Goal: Feedback & Contribution: Contribute content

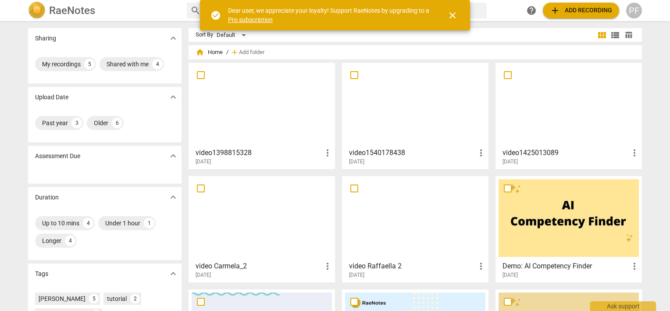
click at [262, 108] on div at bounding box center [262, 105] width 140 height 78
click at [262, 0] on html "RaeNotes search help add Add recording PF Sharing expand_more My recordings 5 S…" at bounding box center [335, 0] width 670 height 0
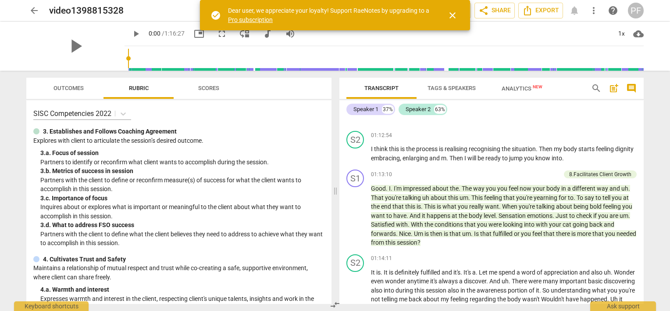
scroll to position [6642, 0]
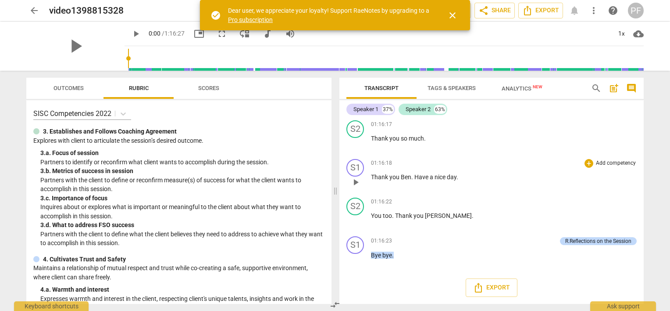
click at [406, 178] on span "Ben" at bounding box center [406, 176] width 11 height 7
click at [404, 177] on span "Ben" at bounding box center [406, 176] width 11 height 7
click at [420, 177] on span "en" at bounding box center [416, 176] width 7 height 7
click at [472, 216] on span "." at bounding box center [473, 215] width 2 height 7
click at [520, 192] on div "S1 play_arrow pause 01:16:18 + Add competency keyboard_arrow_right Thank you th…" at bounding box center [491, 174] width 304 height 39
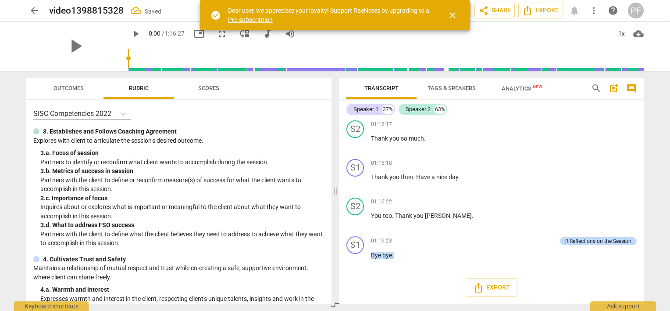
click at [658, 195] on div "arrow_back video1398815328 Saved edit star Assessment auto_fix_high AI Assessme…" at bounding box center [335, 155] width 670 height 311
click at [621, 241] on div "R.Reflections on the Session" at bounding box center [598, 241] width 66 height 8
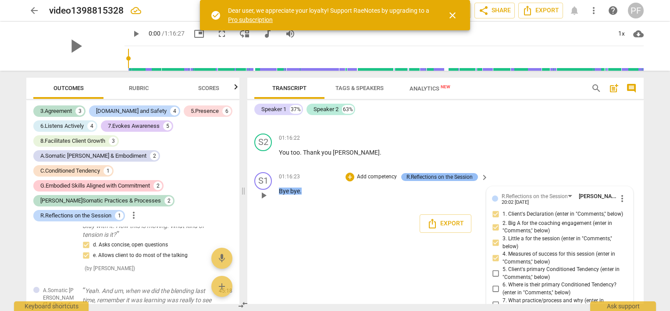
scroll to position [3214, 0]
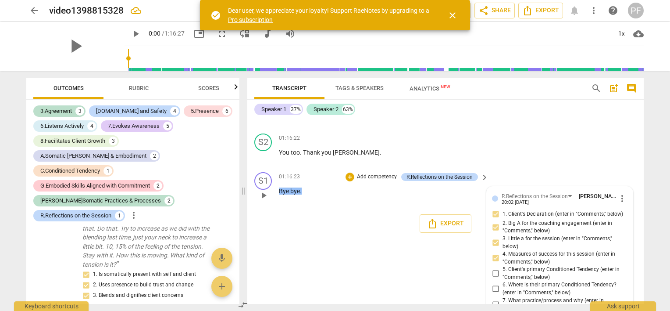
click at [619, 204] on span "more_vert" at bounding box center [622, 198] width 11 height 11
click at [625, 263] on li "Edit" at bounding box center [629, 263] width 30 height 17
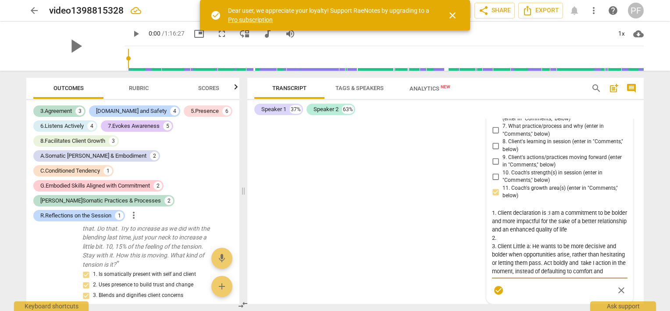
click at [549, 271] on textarea "1. Client declaration is :I am a commitment to be bolder and more impactful for…" at bounding box center [560, 241] width 136 height 67
type textarea "1. Client declaration is :"I am a commitment to be bolder and more impactful fo…"
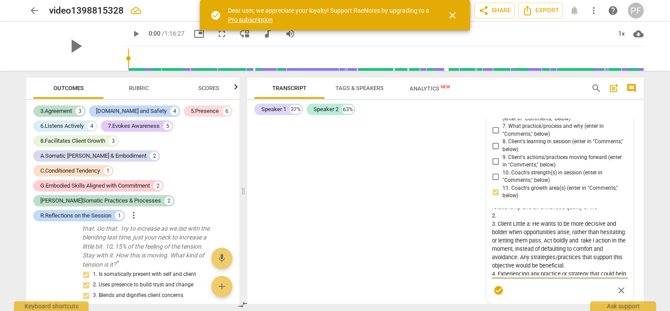
scroll to position [26, 0]
click at [604, 275] on textarea "1. Client declaration is :"I am a commitment to be bolder and more impactful fo…" at bounding box center [560, 241] width 136 height 67
type textarea "1. Client declaration is :"I am a commitment to be bolder and more impactful fo…"
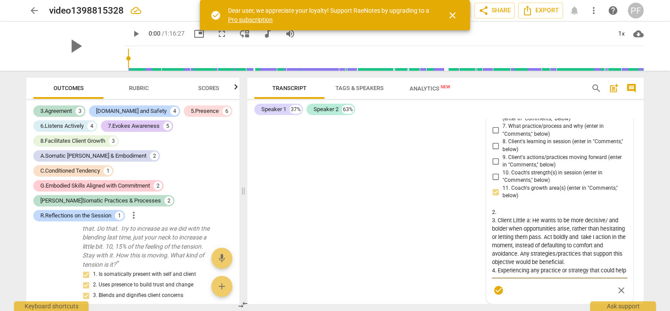
type textarea "1. Client declaration is :"I am a commitment to be bolder and more impactful fo…"
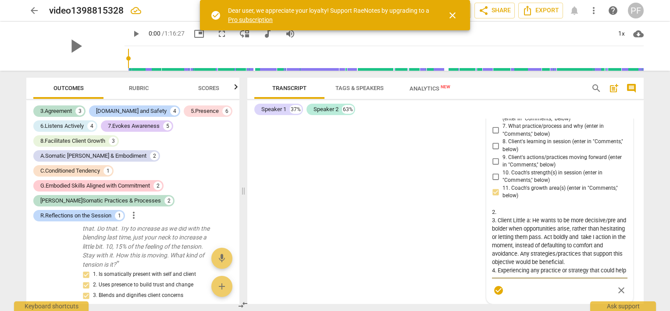
type textarea "1. Client declaration is :"I am a commitment to be bolder and more impactful fo…"
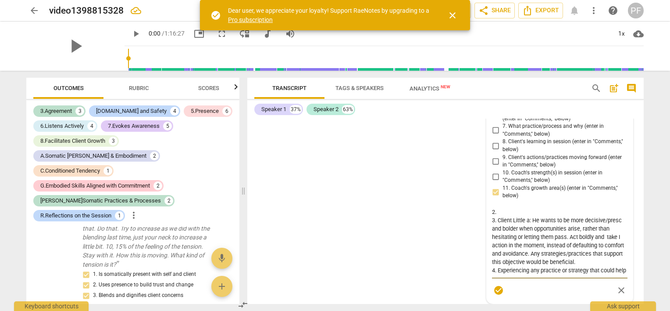
type textarea "1. Client declaration is :"I am a commitment to be bolder and more impactful fo…"
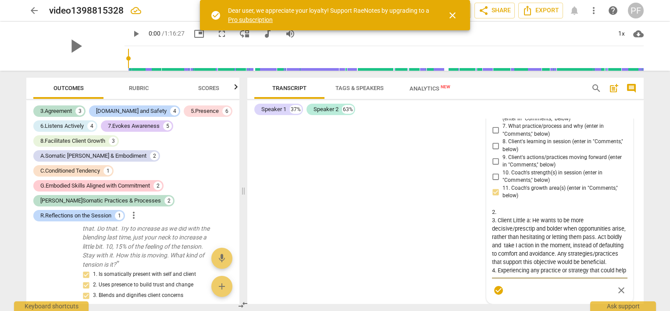
type textarea "1. Client declaration is :"I am a commitment to be bolder and more impactful fo…"
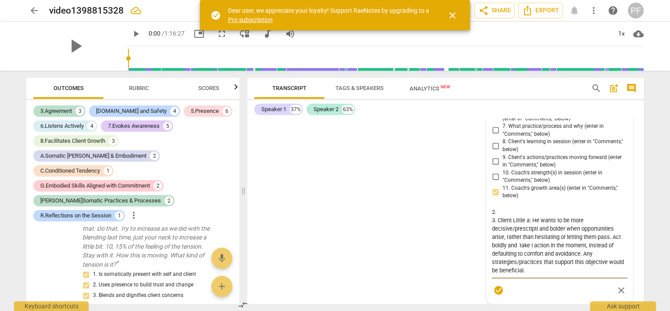
type textarea "1. Client declaration is :"I am a commitment to be bolder and more impactful fo…"
click at [616, 275] on textarea "1. Client declaration is :"I am a commitment to be bolder and more impactful fo…" at bounding box center [560, 241] width 136 height 67
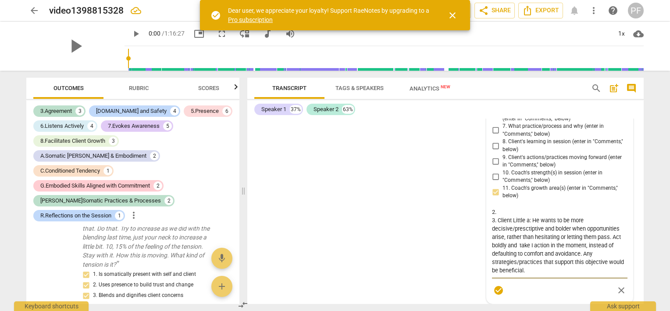
click at [533, 272] on textarea "1. Client declaration is :"I am a commitment to be bolder and more impactful fo…" at bounding box center [560, 241] width 136 height 67
type textarea "1. Client declaration is :"I am a commitment to be bolder and more impactful fo…"
drag, startPoint x: 580, startPoint y: 283, endPoint x: 556, endPoint y: 283, distance: 24.1
click at [556, 275] on textarea "1. Client declaration is :"I am a commitment to be bolder and more impactful fo…" at bounding box center [560, 241] width 136 height 67
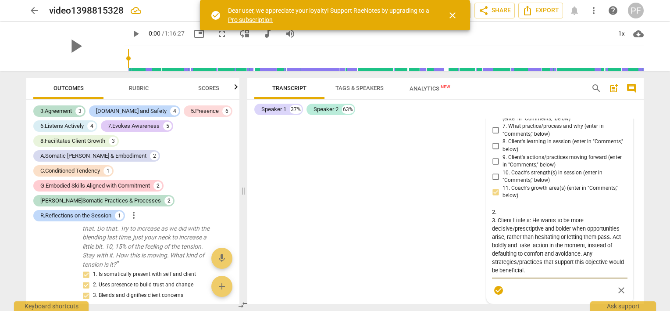
type textarea "1. Client declaration is :"I am a commitment to be bolder and more impactful fo…"
click at [615, 275] on textarea "1. Client declaration is :"I am a commitment to be bolder and more impactful fo…" at bounding box center [560, 241] width 136 height 67
paste textarea "avoidance"
type textarea "1. Client declaration is :"I am a commitment to be bolder and more impactful fo…"
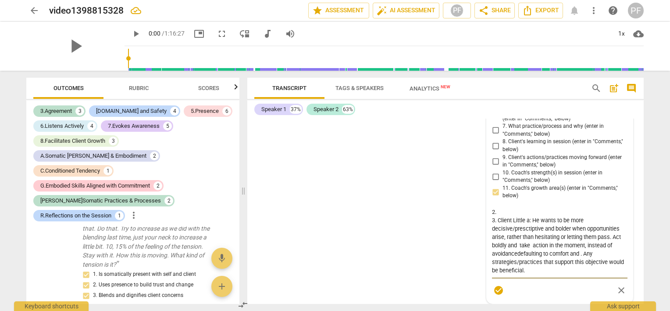
click at [518, 275] on textarea "1. Client declaration is :"I am a commitment to be bolder and more impactful fo…" at bounding box center [560, 241] width 136 height 67
type textarea "1. Client declaration is :"I am a commitment to be bolder and more impactful fo…"
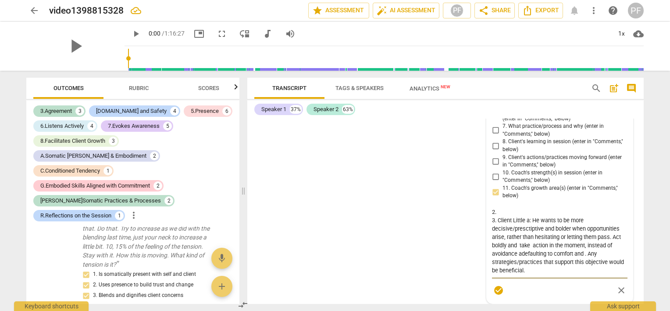
type textarea "1. Client declaration is :"I am a commitment to be bolder and more impactful fo…"
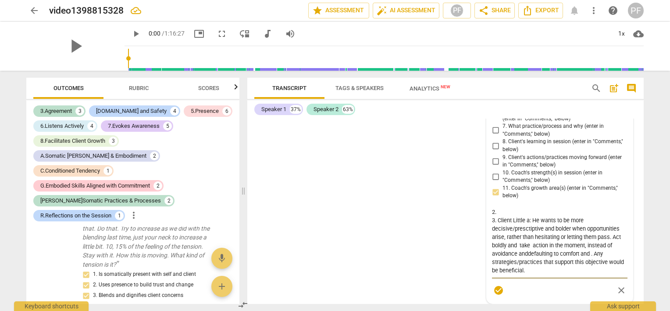
type textarea "1. Client declaration is :"I am a commitment to be bolder and more impactful fo…"
drag, startPoint x: 581, startPoint y: 282, endPoint x: 593, endPoint y: 283, distance: 11.4
click at [593, 275] on textarea "1. Client declaration is :"I am a commitment to be bolder and more impactful fo…" at bounding box center [560, 241] width 136 height 67
type textarea "1. Client declaration is :"I am a commitment to be bolder and more impactful fo…"
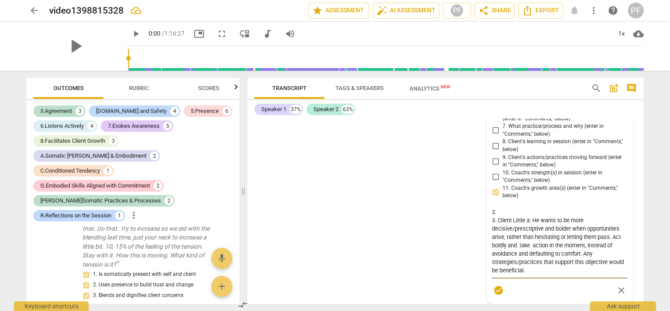
click at [561, 275] on textarea "1. Client declaration is :"I am a commitment to be bolder and more impactful fo…" at bounding box center [560, 241] width 136 height 67
type textarea "1. Client declaration is :"I am a commitment to be bolder and more impactful fo…"
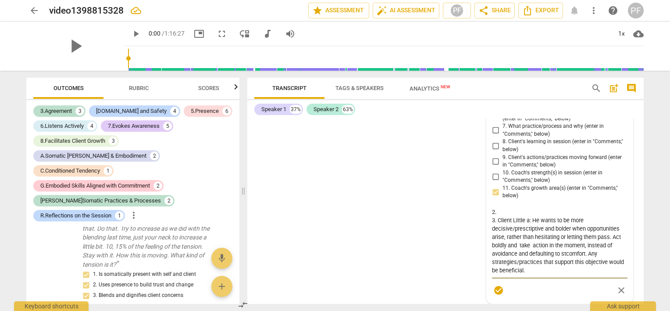
type textarea "1. Client declaration is :"I am a commitment to be bolder and more impactful fo…"
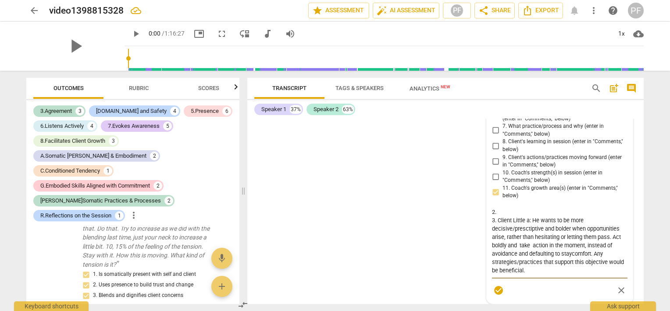
type textarea "1. Client declaration is :"I am a commitment to be bolder and more impactful fo…"
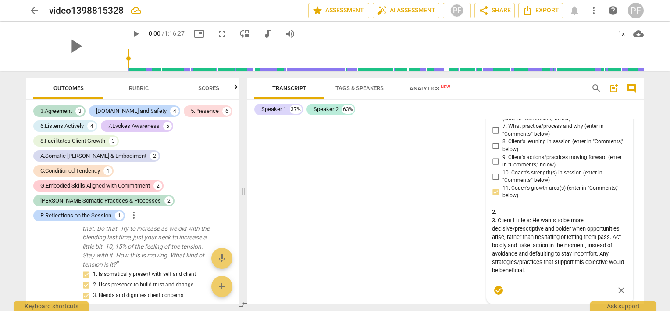
type textarea "1. Client declaration is :"I am a commitment to be bolder and more impactful fo…"
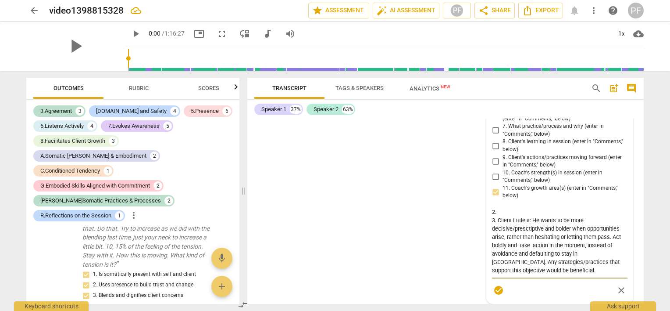
type textarea "1. Client declaration is :"I am a commitment to be bolder and more impactful fo…"
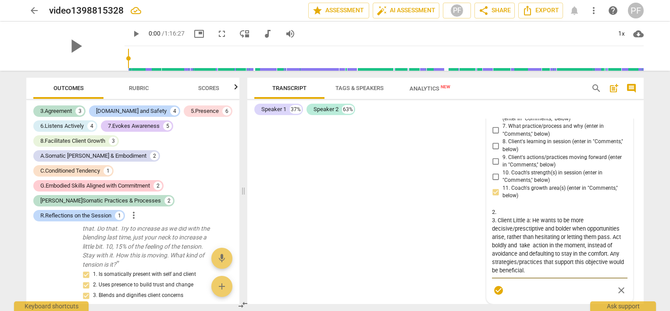
click at [611, 275] on textarea "1. Client declaration is :"I am a commitment to be bolder and more impactful fo…" at bounding box center [560, 241] width 136 height 67
type textarea "1. Client declaration is :"I am a commitment to be bolder and more impactful fo…"
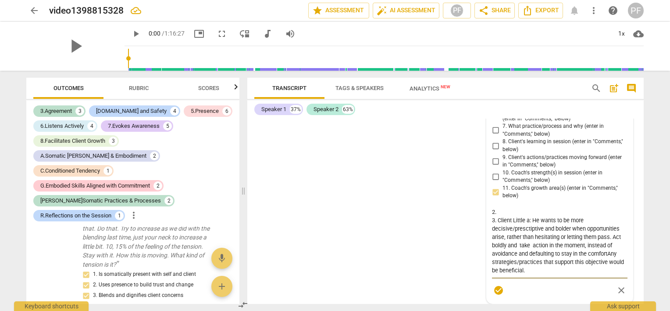
type textarea "1. Client declaration is :"I am a commitment to be bolder and more impactful fo…"
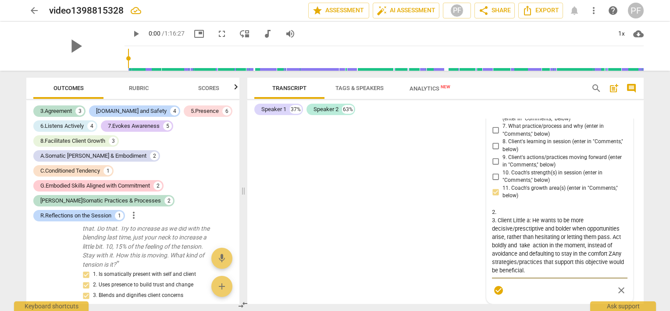
type textarea "1. Client declaration is :"I am a commitment to be bolder and more impactful fo…"
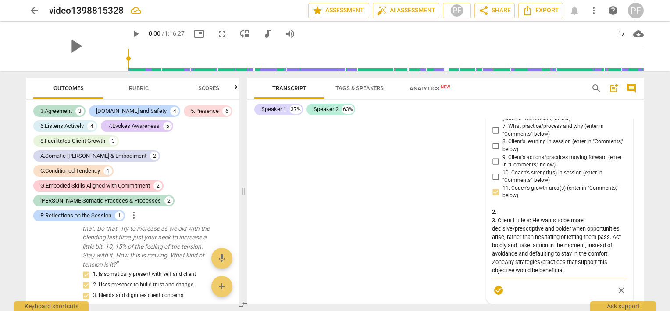
type textarea "1. Client declaration is :"I am a commitment to be bolder and more impactful fo…"
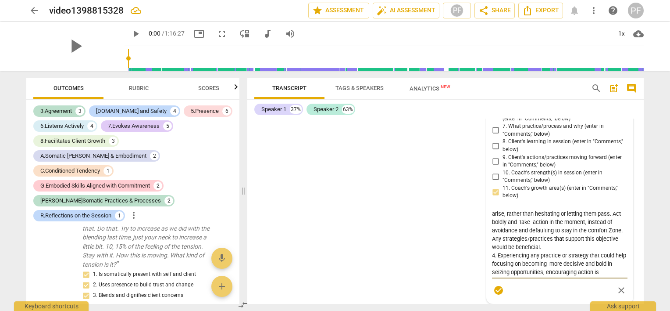
scroll to position [48, 0]
drag, startPoint x: 507, startPoint y: 246, endPoint x: 564, endPoint y: 275, distance: 63.8
click at [564, 275] on textarea "1. Client declaration is :"I am a commitment to be bolder and more impactful fo…" at bounding box center [560, 241] width 136 height 67
type textarea "1. Client declaration is :"I am a commitment to be bolder and more impactful fo…"
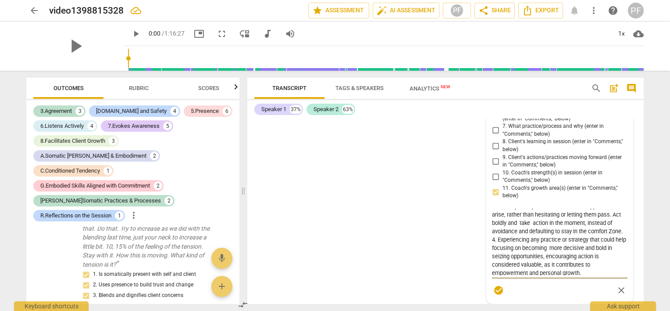
click at [550, 275] on textarea "1. Client declaration is :"I am a commitment to be bolder and more impactful fo…" at bounding box center [560, 241] width 136 height 67
type textarea "1. Client declaration is :"I am a commitment to be bolder and more impactful fo…"
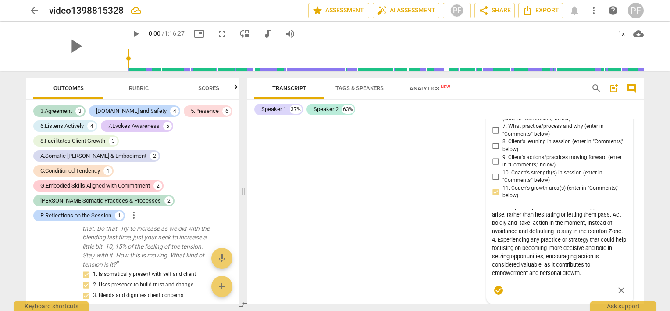
type textarea "1. Client declaration is :"I am a commitment to be bolder and more impactful fo…"
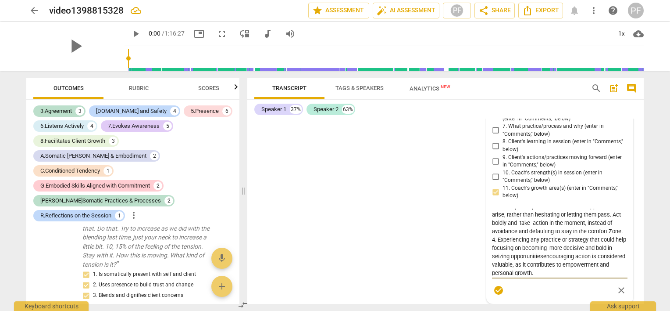
type textarea "1. Client declaration is :"I am a commitment to be bolder and more impactful fo…"
paste textarea "Any strategies/practices that support this objective would be beneficial."
type textarea "1. Client declaration is :"I am a commitment to be bolder and more impactful fo…"
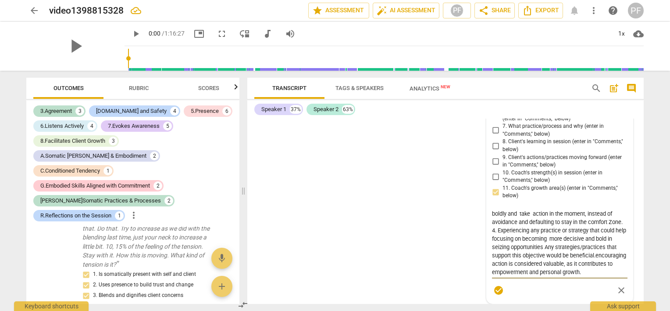
drag, startPoint x: 551, startPoint y: 282, endPoint x: 556, endPoint y: 289, distance: 8.5
click at [556, 275] on textarea "1. Client declaration is :"I am a commitment to be bolder and more impactful fo…" at bounding box center [560, 241] width 136 height 67
type textarea "1. Client declaration is :"I am a commitment to be bolder and more impactful fo…"
click at [516, 275] on textarea "1. Client declaration is :"I am a commitment to be bolder and more impactful fo…" at bounding box center [560, 241] width 136 height 67
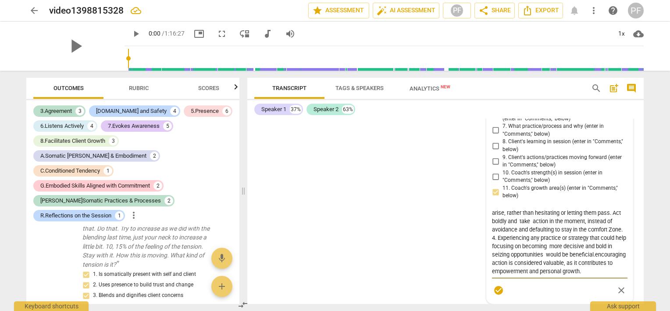
scroll to position [75, 0]
click at [516, 274] on textarea "1. Client declaration is :"I am a commitment to be bolder and more impactful fo…" at bounding box center [560, 241] width 136 height 67
type textarea "1. Client declaration is :"I am a commitment to be bolder and more impactful fo…"
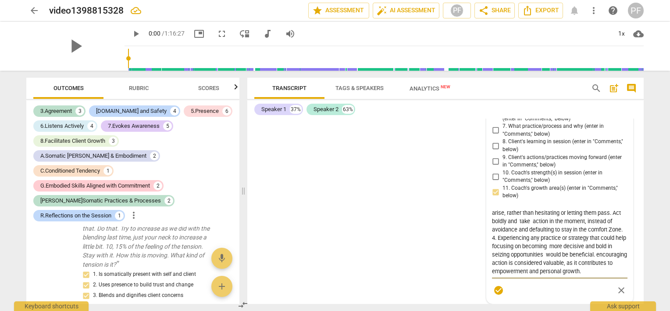
type textarea "1. Client declaration is :"I am a commitment to be bolder and more impactful fo…"
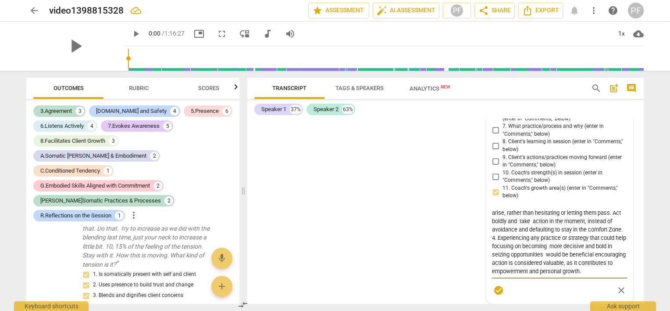
type textarea "1. Client declaration is :"I am a commitment to be bolder and more impactful fo…"
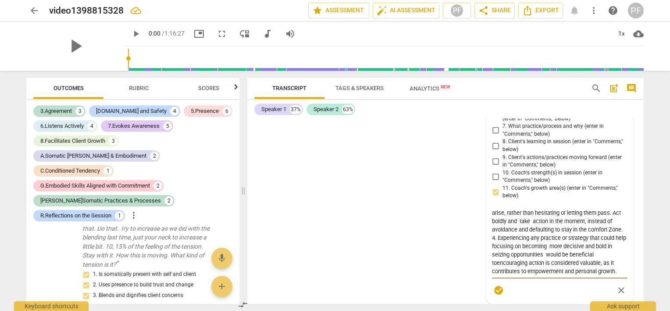
type textarea "1. Client declaration is :"I am a commitment to be bolder and more impactful fo…"
click at [601, 265] on textarea "1. Client declaration is :"I am a commitment to be bolder and more impactful fo…" at bounding box center [560, 241] width 136 height 67
click at [600, 265] on textarea "1. Client declaration is :"I am a commitment to be bolder and more impactful fo…" at bounding box center [560, 241] width 136 height 67
click at [599, 265] on textarea "1. Client declaration is :"I am a commitment to be bolder and more impactful fo…" at bounding box center [560, 241] width 136 height 67
type textarea "1. Client declaration is :"I am a commitment to be bolder and more impactful fo…"
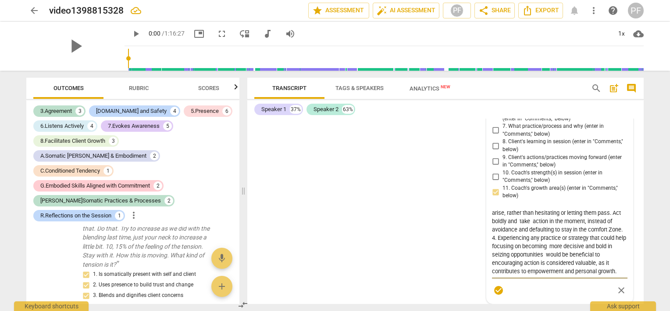
type textarea "1. Client declaration is :"I am a commitment to be bolder and more impactful fo…"
click at [607, 266] on textarea "1. Client declaration is :"I am a commitment to be bolder and more impactful fo…" at bounding box center [560, 241] width 136 height 67
type textarea "1. Client declaration is :"I am a commitment to be bolder and more impactful fo…"
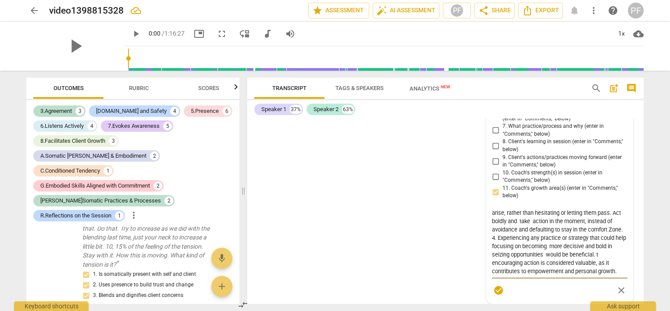
type textarea "1. Client declaration is :"I am a commitment to be bolder and more impactful fo…"
click at [495, 273] on textarea "1. Client declaration is :"I am a commitment to be bolder and more impactful fo…" at bounding box center [560, 241] width 136 height 67
type textarea "1. Client declaration is :"I am a commitment to be bolder and more impactful fo…"
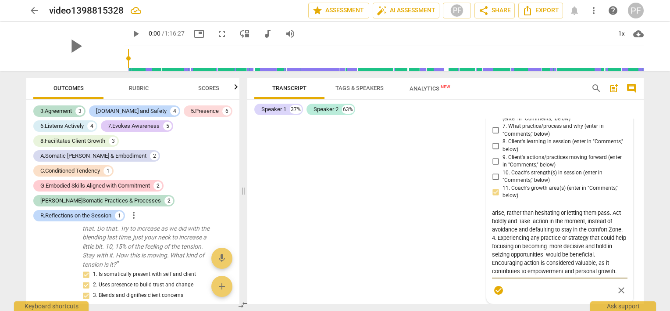
type textarea "1. Client declaration is :"I am a commitment to be bolder and more impactful fo…"
click at [645, 280] on div "Transcript Tags & Speakers Analytics New search post_add comment Speaker 1 37% …" at bounding box center [447, 191] width 407 height 240
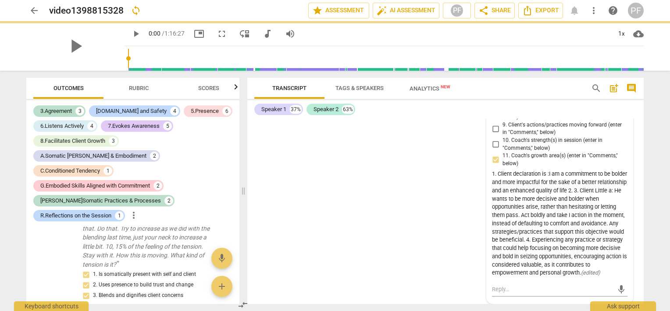
scroll to position [7769, 0]
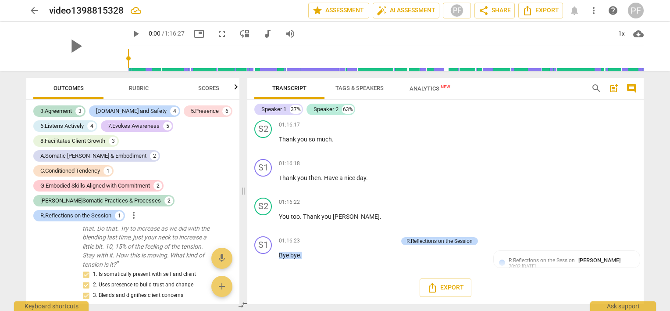
click at [644, 295] on div "Transcript Tags & Speakers Analytics New search post_add comment Speaker 1 37% …" at bounding box center [447, 191] width 407 height 240
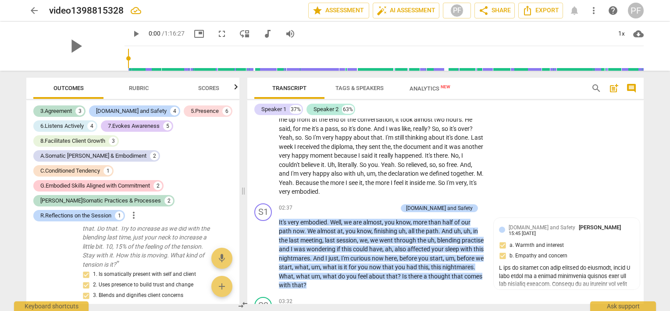
scroll to position [0, 0]
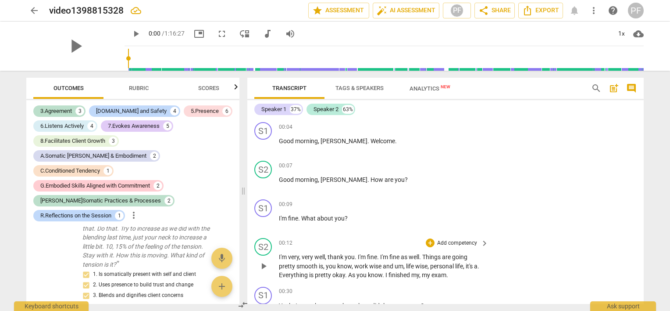
click at [555, 247] on div "S2 play_arrow pause 00:12 + Add competency keyboard_arrow_right I'm very , very…" at bounding box center [445, 258] width 396 height 49
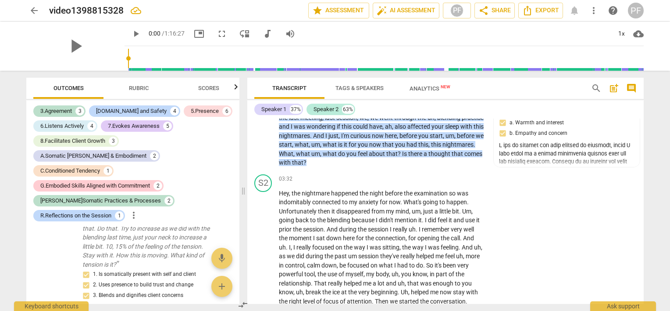
scroll to position [581, 0]
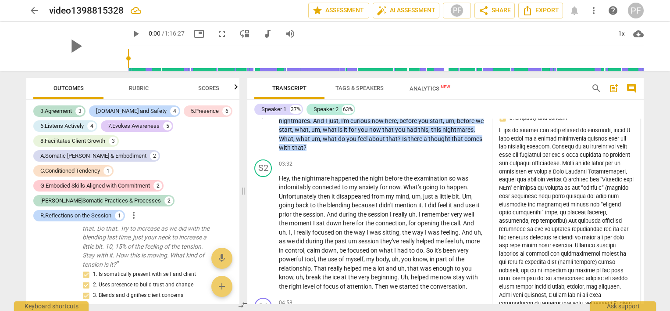
click at [608, 135] on div "( edited )" at bounding box center [567, 229] width 136 height 206
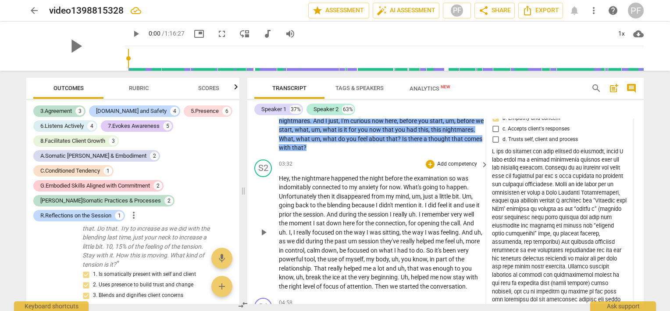
click at [286, 193] on span "Unfortunately" at bounding box center [298, 196] width 39 height 7
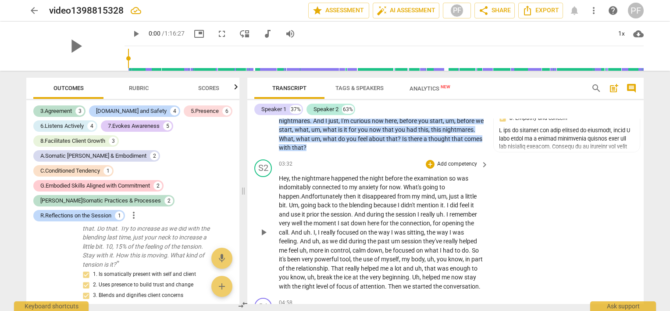
click at [261, 233] on span "play_arrow" at bounding box center [263, 232] width 11 height 11
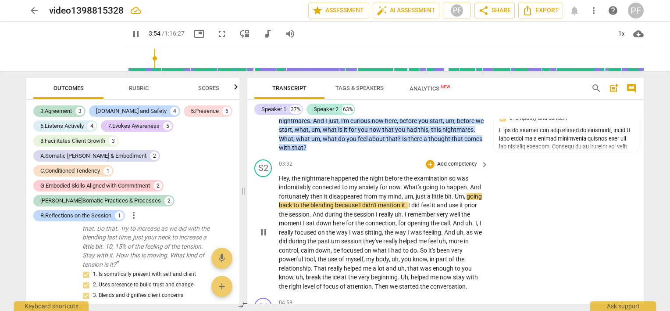
click at [460, 193] on span "Um" at bounding box center [459, 196] width 9 height 7
type input "235"
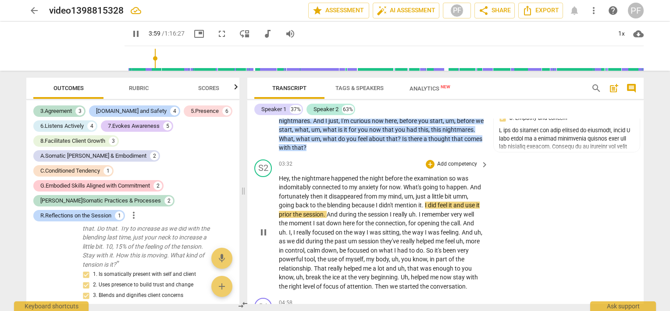
click at [467, 193] on span "m" at bounding box center [464, 196] width 5 height 7
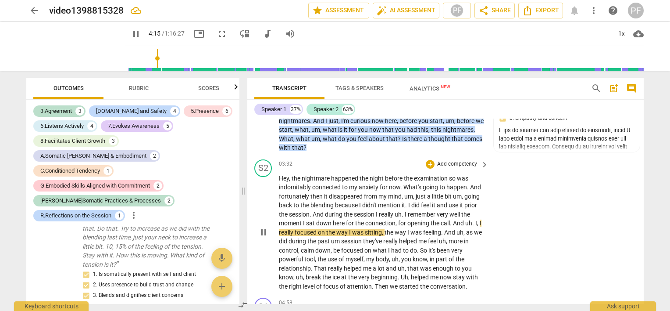
click at [452, 219] on span "." at bounding box center [451, 222] width 3 height 7
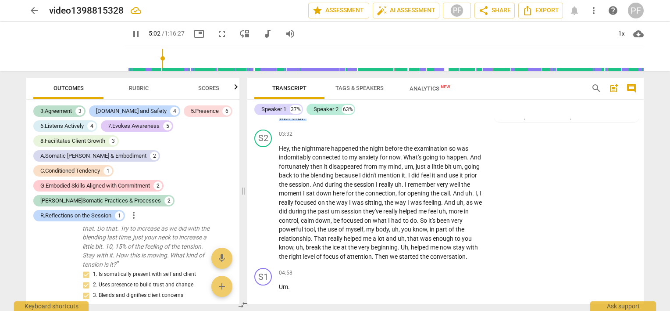
scroll to position [772, 0]
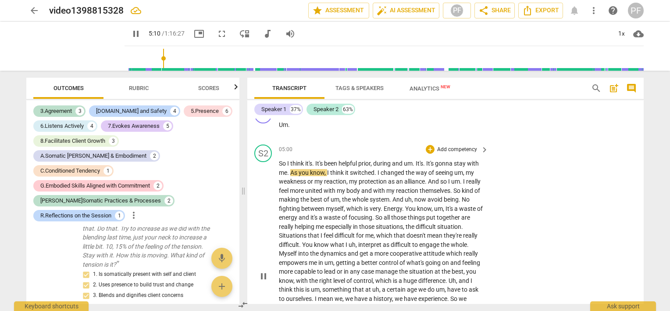
click at [418, 160] on span "It's" at bounding box center [419, 163] width 7 height 7
type input "312"
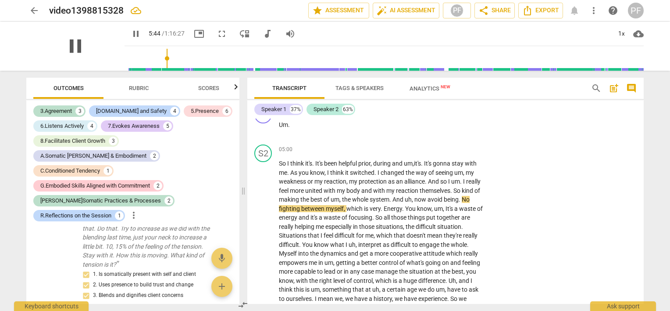
click at [71, 48] on span "pause" at bounding box center [75, 46] width 23 height 23
type input "345"
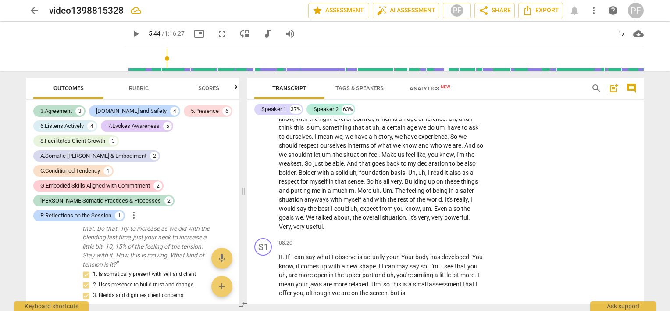
click at [405, 179] on span "." at bounding box center [403, 181] width 3 height 7
click at [464, 178] on p "So I think it's . It's been helpful prior , during and um , it's . It's gonna s…" at bounding box center [381, 114] width 205 height 234
click at [644, 146] on div "Transcript Tags & Speakers Analytics New search post_add comment Speaker 1 37% …" at bounding box center [447, 191] width 407 height 240
click at [550, 256] on div "S1 play_arrow pause 08:20 + Add competency keyboard_arrow_right It . If I can s…" at bounding box center [445, 267] width 396 height 67
click at [515, 271] on div "S1 play_arrow pause 08:20 + Add competency keyboard_arrow_right It . If I can s…" at bounding box center [445, 267] width 396 height 67
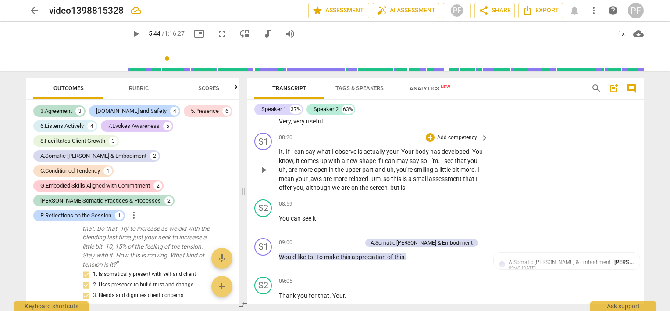
scroll to position [1057, 0]
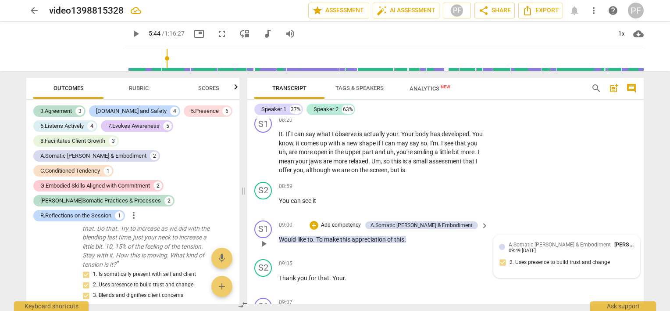
click at [530, 250] on div "09:49 07-28-2025" at bounding box center [522, 251] width 27 height 6
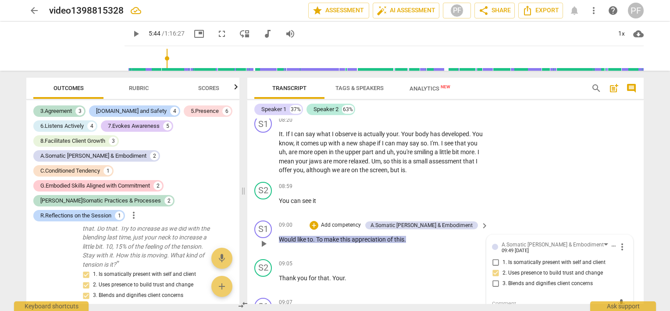
scroll to position [1057, 0]
click at [134, 90] on span "Rubric" at bounding box center [139, 88] width 20 height 7
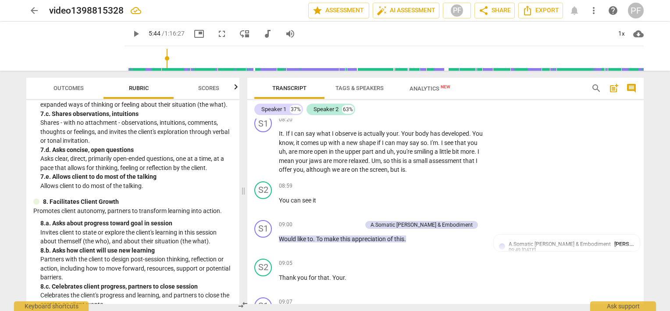
scroll to position [670, 0]
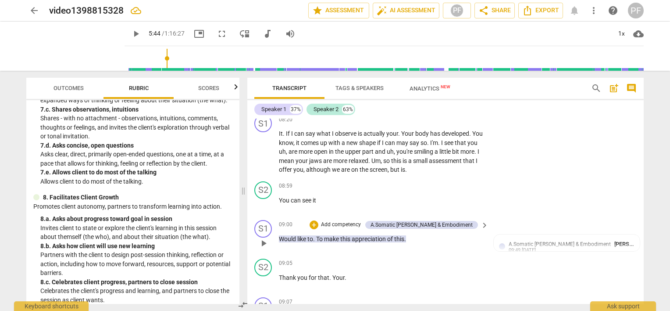
click at [362, 221] on p "Add competency" at bounding box center [341, 225] width 42 height 8
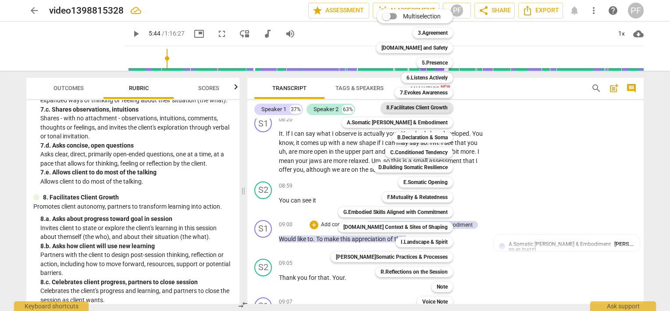
click at [439, 105] on b "8.Facilitates Client Growth" at bounding box center [416, 107] width 61 height 11
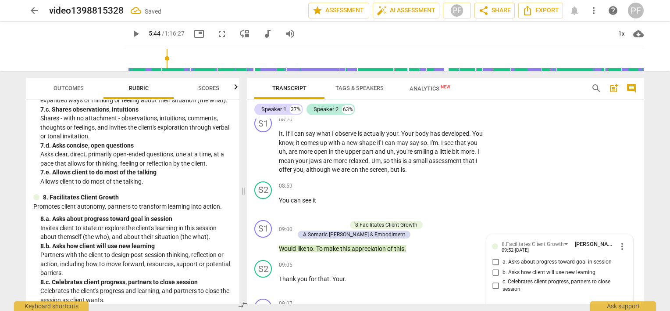
scroll to position [1062, 0]
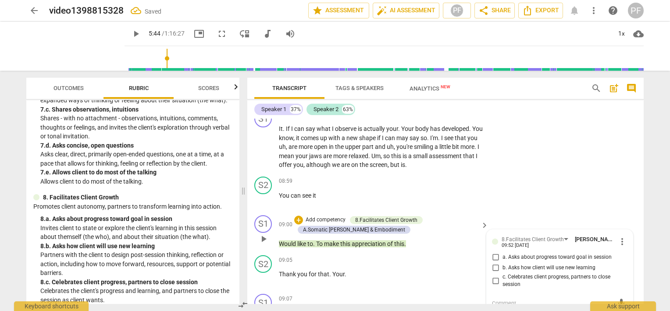
click at [494, 280] on input "c. Celebrates client progress, partners to close session" at bounding box center [496, 280] width 14 height 11
checkbox input "true"
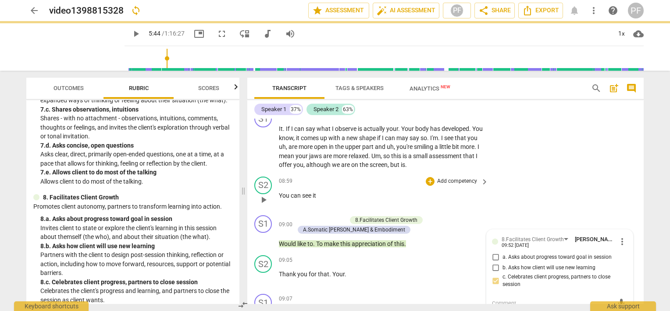
click at [573, 204] on div "S2 play_arrow pause 08:59 + Add competency keyboard_arrow_right You can see it" at bounding box center [445, 192] width 396 height 39
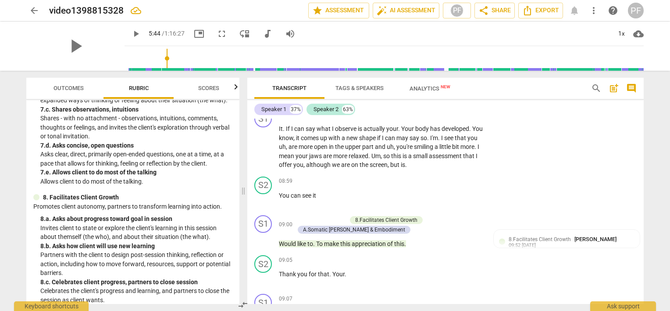
click at [104, 47] on div "play_arrow" at bounding box center [75, 45] width 98 height 49
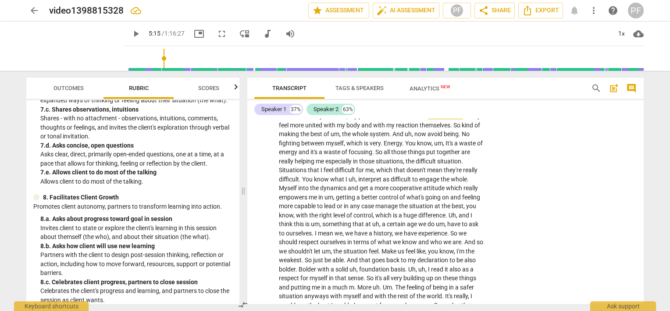
click at [154, 59] on input "range" at bounding box center [386, 58] width 516 height 28
click at [156, 60] on input "range" at bounding box center [386, 58] width 516 height 28
drag, startPoint x: 640, startPoint y: 142, endPoint x: 640, endPoint y: 147, distance: 5.3
click at [640, 147] on div "S2 play_arrow pause 05:00 + Add competency keyboard_arrow_right So I think it's…" at bounding box center [445, 202] width 396 height 255
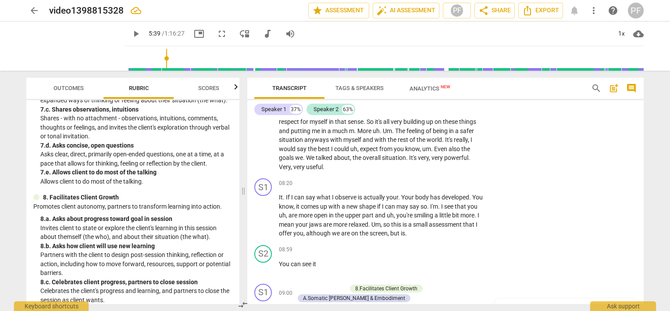
scroll to position [1025, 0]
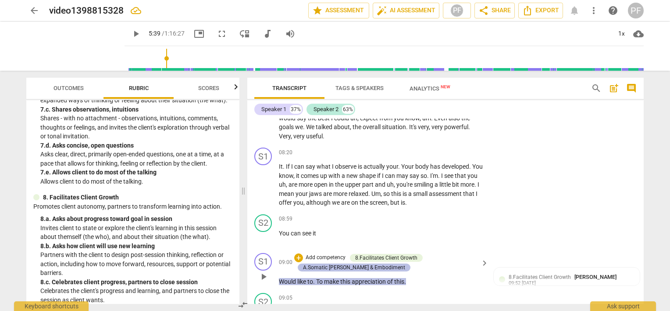
click at [387, 265] on div "A.Somatic [PERSON_NAME] & Embodiment" at bounding box center [354, 267] width 113 height 8
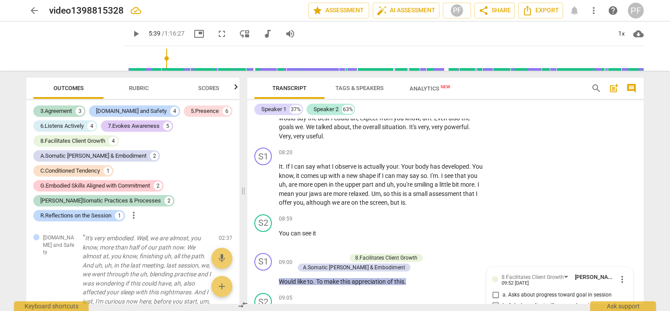
scroll to position [1151, 0]
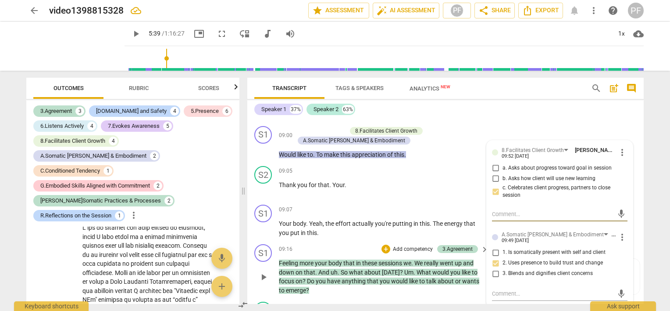
click at [386, 263] on p "Feeling more your body that in these sessions we . We really went up and down o…" at bounding box center [381, 276] width 205 height 36
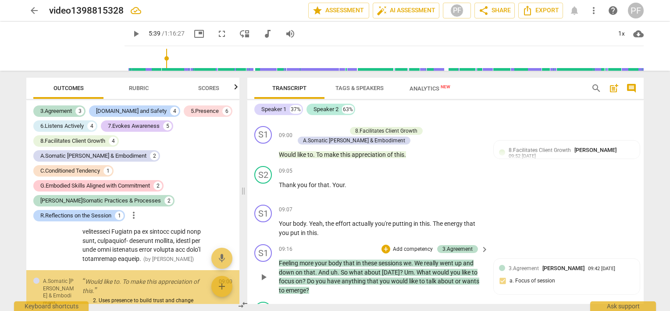
scroll to position [396, 0]
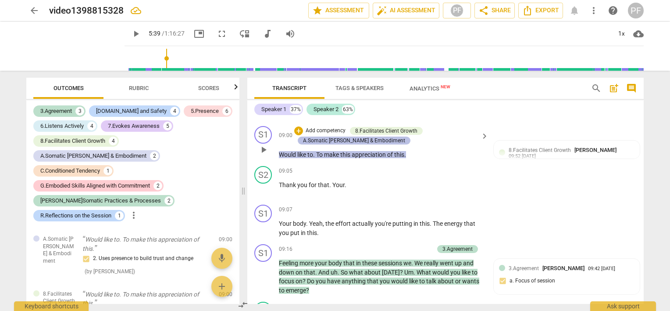
click at [380, 137] on div "A.Somatic [PERSON_NAME] & Embodiment" at bounding box center [354, 140] width 102 height 8
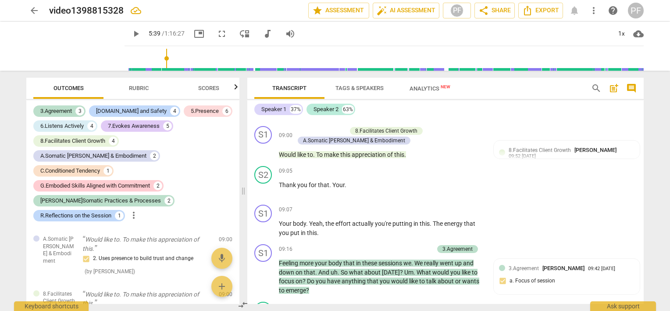
scroll to position [989, 0]
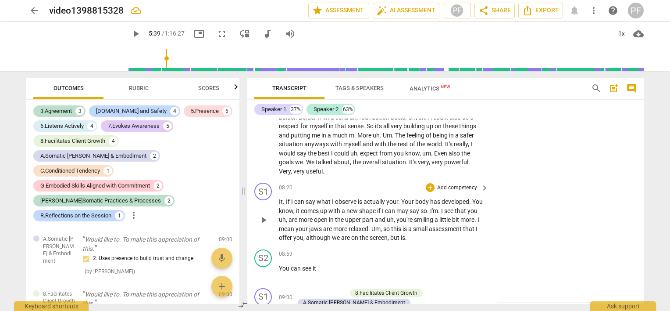
click at [368, 228] on span "relaxed" at bounding box center [359, 228] width 20 height 7
click at [263, 216] on span "play_arrow" at bounding box center [263, 219] width 11 height 11
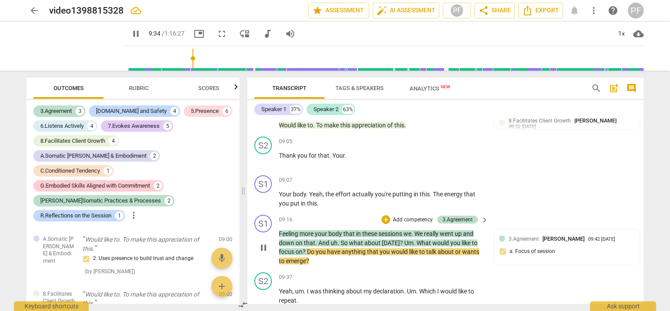
click at [290, 221] on div "09:16 + Add competency 3.Agreement keyboard_arrow_right" at bounding box center [384, 219] width 211 height 10
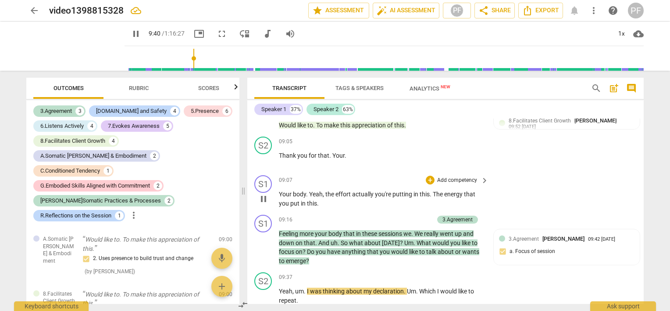
click at [319, 200] on p "Your body . Yeah , the effort actually you're putting in this . The energy that…" at bounding box center [381, 198] width 205 height 18
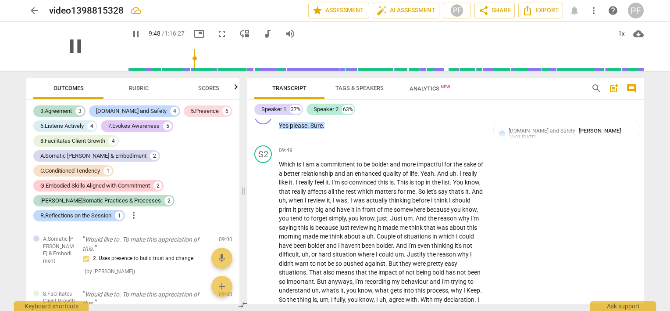
click at [74, 47] on span "pause" at bounding box center [75, 46] width 23 height 23
type input "589"
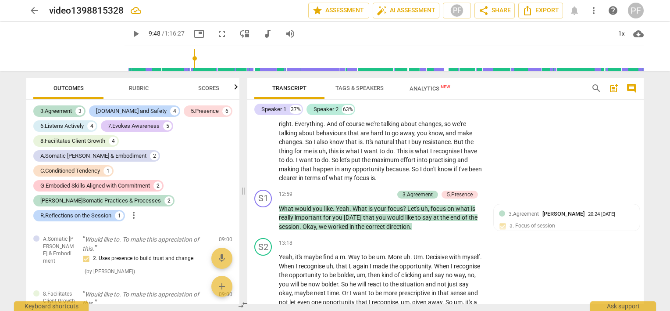
scroll to position [1622, 0]
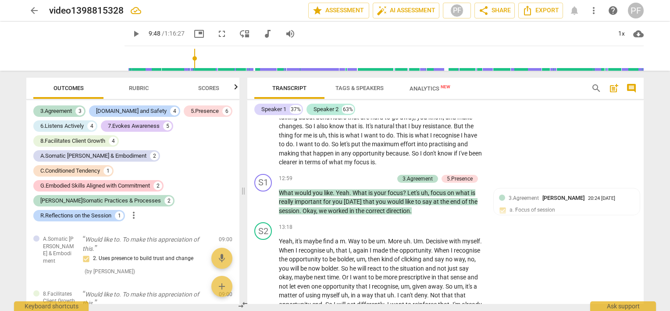
drag, startPoint x: 645, startPoint y: 159, endPoint x: 646, endPoint y: 153, distance: 6.2
click at [646, 153] on div "Transcript Tags & Speakers Analytics New search post_add comment Speaker 1 37% …" at bounding box center [447, 191] width 407 height 240
drag, startPoint x: 640, startPoint y: 157, endPoint x: 640, endPoint y: 151, distance: 5.3
click at [640, 151] on div "S2 play_arrow pause 09:49 + Add competency keyboard_arrow_right Which is I am a…" at bounding box center [445, 38] width 396 height 264
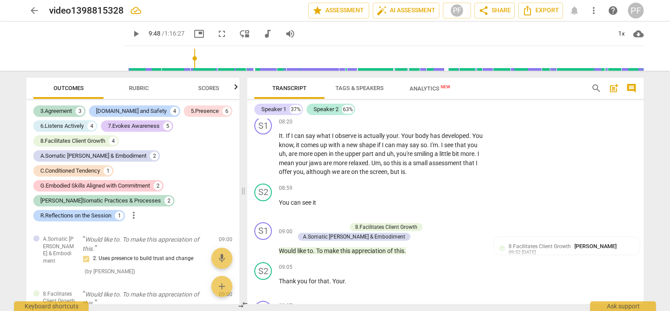
scroll to position [1117, 0]
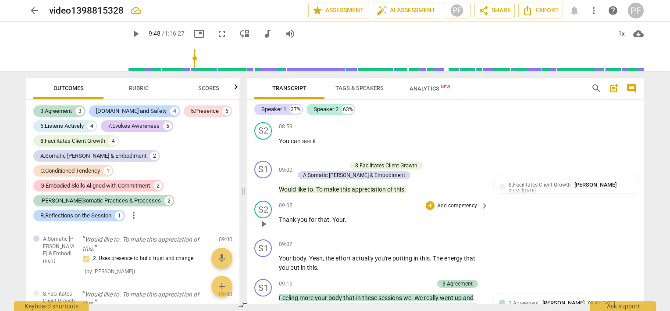
click at [351, 215] on p "Thank you for that . Your ." at bounding box center [381, 219] width 205 height 9
click at [349, 215] on p "Thank you for that . Your ." at bounding box center [381, 219] width 205 height 9
click at [293, 295] on span "Feeling" at bounding box center [289, 297] width 21 height 7
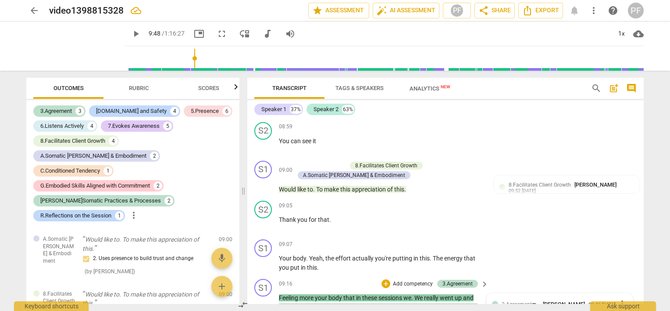
scroll to position [1272, 0]
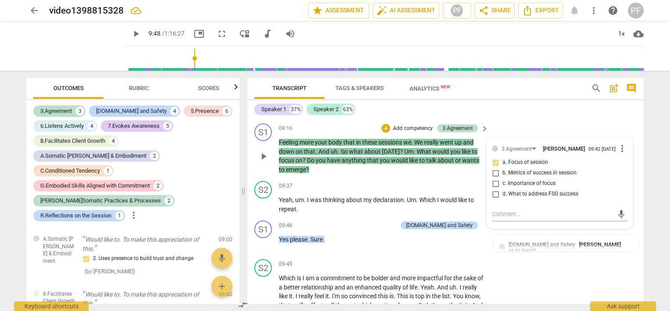
click at [282, 140] on span "Feeling" at bounding box center [289, 142] width 21 height 7
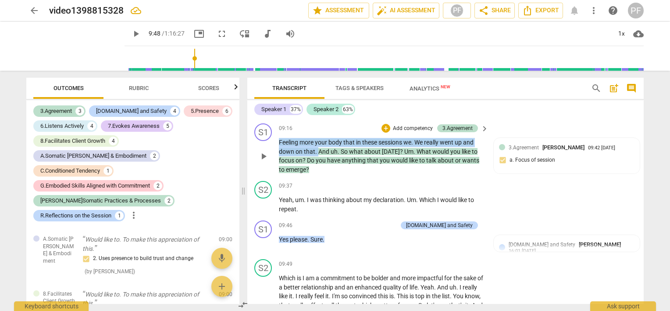
drag, startPoint x: 279, startPoint y: 139, endPoint x: 317, endPoint y: 151, distance: 39.3
click at [317, 151] on p "Feeling more your body that in these sessions we . We really went up and down o…" at bounding box center [381, 156] width 205 height 36
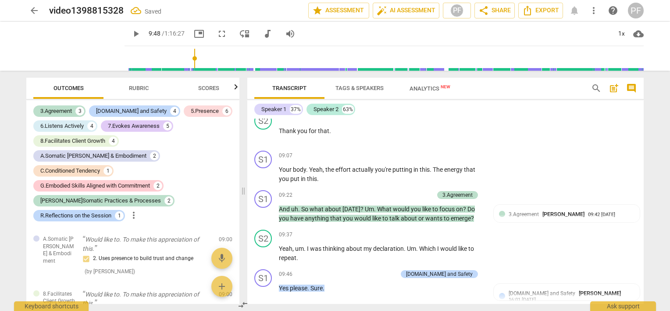
scroll to position [1175, 0]
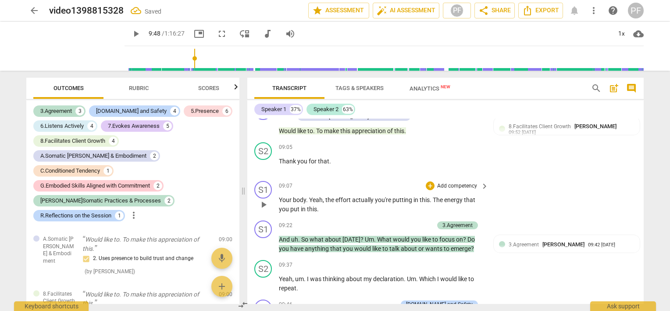
click at [320, 209] on p "Your body . Yeah , the effort actually you're putting in this . The energy that…" at bounding box center [381, 204] width 205 height 18
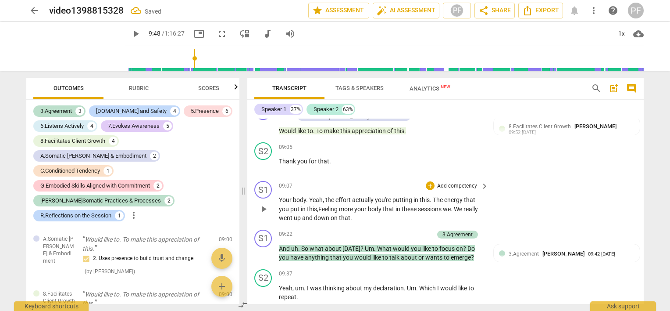
click at [339, 205] on span "this,Feeling more your body that in these sessions we. We really went up and do…" at bounding box center [378, 213] width 199 height 16
drag, startPoint x: 454, startPoint y: 205, endPoint x: 462, endPoint y: 205, distance: 8.8
click at [462, 205] on span "this feeling more your body that in these sessions we. We really went up and do…" at bounding box center [378, 213] width 198 height 16
click at [582, 208] on div "S1 play_arrow pause 09:07 + Add competency keyboard_arrow_right Your body . Yea…" at bounding box center [445, 201] width 396 height 49
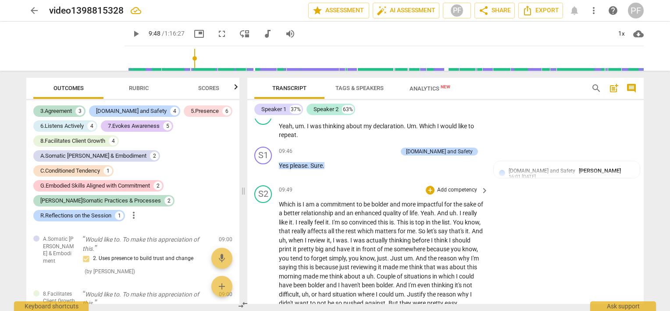
click at [410, 218] on span "This" at bounding box center [403, 221] width 13 height 7
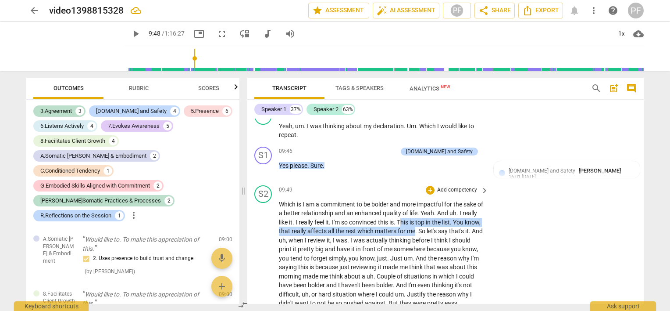
drag, startPoint x: 418, startPoint y: 216, endPoint x: 445, endPoint y: 227, distance: 28.8
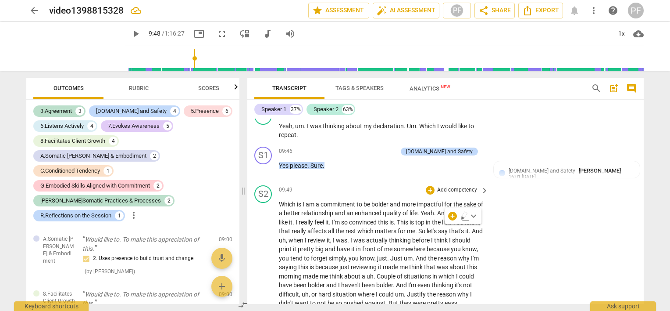
click at [418, 227] on span "." at bounding box center [416, 230] width 3 height 7
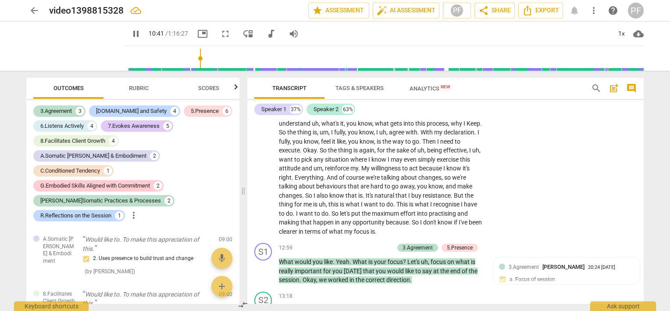
scroll to position [1574, 0]
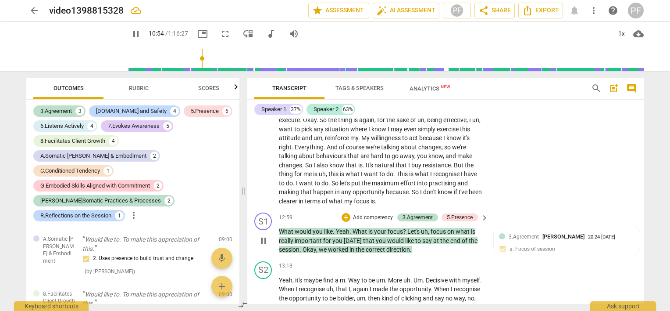
click at [264, 239] on span "pause" at bounding box center [263, 240] width 11 height 11
click at [264, 238] on span "play_arrow" at bounding box center [263, 240] width 11 height 11
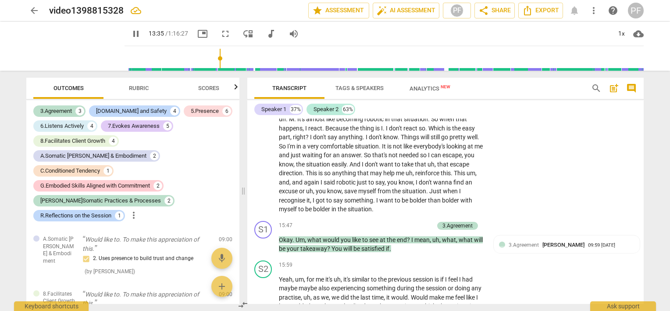
scroll to position [1864, 0]
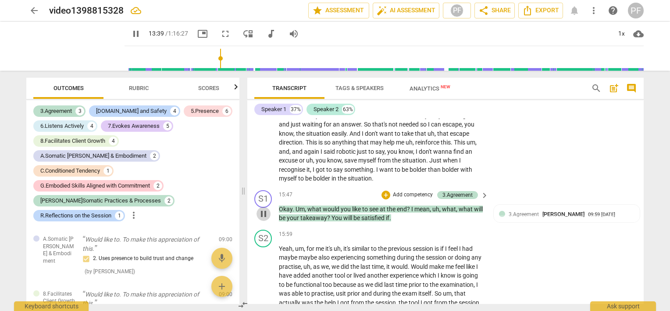
click at [265, 209] on span "pause" at bounding box center [263, 213] width 11 height 11
click at [265, 209] on span "play_arrow" at bounding box center [263, 213] width 11 height 11
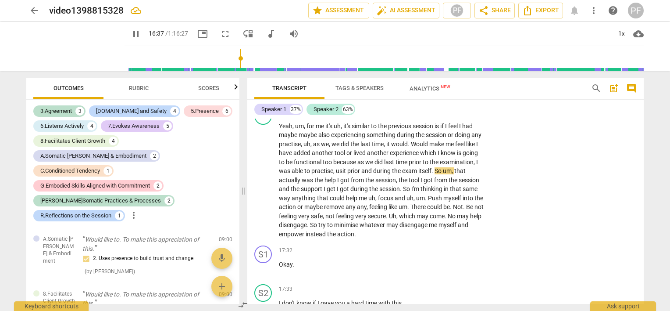
scroll to position [2002, 0]
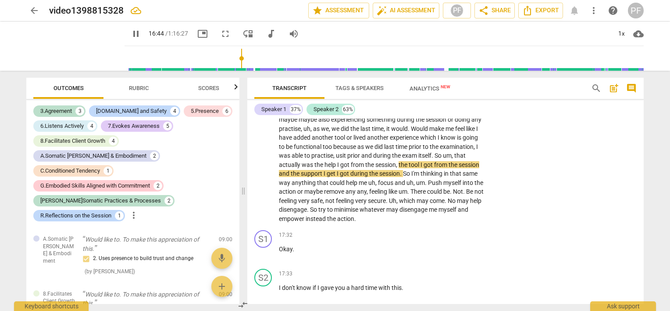
click at [644, 175] on div "Transcript Tags & Speakers Analytics New search post_add comment Speaker 1 37% …" at bounding box center [447, 191] width 407 height 240
click at [643, 171] on div "Transcript Tags & Speakers Analytics New search post_add comment Speaker 1 37% …" at bounding box center [447, 191] width 407 height 240
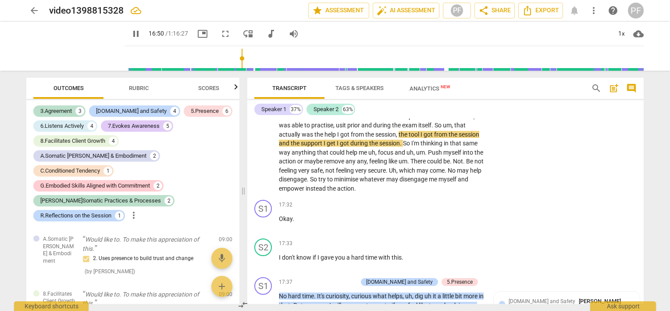
scroll to position [2078, 0]
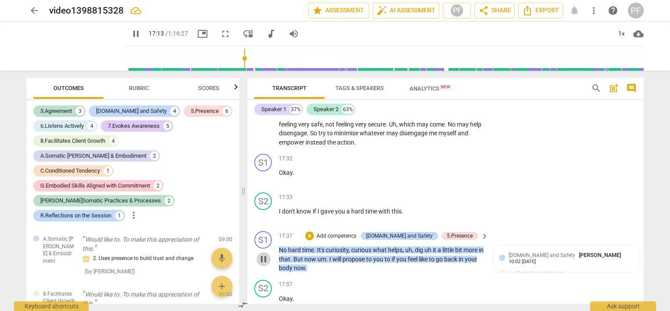
click at [264, 254] on span "pause" at bounding box center [263, 259] width 11 height 11
click at [264, 254] on span "play_arrow" at bounding box center [263, 259] width 11 height 11
click at [375, 246] on span "what" at bounding box center [380, 249] width 15 height 7
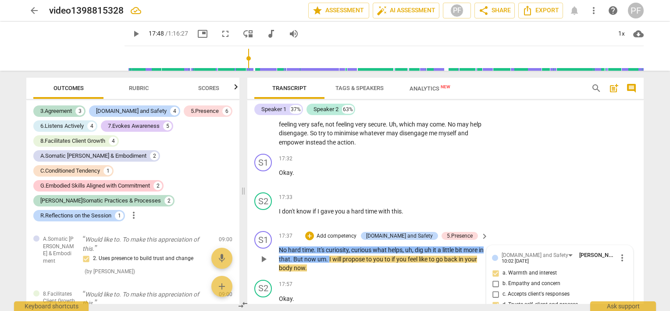
scroll to position [2188, 0]
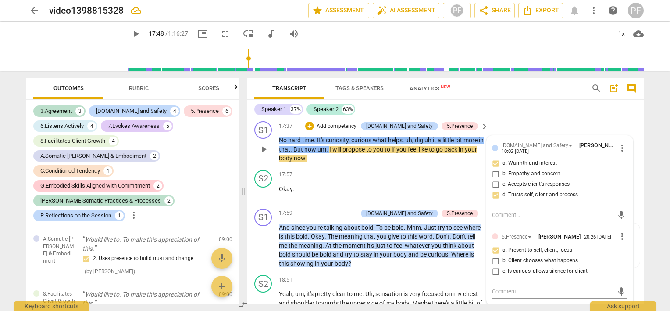
click at [373, 136] on span "curious" at bounding box center [361, 139] width 21 height 7
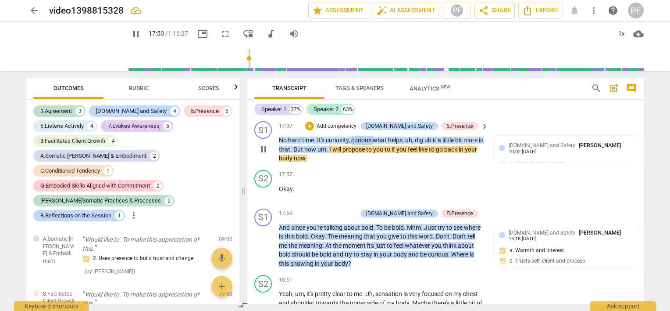
drag, startPoint x: 375, startPoint y: 134, endPoint x: 353, endPoint y: 136, distance: 22.0
click at [353, 136] on p "No hard time . It's curiosity , curious what helps , uh , dig uh it a little bi…" at bounding box center [381, 149] width 205 height 27
type input "1072"
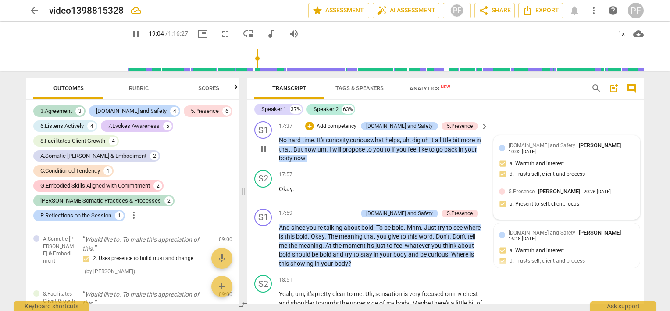
scroll to position [2372, 0]
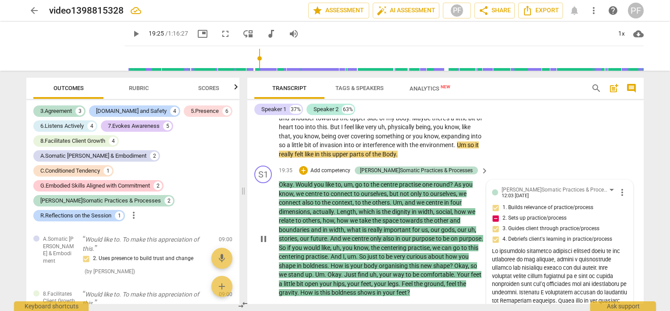
type input "1166"
click at [621, 187] on span "more_vert" at bounding box center [622, 192] width 11 height 11
click at [627, 189] on li "Edit" at bounding box center [629, 187] width 30 height 17
click at [523, 252] on textarea at bounding box center [560, 285] width 136 height 67
click at [511, 278] on textarea at bounding box center [560, 285] width 136 height 67
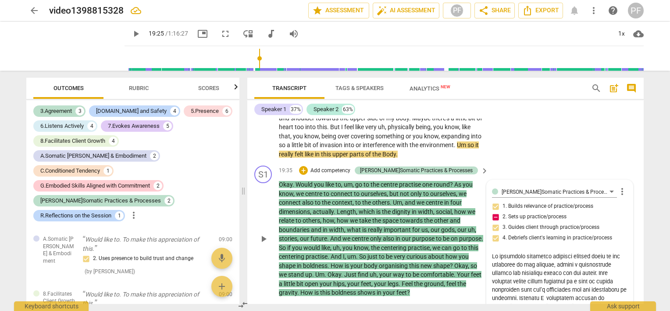
drag, startPoint x: 512, startPoint y: 275, endPoint x: 528, endPoint y: 275, distance: 15.4
click at [528, 275] on textarea at bounding box center [560, 285] width 136 height 67
click at [514, 277] on textarea at bounding box center [560, 285] width 136 height 67
click at [512, 277] on textarea at bounding box center [560, 285] width 136 height 67
type textarea "We practiced centering together several times at the beginning of the process, …"
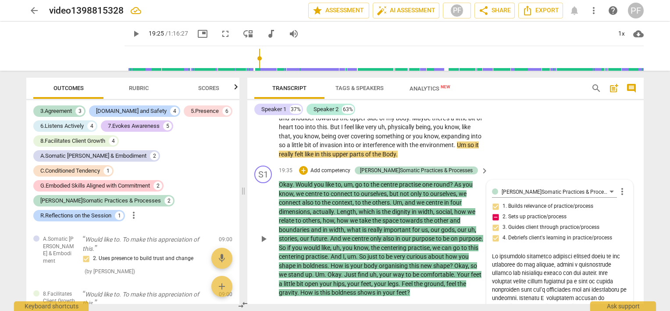
type textarea "We practiced centering together several times at the beginning of the process, …"
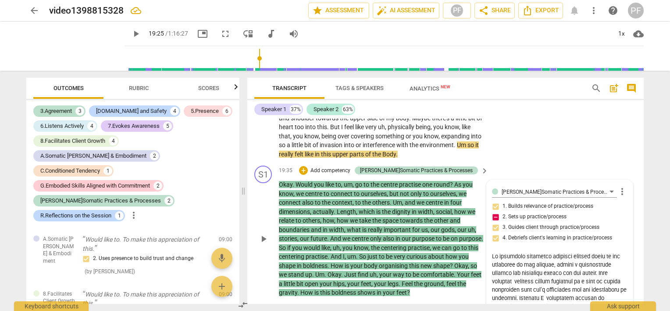
type textarea "We practiced centering together several times at the beginning of the process, …"
click at [541, 275] on textarea at bounding box center [560, 285] width 136 height 67
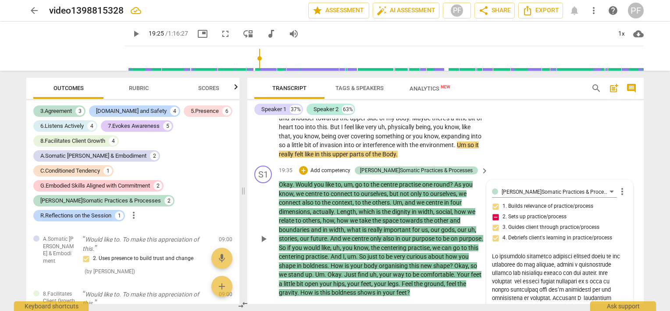
type textarea "We practiced centering together several times at the beginning of the process, …"
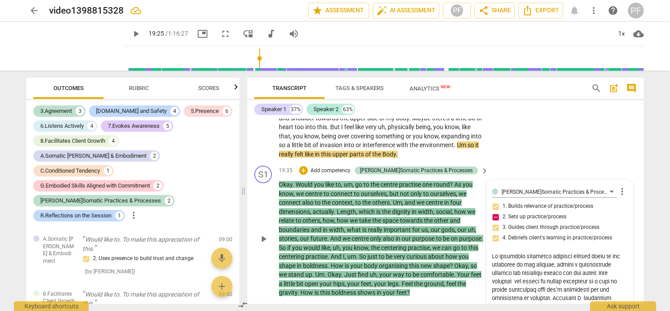
type textarea "We practiced centering together several times at the beginning of the process, …"
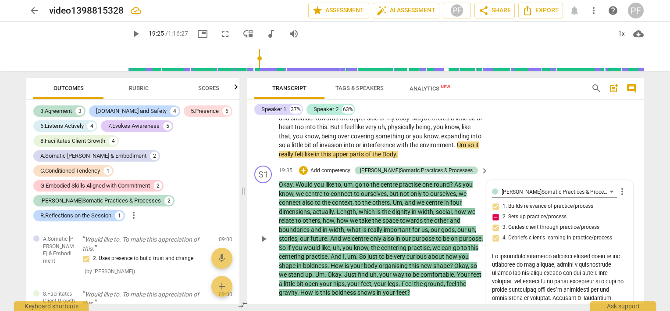
type textarea "We practiced centering together several times at the beginning of the process, …"
click at [524, 275] on textarea at bounding box center [560, 285] width 136 height 67
type textarea "We practiced centering together several times at the beginning of the process, …"
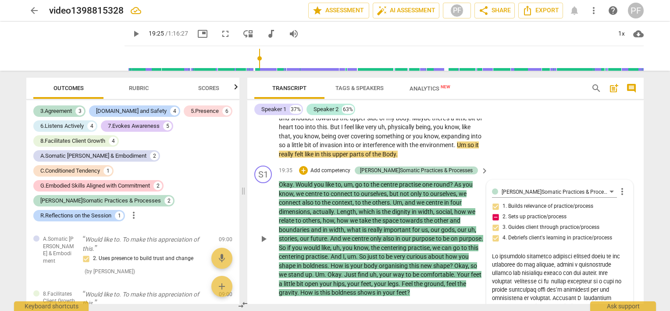
type textarea "We practiced centering together several times at the beginning of the process, …"
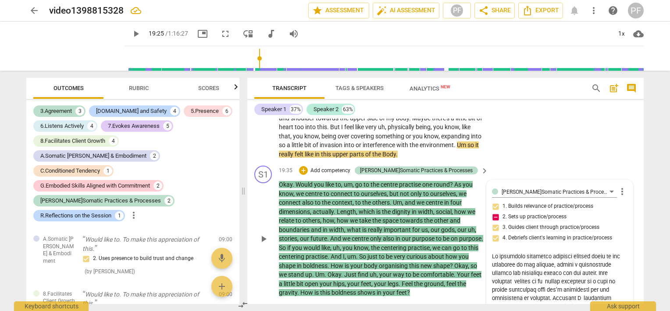
type textarea "We practiced centering together several times at the beginning of the process, …"
click at [545, 275] on textarea at bounding box center [560, 285] width 136 height 67
type textarea "We practiced centering together several times at the beginning of the process, …"
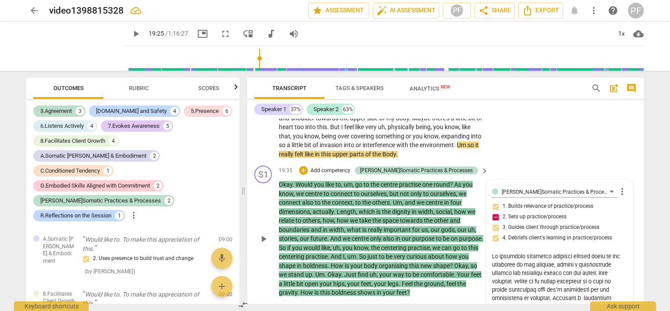
type textarea "We practiced centering together several times at the beginning of the process, …"
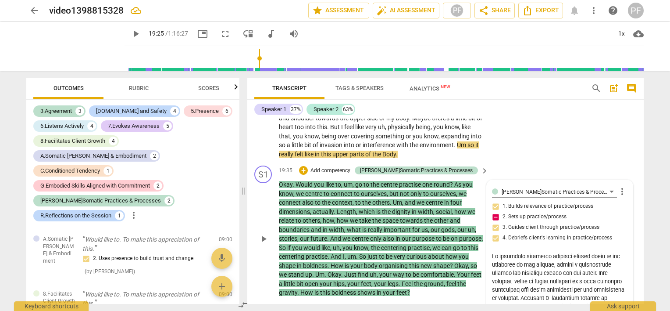
type textarea "We practiced centering together several times at the beginning of the process, …"
click at [594, 274] on textarea at bounding box center [560, 285] width 136 height 67
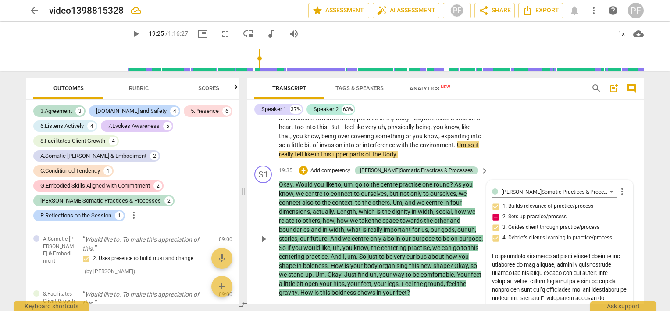
type textarea "We practiced centering together several times at the beginning of the process, …"
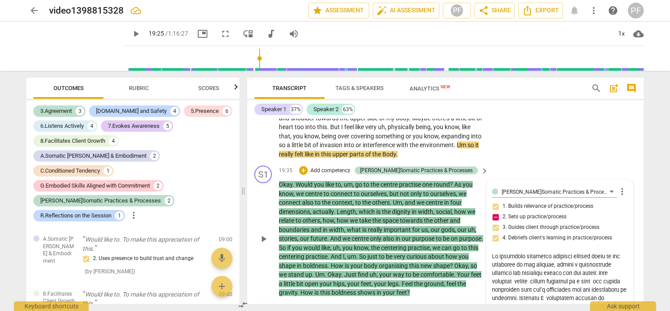
type textarea "We practiced centering together several times at the beginning of the process, …"
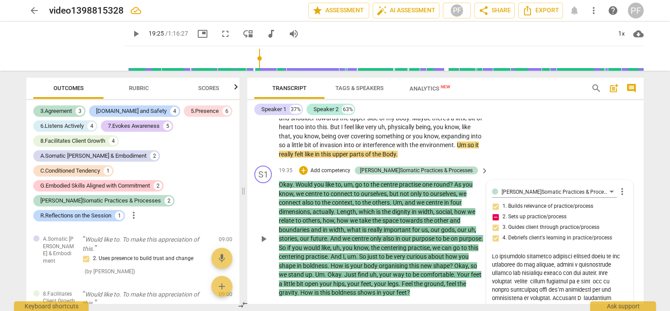
type textarea "We practiced centering together several times at the beginning of the process, …"
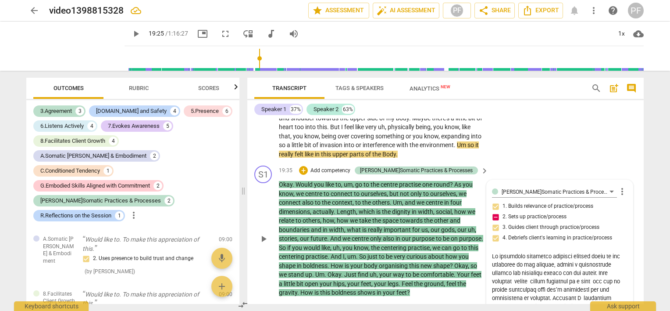
click at [561, 285] on textarea at bounding box center [560, 285] width 136 height 67
drag, startPoint x: 526, startPoint y: 281, endPoint x: 491, endPoint y: 284, distance: 34.8
click at [492, 284] on textarea at bounding box center [560, 285] width 136 height 67
click at [515, 281] on textarea at bounding box center [560, 285] width 136 height 67
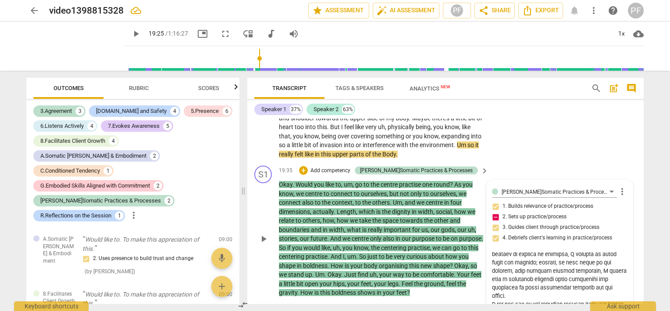
scroll to position [62, 0]
click at [518, 281] on textarea at bounding box center [560, 285] width 136 height 67
click at [532, 264] on textarea at bounding box center [560, 285] width 136 height 67
click at [608, 265] on textarea at bounding box center [560, 285] width 136 height 67
click at [584, 255] on textarea at bounding box center [560, 285] width 136 height 67
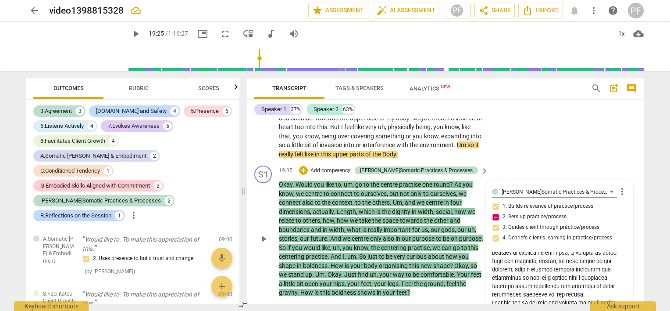
drag, startPoint x: 581, startPoint y: 256, endPoint x: 618, endPoint y: 256, distance: 37.3
click at [618, 256] on textarea at bounding box center [560, 285] width 136 height 67
drag, startPoint x: 500, startPoint y: 264, endPoint x: 488, endPoint y: 265, distance: 12.7
click at [488, 265] on div "J.Somatic Practices & Processes Paola Fanti more_vert 1. Builds relevance of pr…" at bounding box center [560, 263] width 146 height 167
drag, startPoint x: 546, startPoint y: 263, endPoint x: 588, endPoint y: 265, distance: 42.6
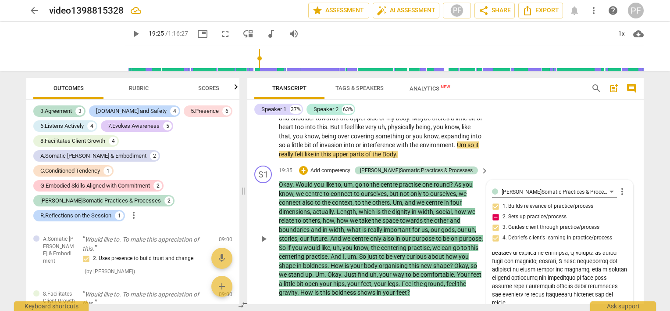
click at [588, 265] on textarea at bounding box center [560, 285] width 136 height 67
drag, startPoint x: 578, startPoint y: 263, endPoint x: 593, endPoint y: 271, distance: 17.1
click at [593, 271] on textarea at bounding box center [560, 285] width 136 height 67
drag, startPoint x: 579, startPoint y: 263, endPoint x: 611, endPoint y: 265, distance: 32.1
click at [611, 265] on textarea at bounding box center [560, 285] width 136 height 67
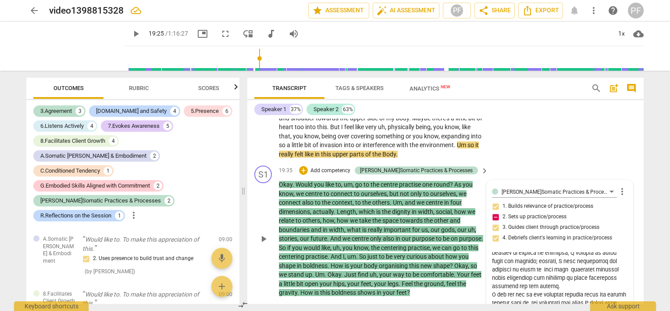
click at [580, 263] on textarea at bounding box center [560, 285] width 136 height 67
drag, startPoint x: 516, startPoint y: 272, endPoint x: 552, endPoint y: 274, distance: 36.0
click at [552, 274] on textarea at bounding box center [560, 285] width 136 height 67
drag, startPoint x: 572, startPoint y: 273, endPoint x: 516, endPoint y: 272, distance: 56.2
click at [516, 272] on textarea at bounding box center [560, 285] width 136 height 67
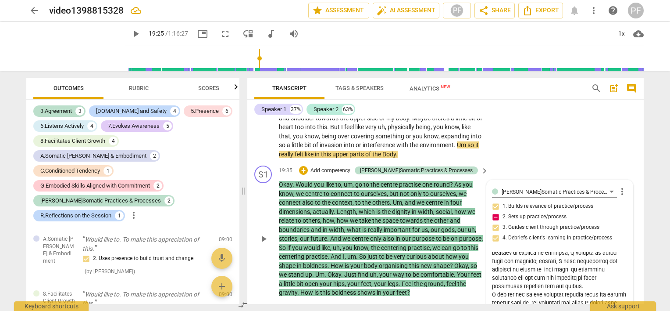
drag, startPoint x: 535, startPoint y: 272, endPoint x: 600, endPoint y: 270, distance: 65.4
click at [600, 270] on textarea at bounding box center [560, 285] width 136 height 67
drag, startPoint x: 542, startPoint y: 281, endPoint x: 564, endPoint y: 280, distance: 21.9
click at [564, 280] on textarea at bounding box center [560, 285] width 136 height 67
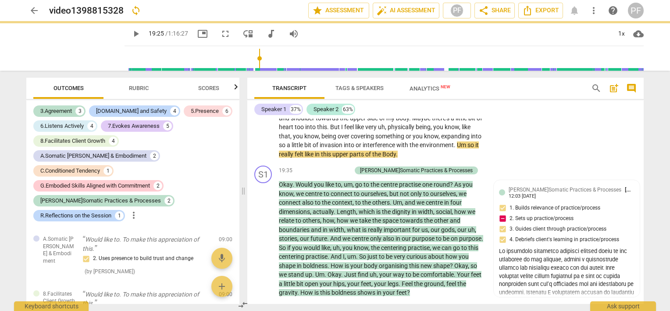
scroll to position [2534, 0]
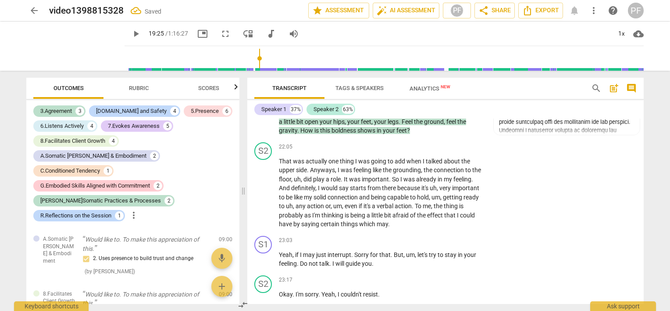
click at [644, 179] on div "Transcript Tags & Speakers Analytics New search post_add comment Speaker 1 37% …" at bounding box center [447, 191] width 407 height 240
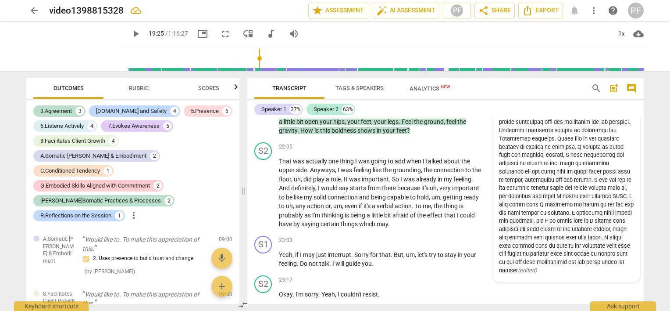
click at [604, 174] on div "( edited )" at bounding box center [567, 179] width 136 height 189
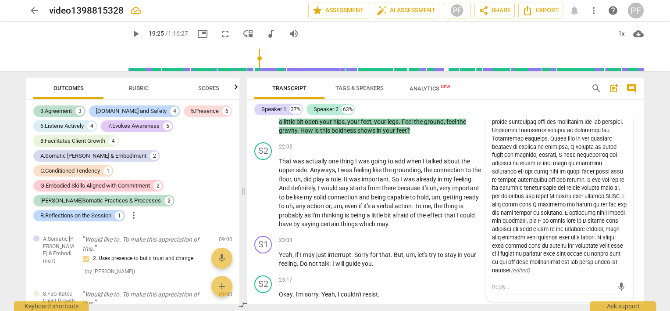
click at [549, 166] on div "( edited )" at bounding box center [560, 179] width 136 height 189
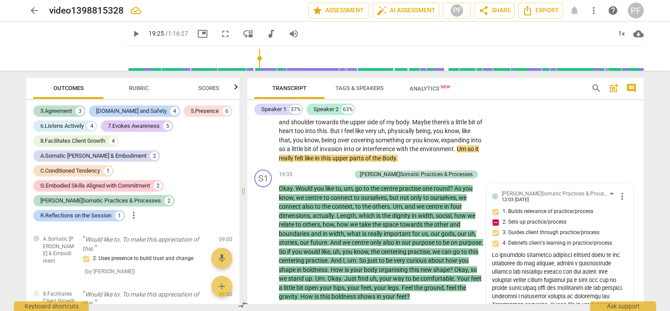
scroll to position [2338, 0]
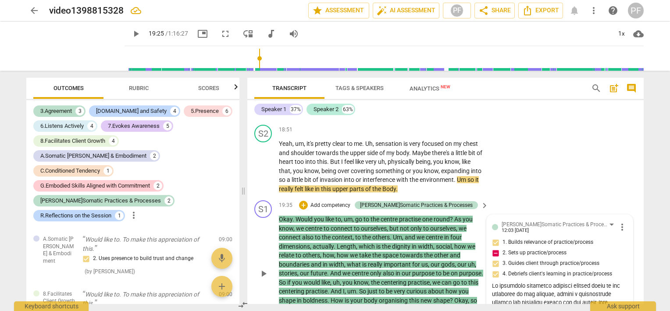
click at [621, 224] on span "more_vert" at bounding box center [622, 226] width 11 height 11
click at [625, 223] on li "Edit" at bounding box center [629, 222] width 30 height 17
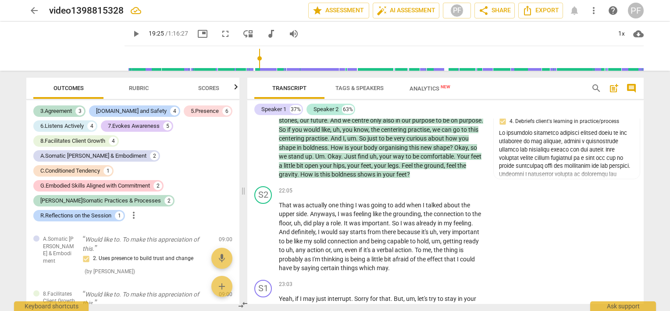
scroll to position [2429, 0]
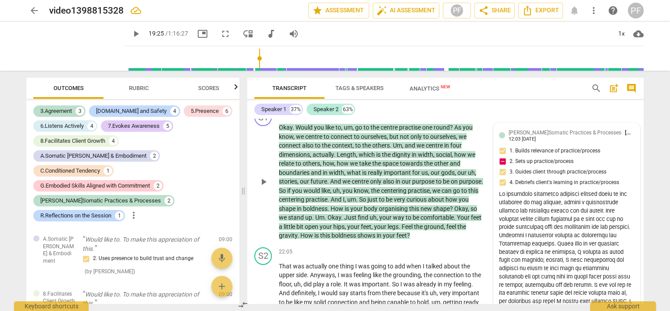
click at [584, 286] on div "( edited )" at bounding box center [567, 284] width 136 height 189
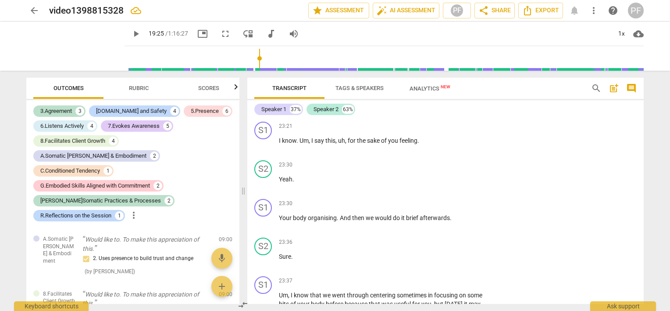
scroll to position [2728, 0]
drag, startPoint x: 407, startPoint y: 209, endPoint x: 418, endPoint y: 209, distance: 11.8
click at [418, 213] on span "brief" at bounding box center [413, 216] width 14 height 7
click at [408, 213] on span "brief" at bounding box center [413, 216] width 14 height 7
click at [405, 213] on span "it" at bounding box center [403, 216] width 5 height 7
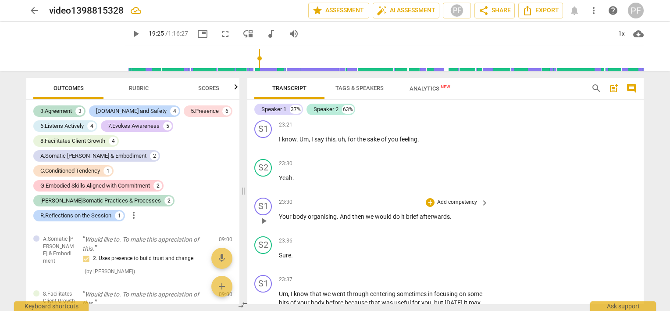
click at [406, 213] on span "brief" at bounding box center [413, 216] width 14 height 7
click at [436, 290] on span "focusing" at bounding box center [446, 293] width 25 height 7
click at [376, 299] on span "that" at bounding box center [375, 302] width 13 height 7
click at [426, 299] on span "you" at bounding box center [426, 302] width 10 height 7
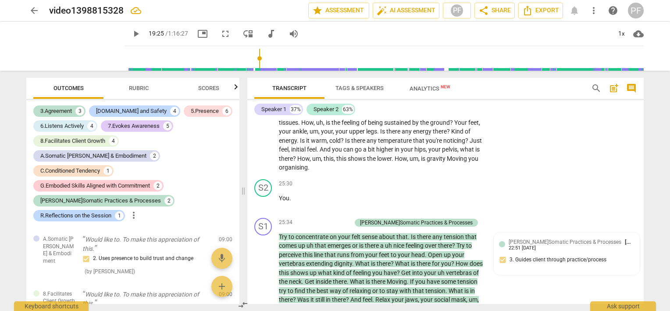
scroll to position [3010, 0]
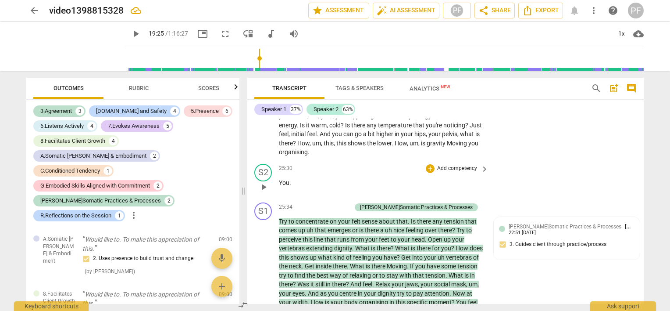
click at [584, 177] on div "S2 play_arrow pause 25:30 + Add competency keyboard_arrow_right You ." at bounding box center [445, 179] width 396 height 39
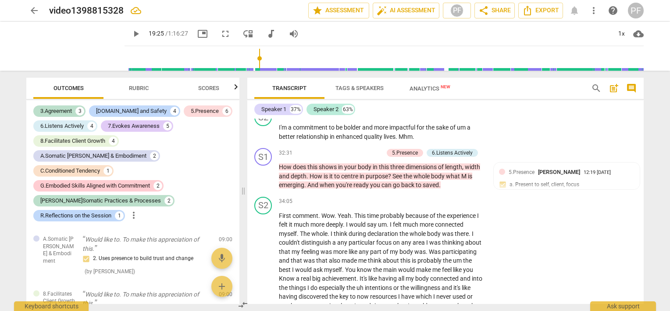
scroll to position [3407, 0]
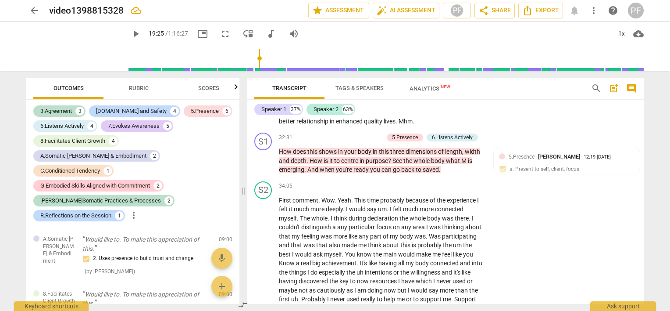
drag, startPoint x: 645, startPoint y: 198, endPoint x: 644, endPoint y: 203, distance: 4.5
click at [644, 203] on div "Transcript Tags & Speakers Analytics New search post_add comment Speaker 1 37% …" at bounding box center [447, 191] width 407 height 240
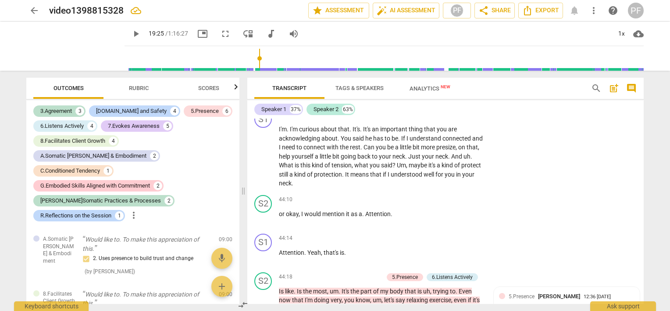
scroll to position [4187, 0]
click at [456, 150] on span "presize" at bounding box center [445, 146] width 19 height 7
click at [264, 161] on span "play_arrow" at bounding box center [263, 155] width 11 height 11
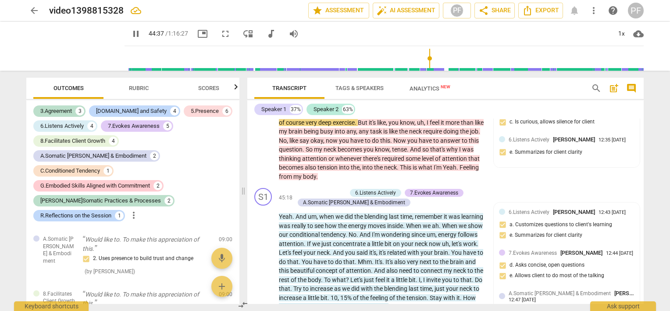
click at [574, 108] on div "Speaker 1 37% Speaker 2 63%" at bounding box center [445, 109] width 382 height 15
click at [485, 135] on div "Is like . Is the most , um . It's the part of my body that is uh , trying to . …" at bounding box center [384, 140] width 211 height 81
click at [498, 185] on div "S2 play_arrow pause 44:18 + Add competency 5.Presence 6.Listens Actively keyboa…" at bounding box center [445, 133] width 396 height 103
click at [512, 204] on div "S1 play_arrow pause 45:18 + Add competency 6.Listens Actively 7.Evokes Awarenes…" at bounding box center [445, 249] width 396 height 130
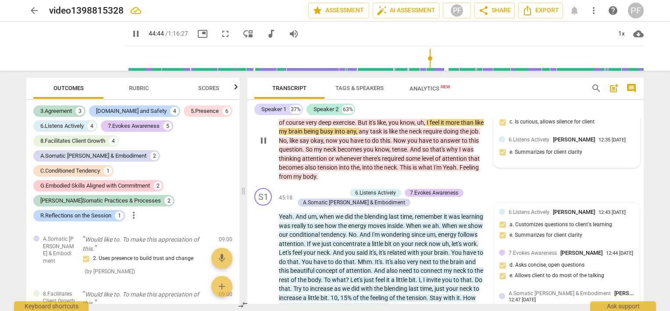
click at [575, 167] on div "5.Presence Paola Fanti 12:36 07-28-2025 c. Is curious, allows silence for clien…" at bounding box center [567, 133] width 146 height 67
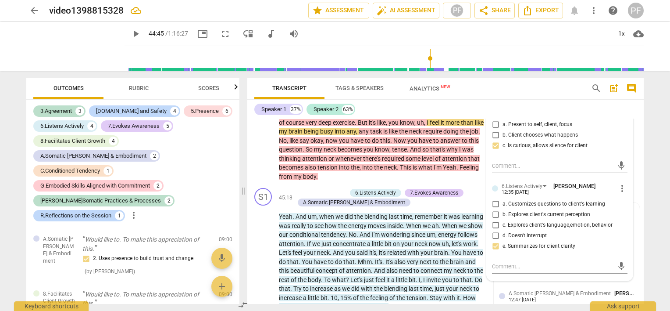
click at [561, 106] on div "Speaker 1 37% Speaker 2 63%" at bounding box center [445, 109] width 382 height 15
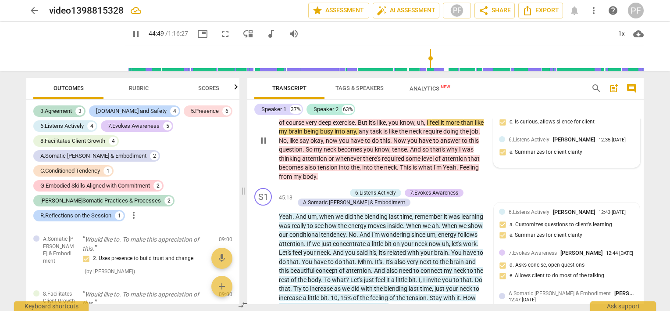
click at [630, 132] on div "5.Presence Paola Fanti 12:36 07-28-2025 c. Is curious, allows silence for client" at bounding box center [567, 118] width 136 height 27
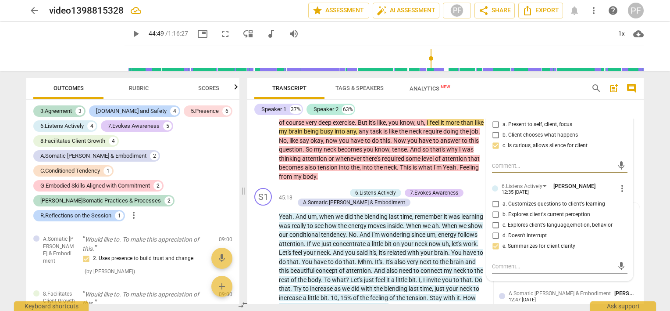
click at [632, 109] on div "Speaker 1 37% Speaker 2 63%" at bounding box center [445, 109] width 382 height 15
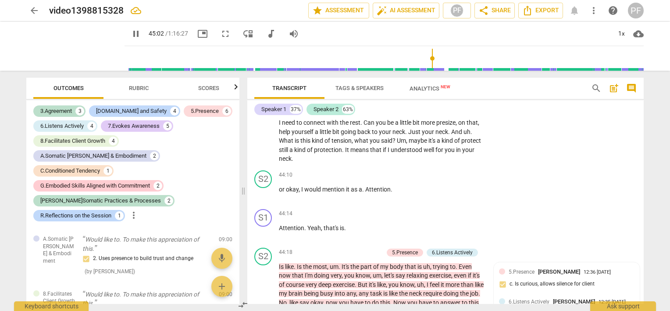
scroll to position [4418, 0]
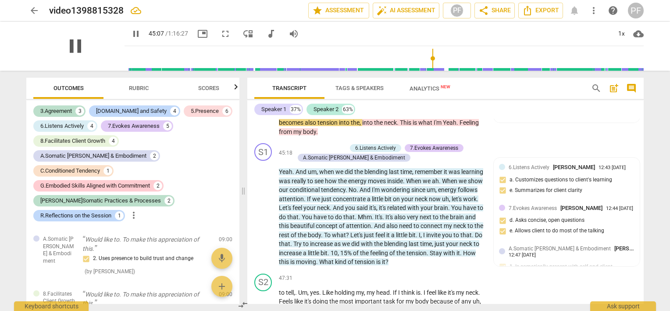
click at [64, 45] on span "pause" at bounding box center [75, 46] width 23 height 23
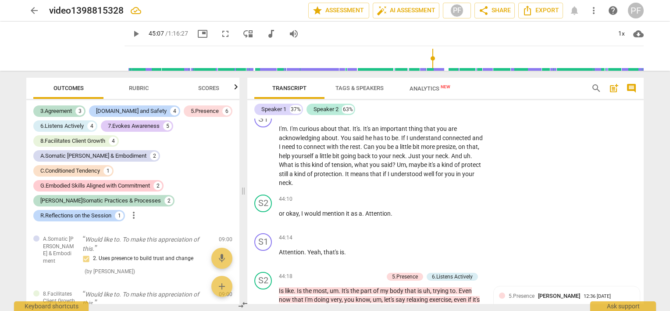
scroll to position [4172, 0]
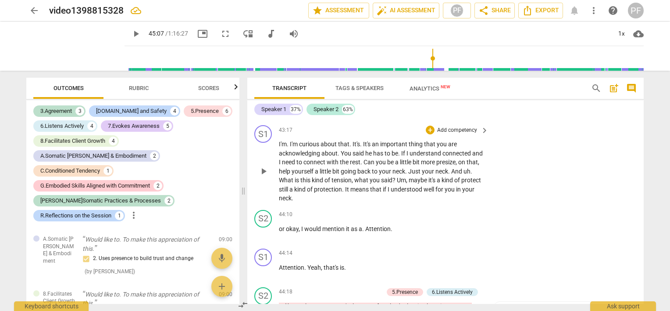
click at [466, 134] on p "Add competency" at bounding box center [457, 130] width 42 height 8
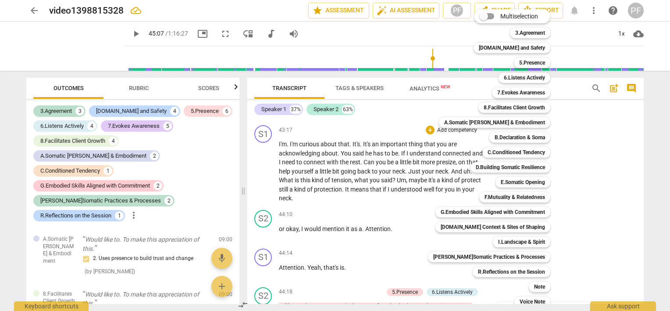
click at [575, 150] on div at bounding box center [335, 155] width 670 height 311
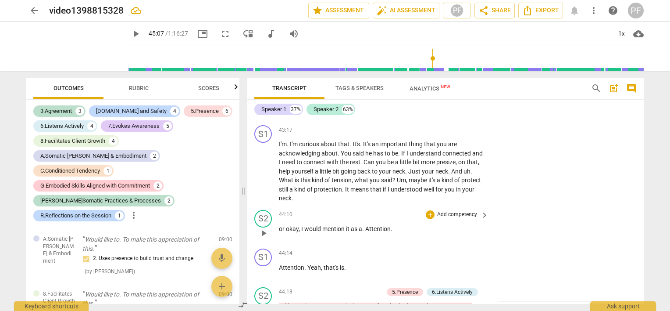
drag, startPoint x: 640, startPoint y: 218, endPoint x: 640, endPoint y: 225, distance: 7.5
click at [640, 225] on div "S1 play_arrow pause 00:04 + Add competency keyboard_arrow_right Good morning , …" at bounding box center [445, 210] width 396 height 185
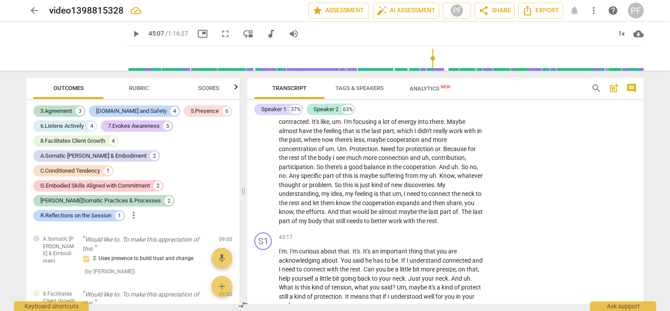
scroll to position [4095, 0]
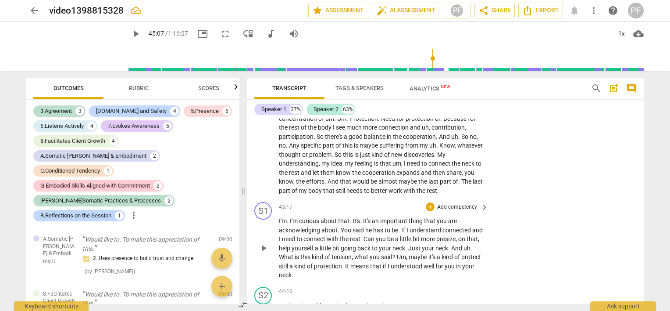
click at [476, 211] on div "+ Add competency keyboard_arrow_right" at bounding box center [456, 207] width 65 height 10
click at [482, 212] on span "keyboard_arrow_right" at bounding box center [484, 207] width 11 height 11
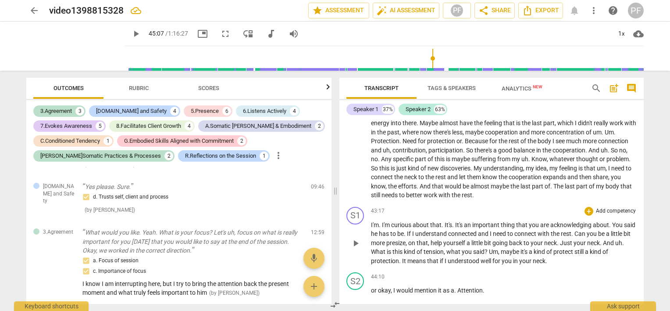
scroll to position [352, 0]
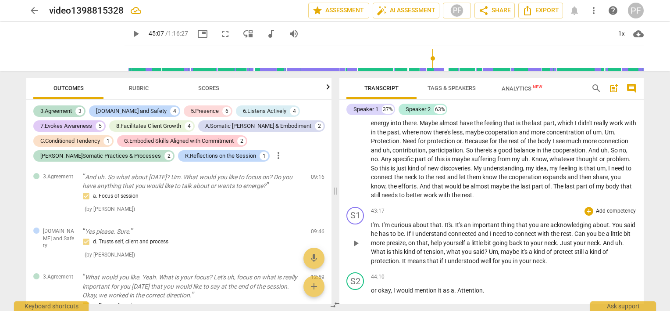
click at [607, 212] on p "Add competency" at bounding box center [616, 211] width 42 height 8
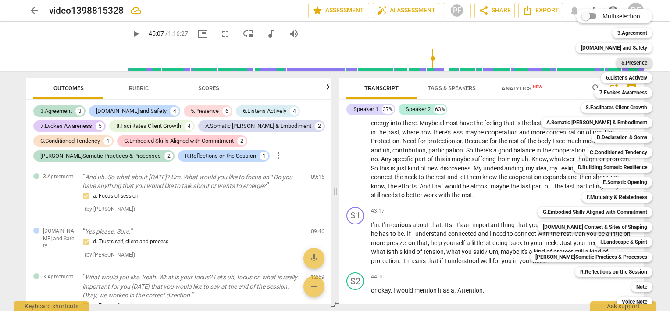
click at [635, 64] on b "5.Presence" at bounding box center [634, 62] width 26 height 11
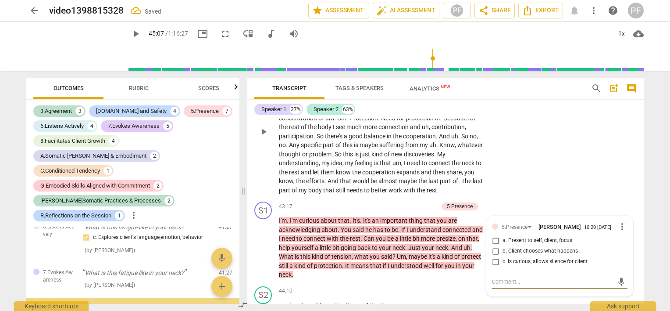
scroll to position [2429, 0]
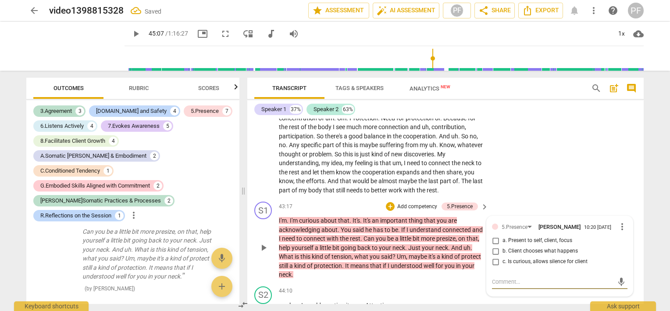
click at [495, 267] on input "c. Is curious, allows silence for client" at bounding box center [496, 261] width 14 height 11
click at [571, 193] on div "S2 play_arrow pause 41:39 + Add competency keyboard_arrow_right Yeah , I feel .…" at bounding box center [445, 123] width 396 height 147
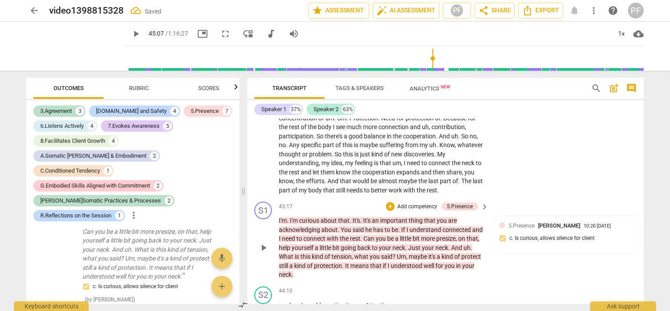
click at [427, 211] on p "Add competency" at bounding box center [417, 207] width 42 height 8
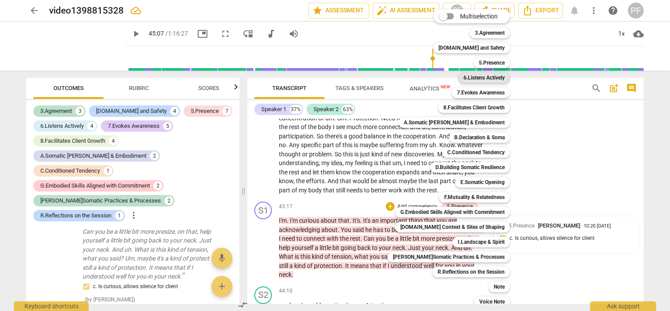
click at [495, 79] on b "6.Listens Actively" at bounding box center [484, 77] width 41 height 11
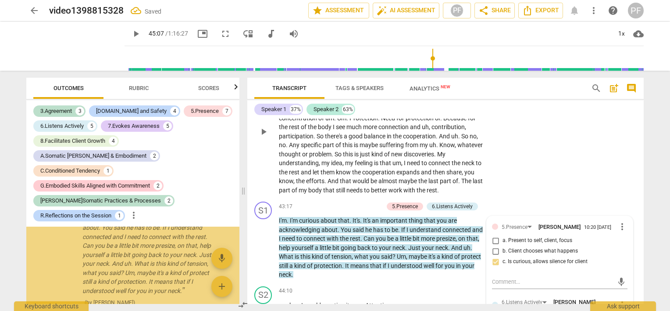
scroll to position [2564, 0]
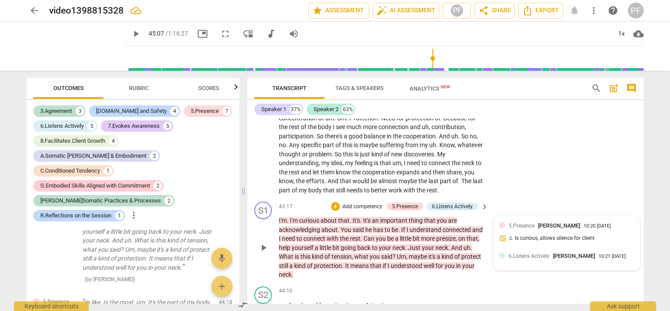
click at [514, 259] on span "6.Listens Actively" at bounding box center [529, 256] width 41 height 6
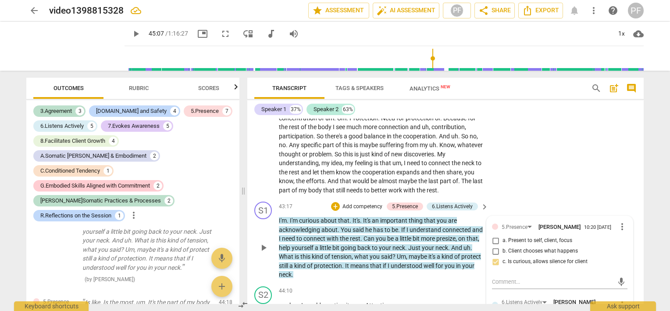
click at [640, 219] on div "S1 play_arrow pause 43:17 + Add competency 5.Presence 6.Listens Actively keyboa…" at bounding box center [445, 240] width 396 height 85
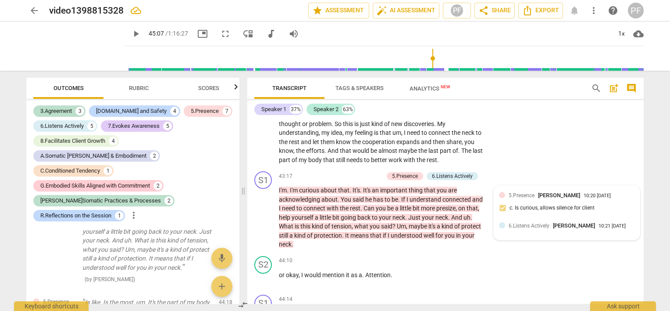
scroll to position [4141, 0]
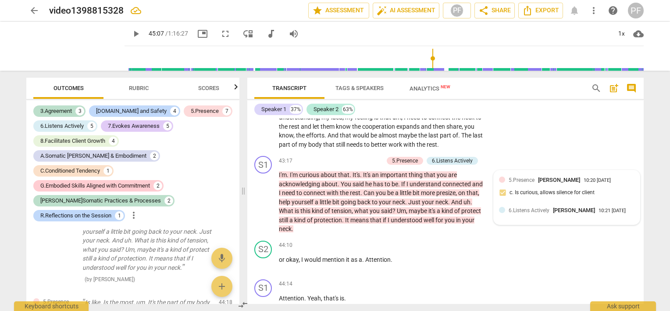
click at [607, 219] on div "6.Listens Actively Paola Fanti 10:21 08-17-2025" at bounding box center [567, 213] width 136 height 14
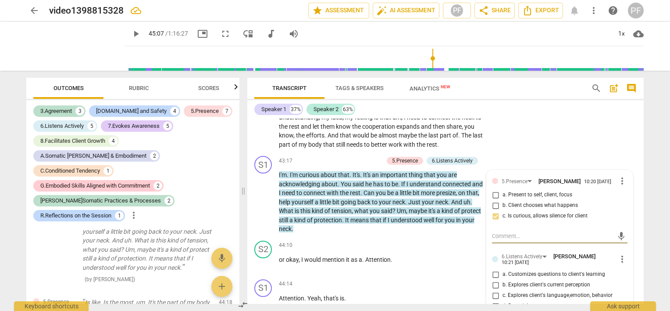
click at [621, 264] on span "more_vert" at bounding box center [622, 259] width 11 height 11
click at [621, 276] on li "Edit" at bounding box center [629, 275] width 30 height 17
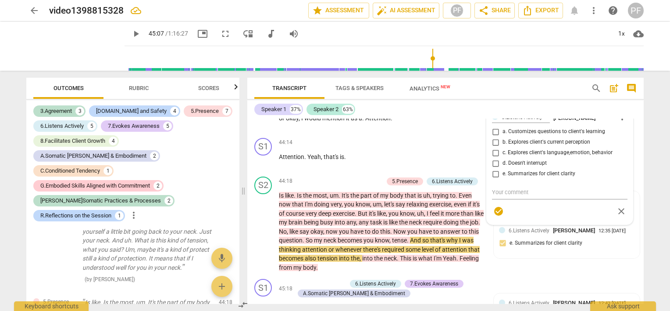
click at [494, 193] on div "6.Listens Actively Paola Fanti more_vert a. Customizes questions to client's le…" at bounding box center [560, 165] width 136 height 108
click at [493, 192] on div "6.Listens Actively Paola Fanti more_vert a. Customizes questions to client's le…" at bounding box center [560, 165] width 136 height 108
click at [619, 122] on span "more_vert" at bounding box center [622, 116] width 11 height 11
click at [624, 138] on li "Edit" at bounding box center [629, 135] width 30 height 17
click at [495, 191] on div "6.Listens Actively Paola Fanti more_vert a. Customizes questions to client's le…" at bounding box center [560, 165] width 136 height 108
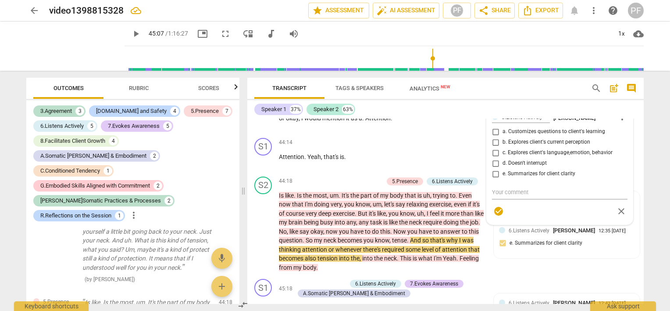
click at [496, 193] on div "6.Listens Actively Paola Fanti more_vert a. Customizes questions to client's le…" at bounding box center [560, 165] width 136 height 108
click at [461, 134] on div "S2 play_arrow pause 44:10 + Add competency keyboard_arrow_right or okay , I wou…" at bounding box center [445, 115] width 396 height 39
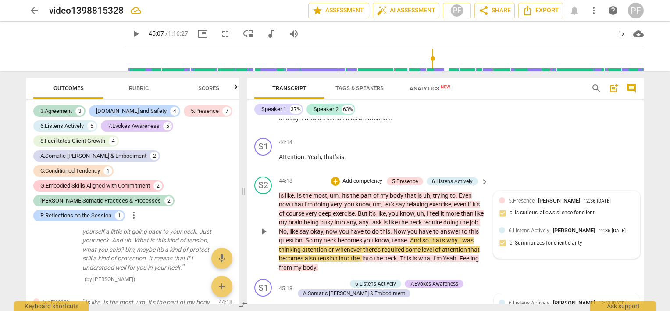
click at [546, 253] on div "6.Listens Actively Paola Fanti 12:35 07-28-2025 e. Summarizes for client clarity" at bounding box center [567, 239] width 136 height 27
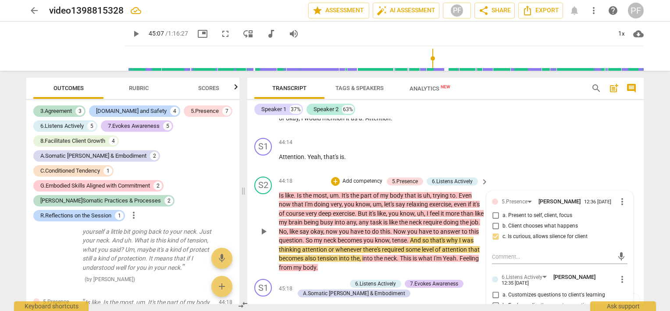
click at [598, 246] on div "5.Presence Paola Fanti 12:36 07-28-2025 more_vert a. Present to self, client, f…" at bounding box center [560, 221] width 136 height 50
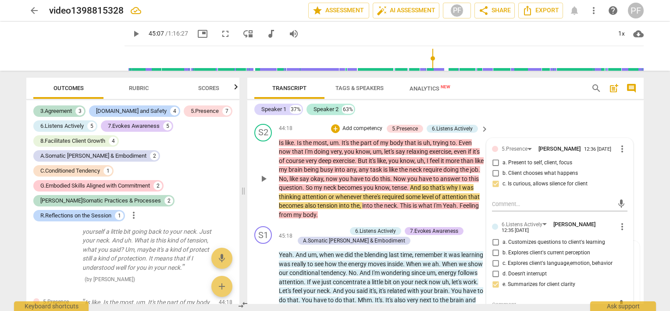
scroll to position [4352, 0]
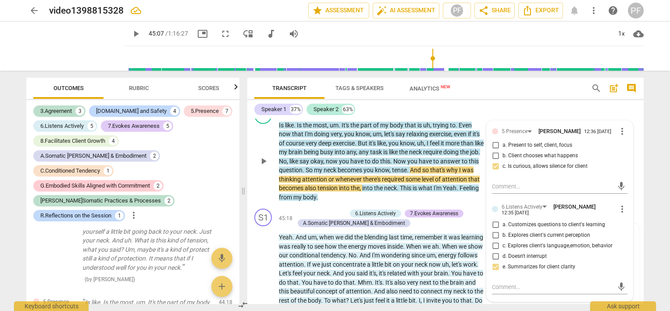
click at [467, 115] on div "6.Listens Actively" at bounding box center [452, 111] width 41 height 8
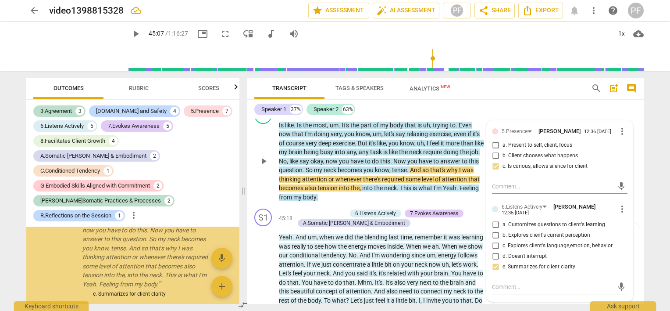
scroll to position [2870, 0]
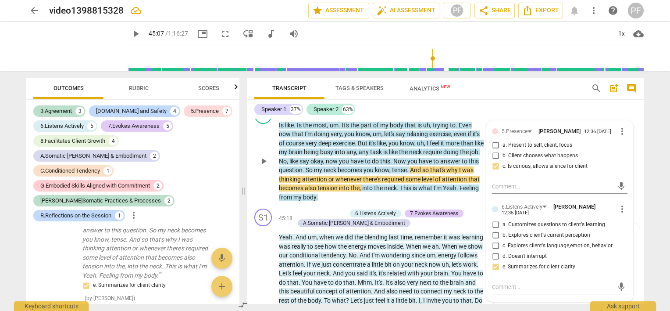
click at [620, 136] on span "more_vert" at bounding box center [622, 131] width 11 height 11
click at [625, 164] on li "Delete" at bounding box center [629, 165] width 30 height 17
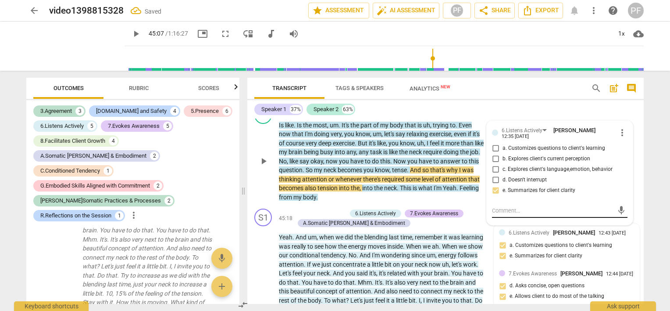
scroll to position [2707, 0]
click at [620, 215] on span "mic" at bounding box center [621, 210] width 11 height 11
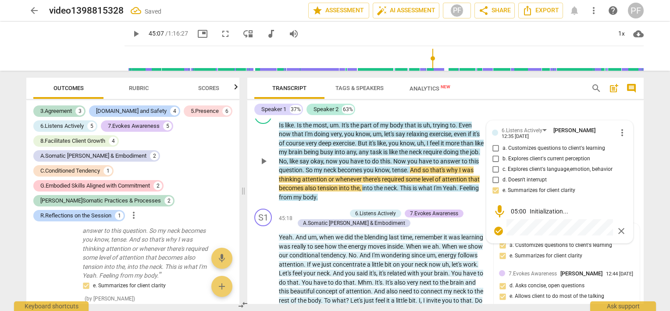
click at [644, 203] on div "Transcript Tags & Speakers Analytics New search post_add comment Speaker 1 37% …" at bounding box center [447, 191] width 407 height 240
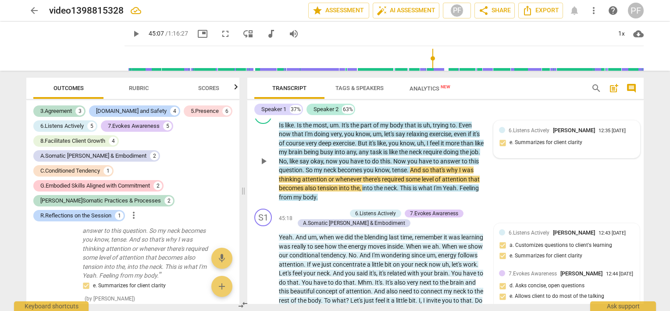
click at [462, 115] on div "6.Listens Actively" at bounding box center [452, 111] width 41 height 8
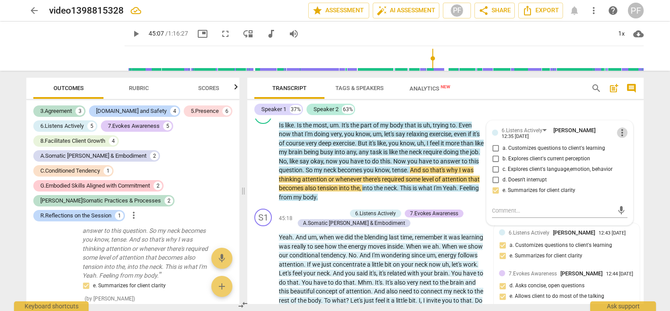
click at [619, 138] on span "more_vert" at bounding box center [622, 132] width 11 height 11
click at [621, 169] on li "Delete" at bounding box center [629, 167] width 30 height 17
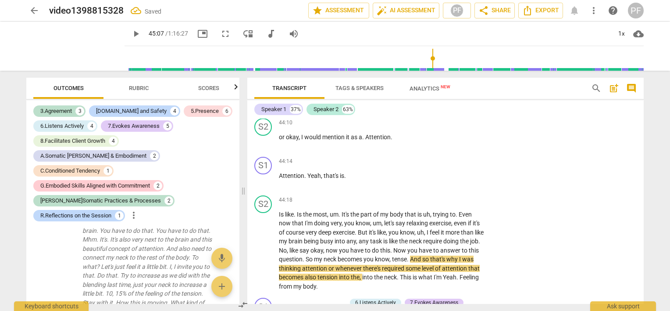
scroll to position [4232, 0]
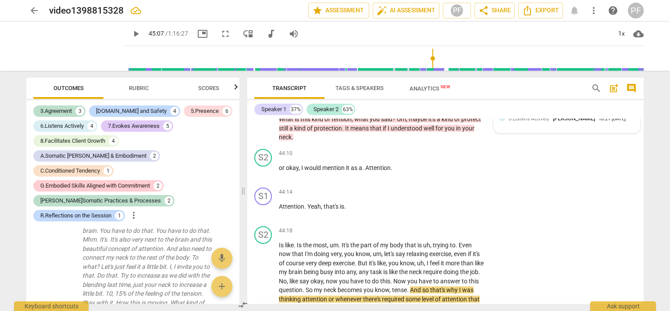
click at [546, 121] on span "6.Listens Actively" at bounding box center [529, 118] width 41 height 6
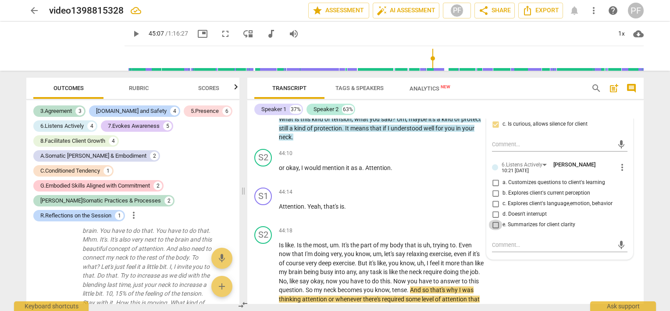
click at [494, 230] on input "e. Summarizes for client clarity" at bounding box center [496, 224] width 14 height 11
click at [496, 209] on input "c. Explores client's language,emotion, behavior" at bounding box center [496, 203] width 14 height 11
click at [495, 209] on input "c. Explores client's language,emotion, behavior" at bounding box center [496, 203] width 14 height 11
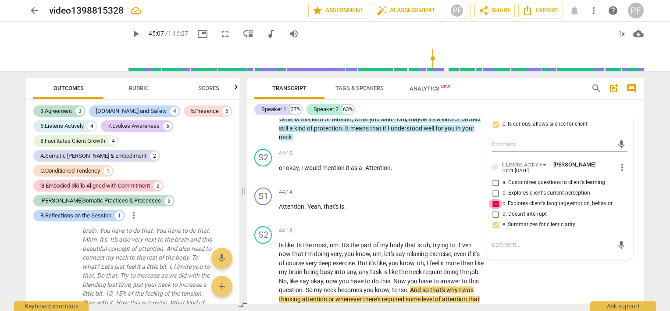
click at [495, 209] on input "c. Explores client's language,emotion, behavior" at bounding box center [496, 203] width 14 height 11
click at [495, 198] on input "b. Explores client's current perception" at bounding box center [496, 193] width 14 height 11
click at [465, 219] on div "44:14 + Add competency keyboard_arrow_right Attention . Yeah , that's is ." at bounding box center [384, 203] width 211 height 32
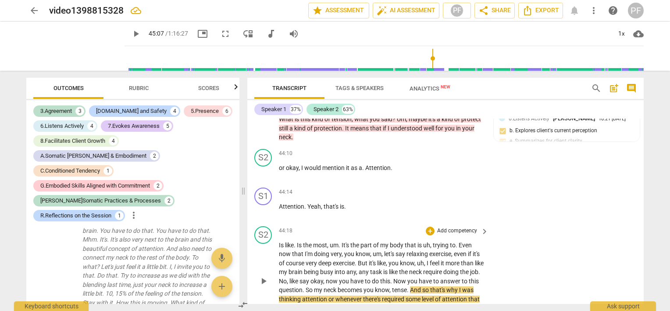
click at [552, 249] on div "S2 play_arrow pause 44:18 + Add competency keyboard_arrow_right Is like . Is th…" at bounding box center [445, 273] width 396 height 103
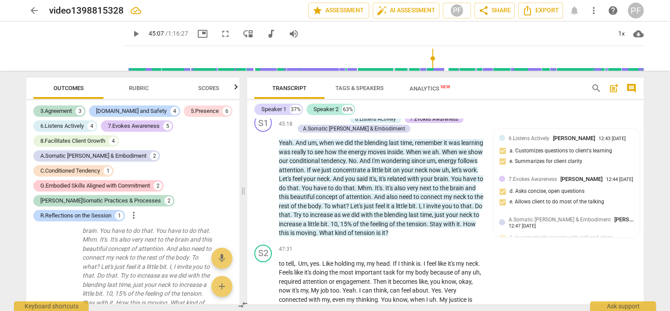
scroll to position [4477, 0]
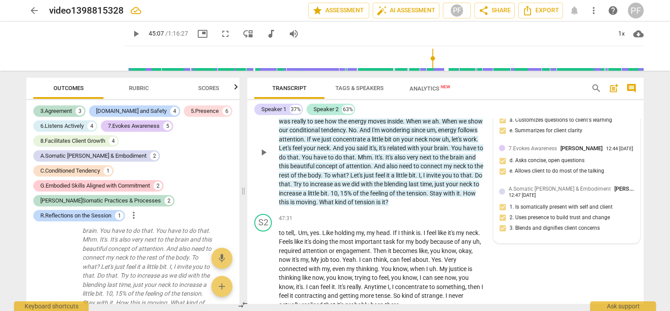
click at [503, 237] on div "A.Somatic Presence & Embodiment Paola Fanti 12:47 07-28-2025 1. Is somatically …" at bounding box center [567, 210] width 136 height 53
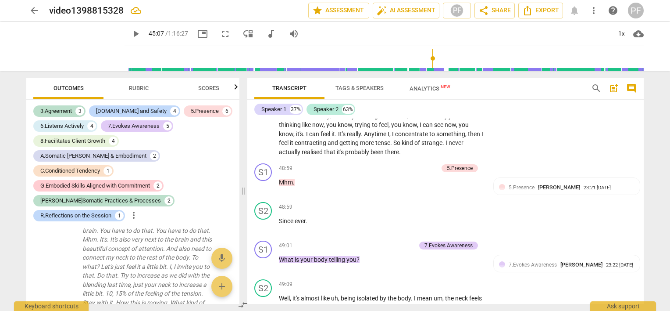
scroll to position [4468, 0]
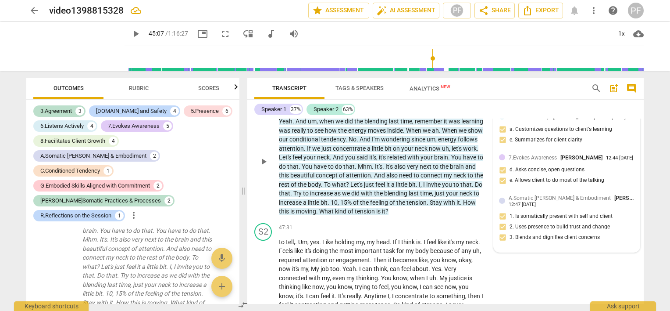
click at [558, 201] on span "A.Somatic [PERSON_NAME] & Embodiment" at bounding box center [560, 198] width 102 height 6
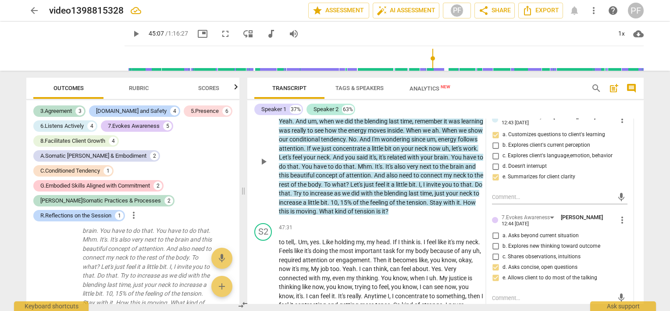
click at [596, 251] on label "b. Explores new thinking toward outcome" at bounding box center [557, 246] width 136 height 11
click at [503, 251] on input "b. Explores new thinking toward outcome" at bounding box center [496, 246] width 14 height 11
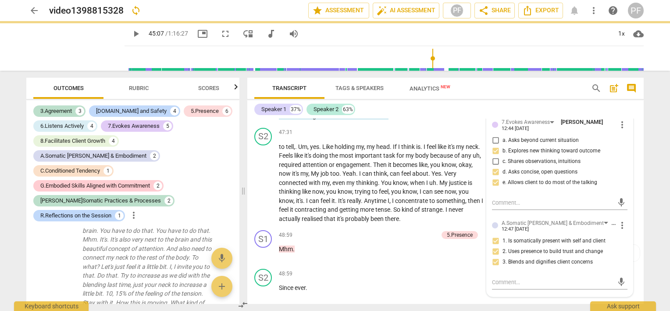
scroll to position [4573, 0]
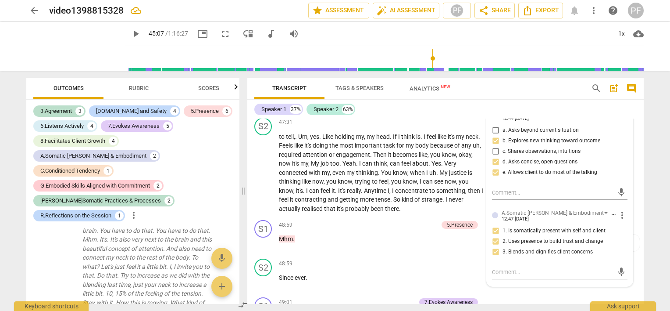
click at [496, 246] on input "2. Uses presence to build trust and change" at bounding box center [496, 241] width 14 height 11
click at [446, 284] on div "S2 play_arrow pause 48:59 + Add competency keyboard_arrow_right Since ever ." at bounding box center [445, 274] width 396 height 39
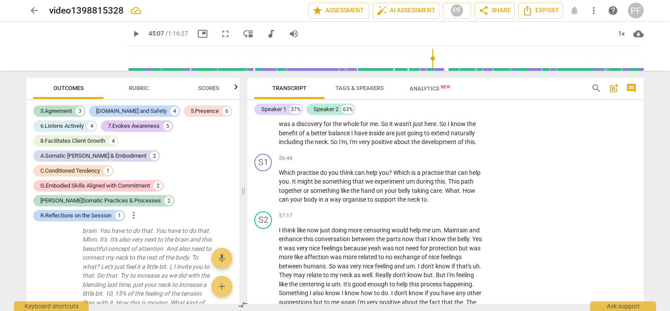
scroll to position [5367, 0]
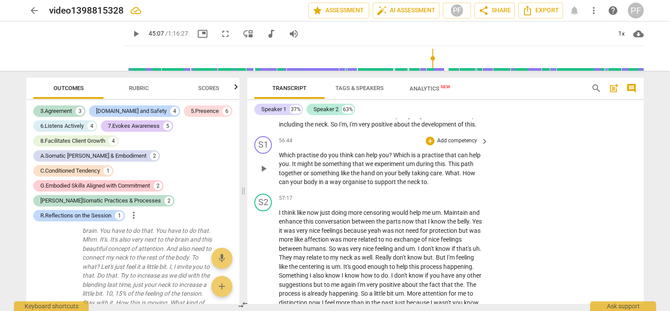
click at [433, 186] on p "Which practise do you think can help you ? Which is a practise that can help yo…" at bounding box center [381, 168] width 205 height 36
click at [471, 145] on p "Add competency" at bounding box center [457, 141] width 42 height 8
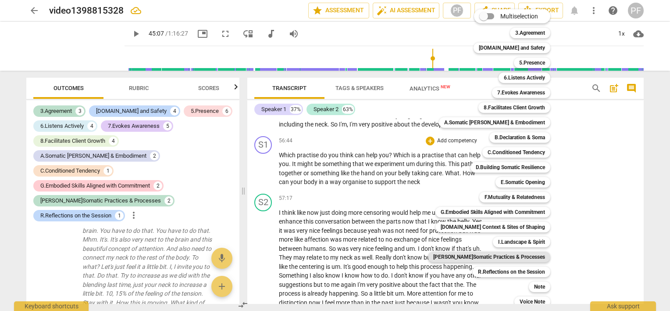
click at [504, 254] on b "[PERSON_NAME]Somatic Practices & Processes" at bounding box center [489, 256] width 112 height 11
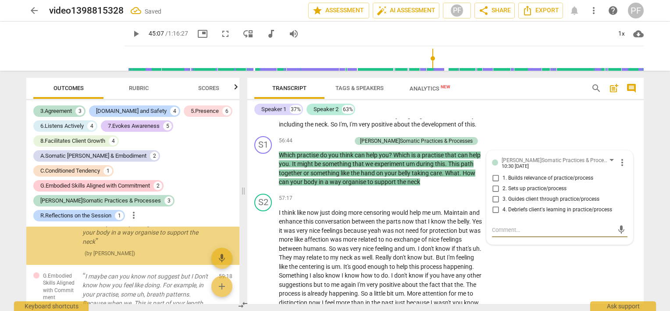
scroll to position [3937, 0]
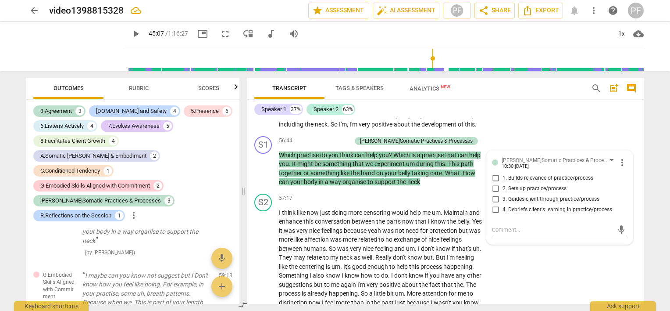
click at [598, 132] on div "S2 play_arrow pause 54:08 + Add competency keyboard_arrow_right I think I was s…" at bounding box center [445, 27] width 396 height 211
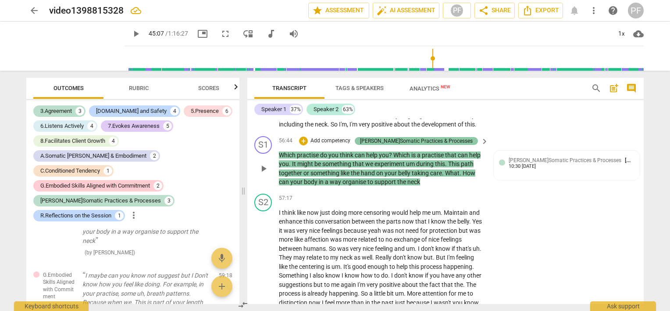
click at [466, 145] on div "[PERSON_NAME]Somatic Practices & Processes" at bounding box center [416, 141] width 113 height 8
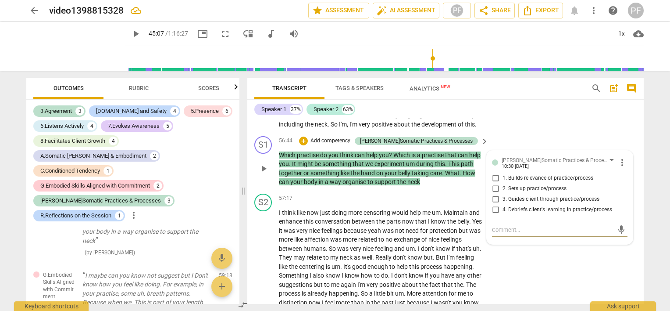
click at [620, 168] on span "more_vert" at bounding box center [622, 162] width 11 height 11
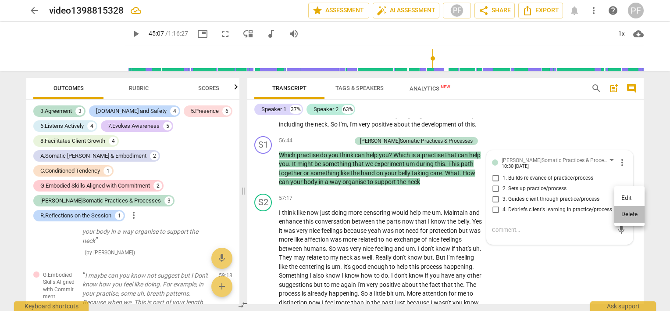
click at [628, 214] on li "Delete" at bounding box center [629, 214] width 30 height 17
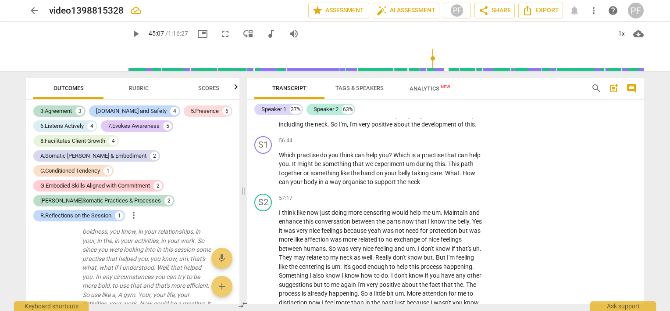
click at [139, 84] on span "Rubric" at bounding box center [138, 88] width 41 height 12
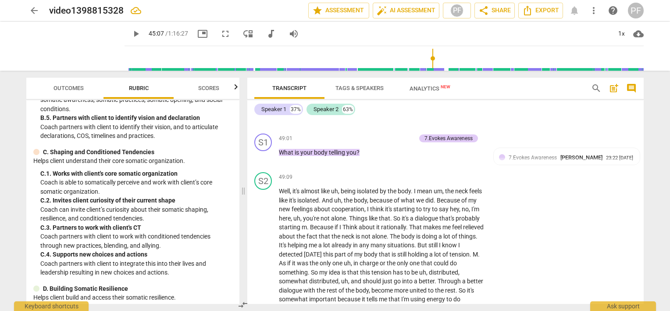
scroll to position [4706, 0]
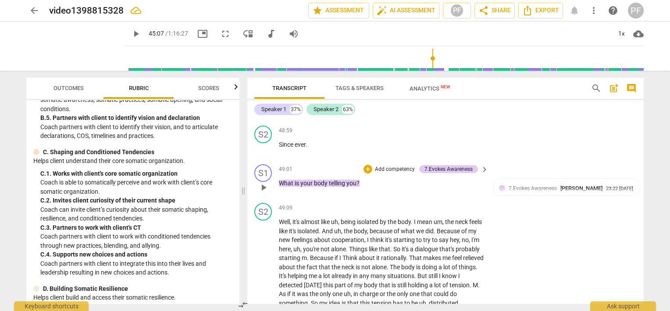
click at [400, 173] on p "Add competency" at bounding box center [395, 169] width 42 height 8
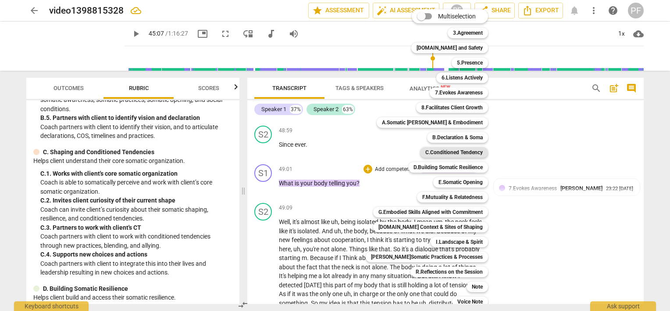
click at [457, 154] on b "C.Conditioned Tendency" at bounding box center [453, 152] width 57 height 11
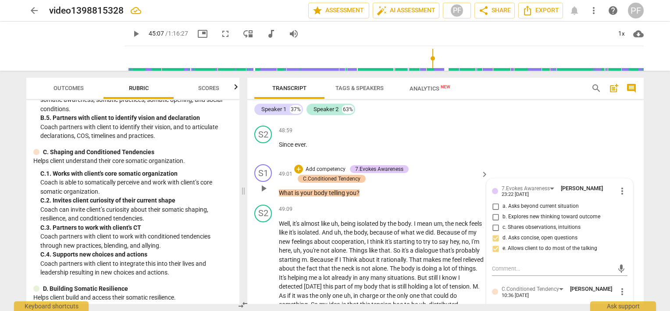
click at [357, 182] on div "C.Conditioned Tendency" at bounding box center [331, 179] width 57 height 8
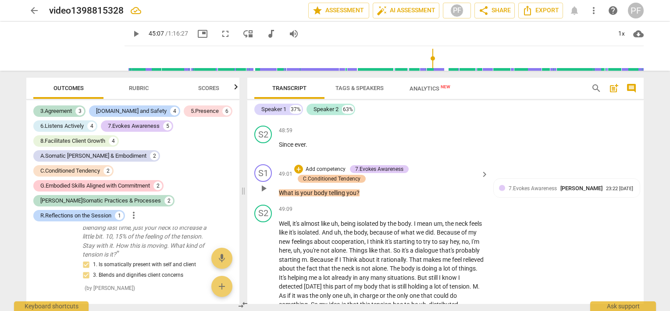
scroll to position [3405, 0]
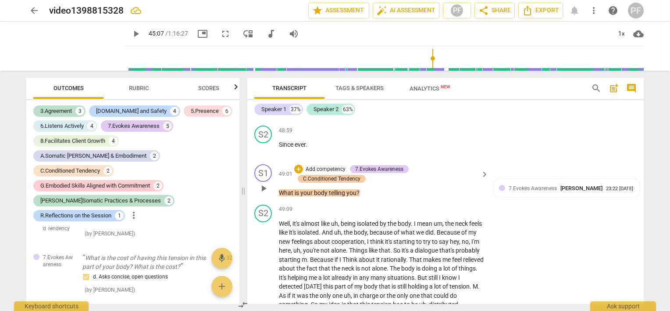
click at [357, 182] on div "C.Conditioned Tendency" at bounding box center [331, 179] width 57 height 8
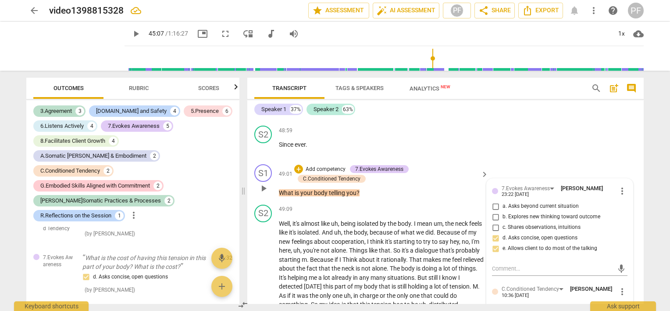
click at [611, 232] on label "c. Shares observations, intuitions" at bounding box center [557, 227] width 136 height 11
click at [503, 232] on input "c. Shares observations, intuitions" at bounding box center [496, 227] width 14 height 11
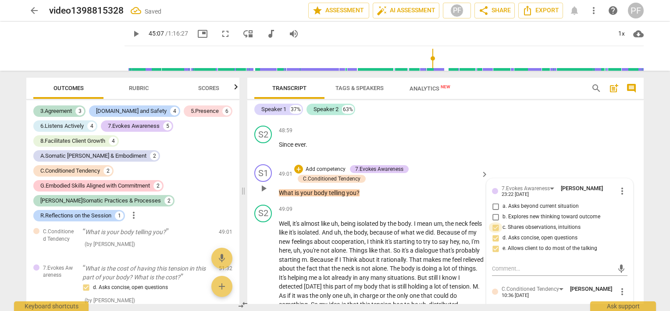
click at [498, 232] on input "c. Shares observations, intuitions" at bounding box center [496, 227] width 14 height 11
click at [496, 232] on input "c. Shares observations, intuitions" at bounding box center [496, 227] width 14 height 11
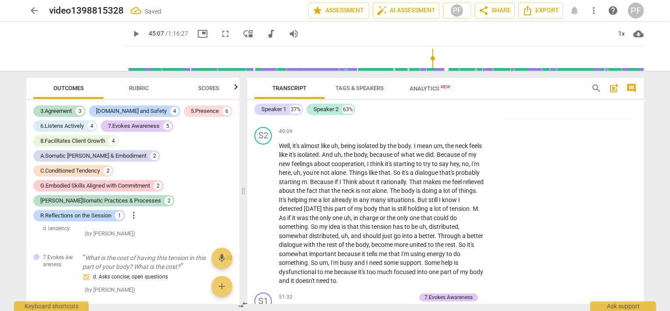
scroll to position [4738, 0]
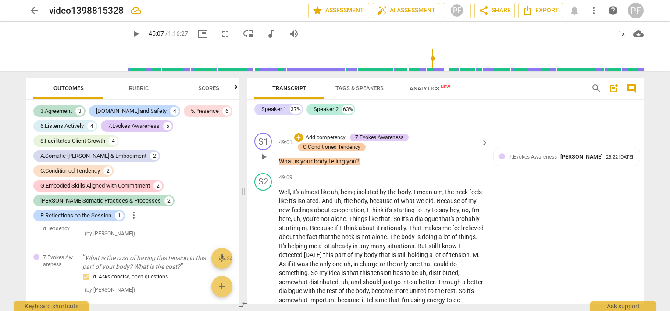
click at [359, 151] on div "C.Conditioned Tendency" at bounding box center [331, 147] width 57 height 8
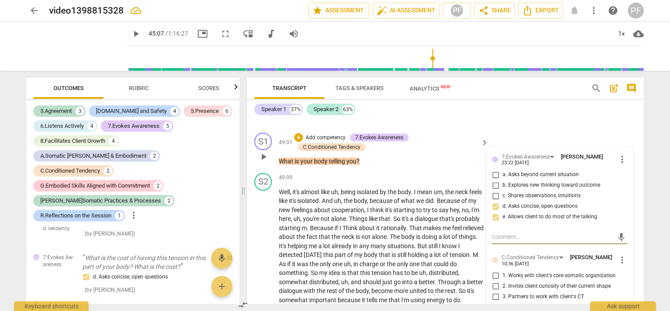
click at [600, 274] on div "7.Evokes Awareness Paola Fanti 23:22 08-12-2025 more_vert a. Asks beyond curren…" at bounding box center [560, 244] width 146 height 194
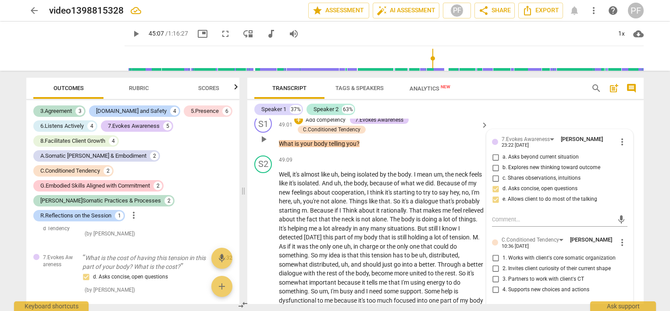
scroll to position [4773, 0]
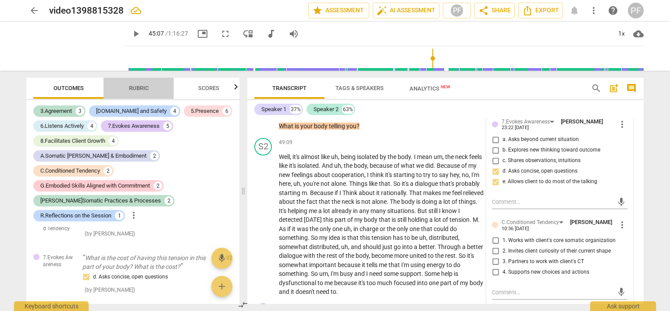
click at [145, 89] on span "Rubric" at bounding box center [139, 88] width 20 height 7
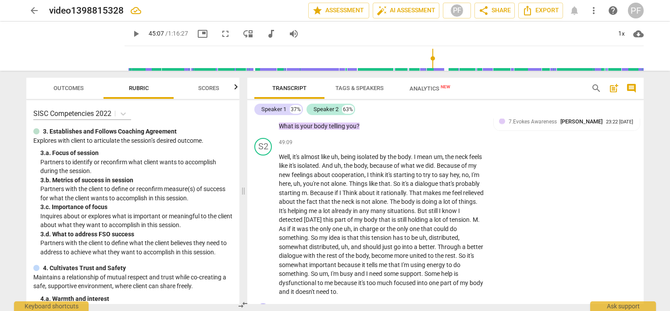
click at [84, 89] on span "Outcomes" at bounding box center [68, 88] width 51 height 12
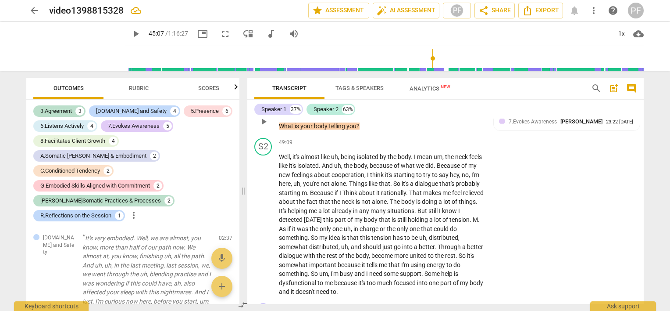
click at [340, 116] on div "C.Conditioned Tendency" at bounding box center [331, 112] width 57 height 8
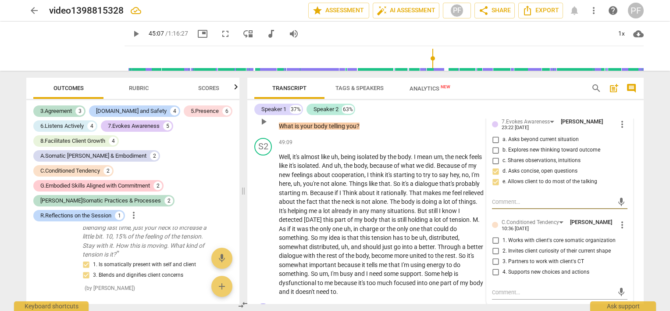
scroll to position [3405, 0]
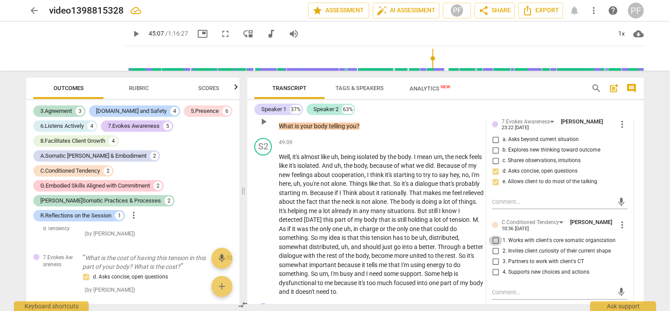
click at [494, 246] on input "1. Works with client's core somatic organization" at bounding box center [496, 240] width 14 height 11
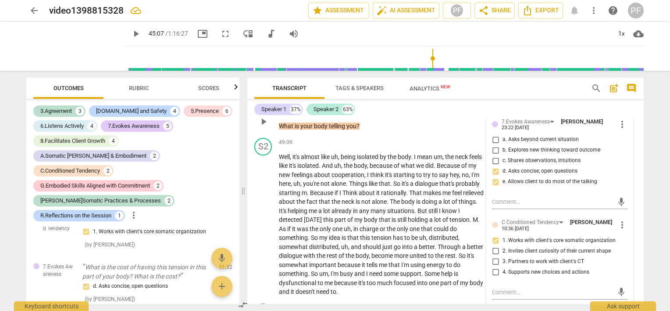
click at [512, 255] on span "2. Invites client curiosity of their current shape" at bounding box center [557, 251] width 108 height 8
click at [503, 256] on input "2. Invites client curiosity of their current shape" at bounding box center [496, 251] width 14 height 11
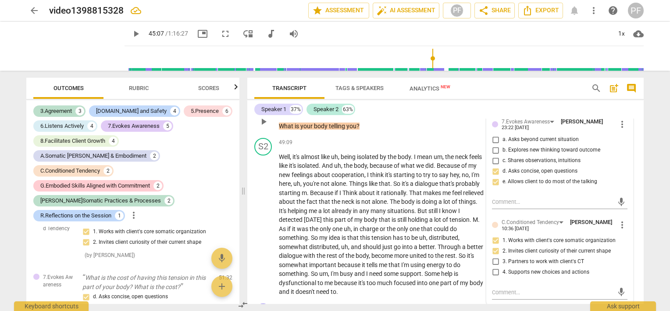
click at [493, 256] on input "2. Invites client curiosity of their current shape" at bounding box center [496, 251] width 14 height 11
click at [493, 267] on input "3. Partners to work with client's CT" at bounding box center [496, 261] width 14 height 11
click at [580, 110] on div "Speaker 1 37% Speaker 2 63%" at bounding box center [445, 109] width 382 height 15
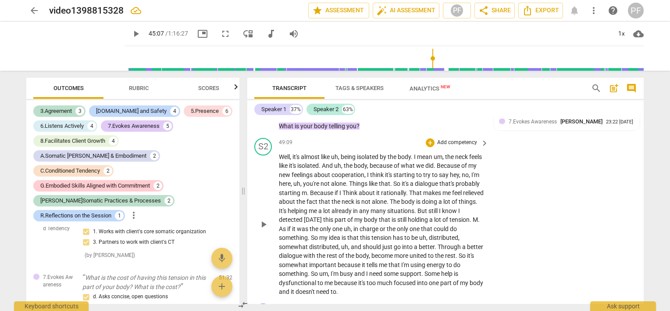
click at [604, 217] on div "S2 play_arrow pause 49:09 + Add competency keyboard_arrow_right Well , it's alm…" at bounding box center [445, 216] width 396 height 165
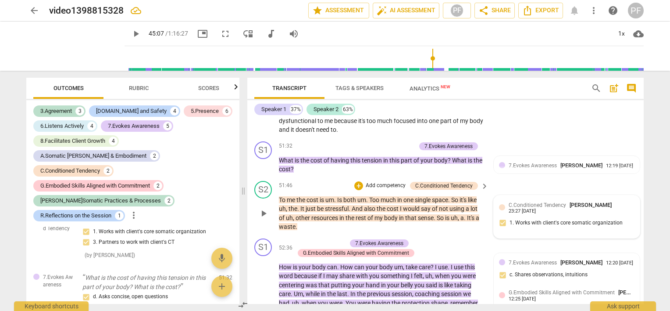
click at [610, 214] on div "C.Conditioned Tendency Paola Fanti 23:27 08-12-2025" at bounding box center [572, 207] width 126 height 14
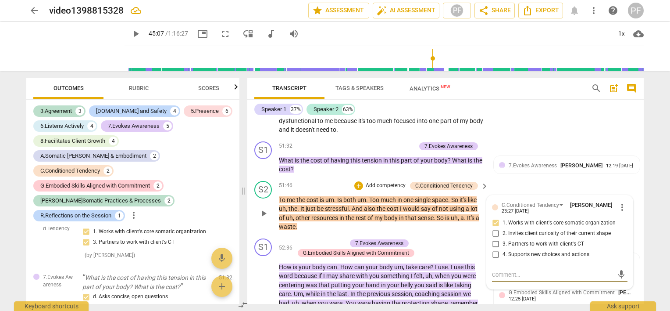
scroll to position [4935, 0]
click at [622, 212] on span "more_vert" at bounding box center [622, 206] width 11 height 11
click at [627, 250] on li "Delete" at bounding box center [629, 249] width 30 height 17
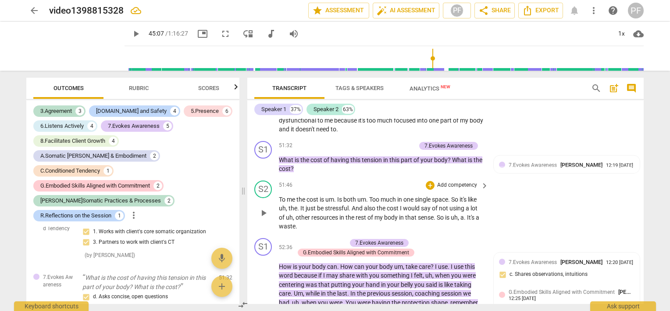
click at [586, 234] on div "S2 play_arrow pause 51:46 + Add competency keyboard_arrow_right To me the cost …" at bounding box center [445, 205] width 396 height 57
click at [639, 234] on div "S2 play_arrow pause 51:46 + Add competency keyboard_arrow_right To me the cost …" at bounding box center [445, 205] width 396 height 57
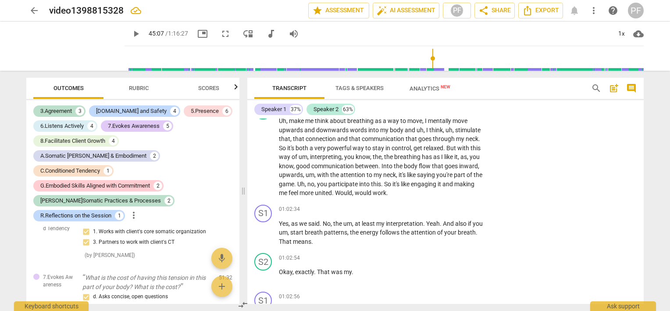
scroll to position [5772, 0]
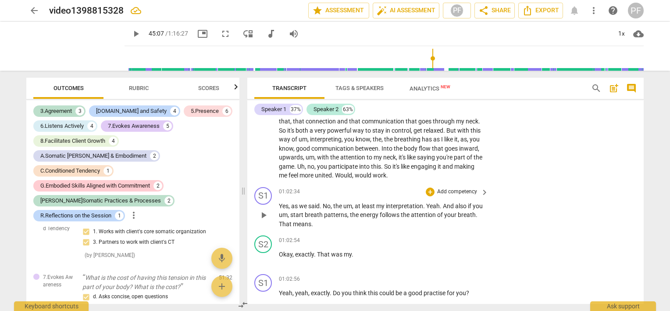
click at [261, 220] on span "play_arrow" at bounding box center [263, 215] width 11 height 11
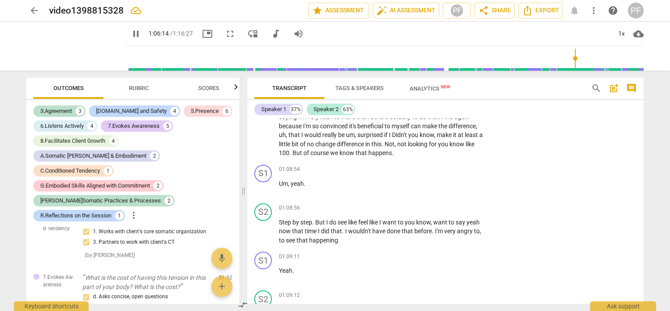
scroll to position [6435, 0]
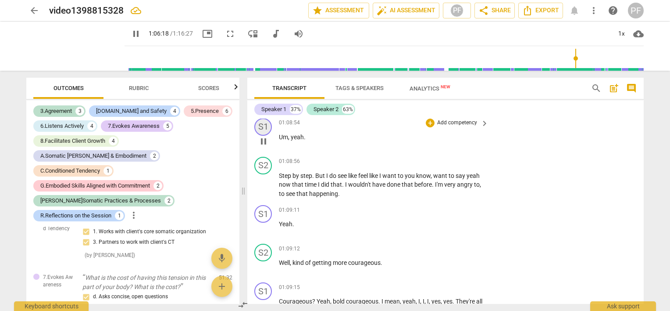
click at [268, 136] on div "S1" at bounding box center [263, 127] width 18 height 18
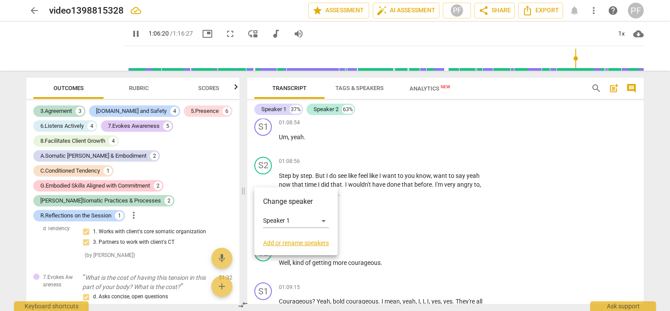
click at [331, 174] on div at bounding box center [335, 155] width 670 height 311
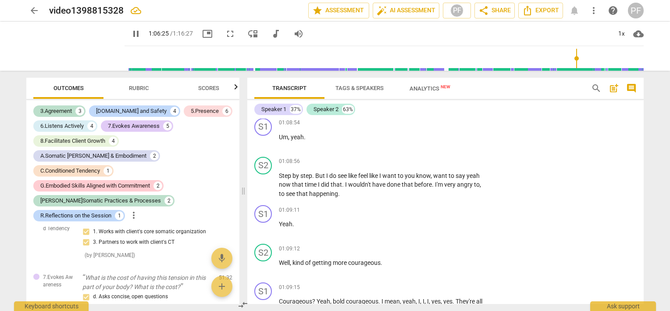
scroll to position [6300, 0]
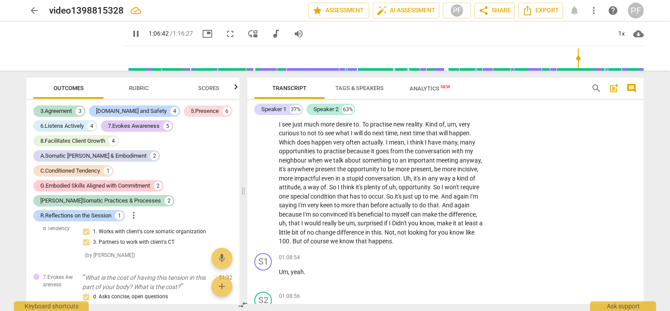
click at [644, 270] on div "Transcript Tags & Speakers Analytics New search post_add comment Speaker 1 37% …" at bounding box center [447, 191] width 407 height 240
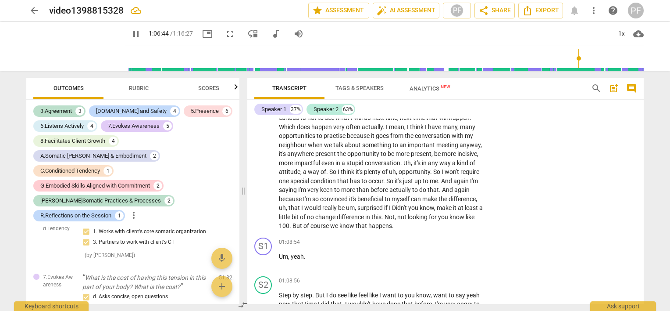
scroll to position [6480, 0]
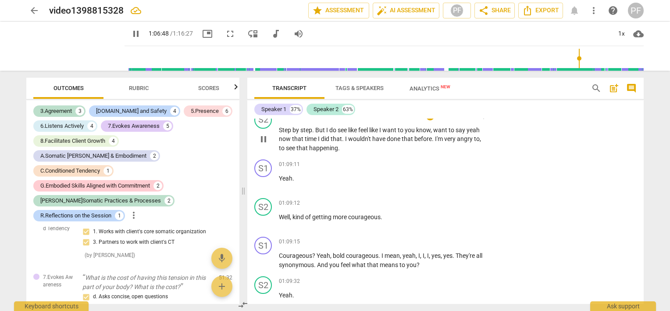
click at [266, 144] on span "pause" at bounding box center [263, 139] width 11 height 11
click at [266, 144] on span "play_arrow" at bounding box center [263, 139] width 11 height 11
click at [264, 254] on div "S1" at bounding box center [263, 245] width 18 height 18
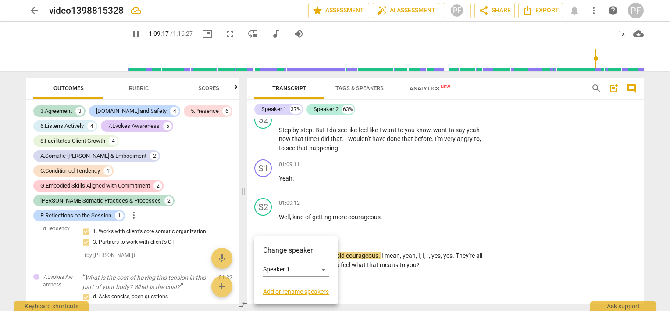
click at [449, 219] on div at bounding box center [335, 155] width 670 height 311
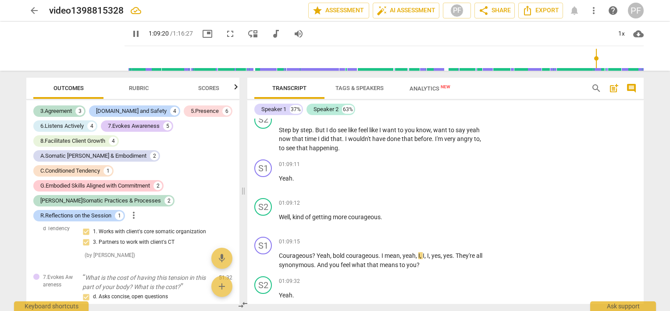
scroll to position [6642, 0]
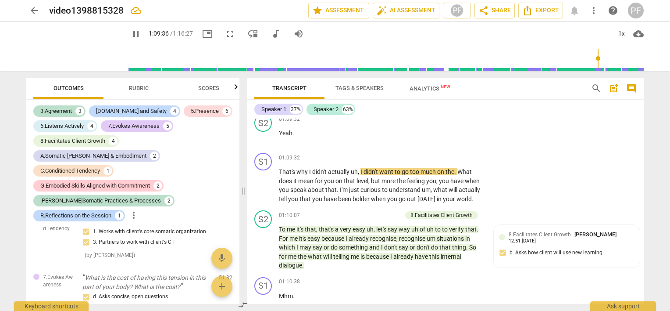
click at [427, 107] on p "Courageous ? Yeah , bold courageous . I mean , yeah , I , I , I , yes , yes . T…" at bounding box center [381, 98] width 205 height 18
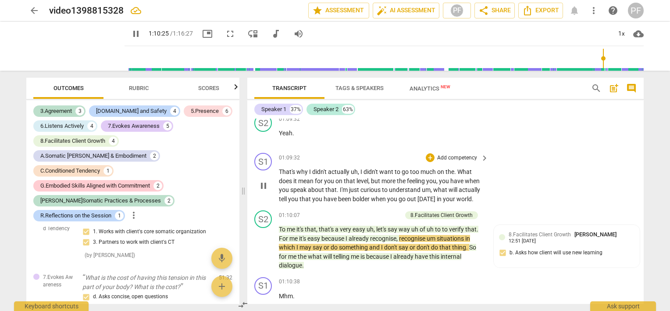
click at [267, 191] on span "pause" at bounding box center [263, 185] width 11 height 11
click at [142, 86] on span "Rubric" at bounding box center [139, 88] width 20 height 7
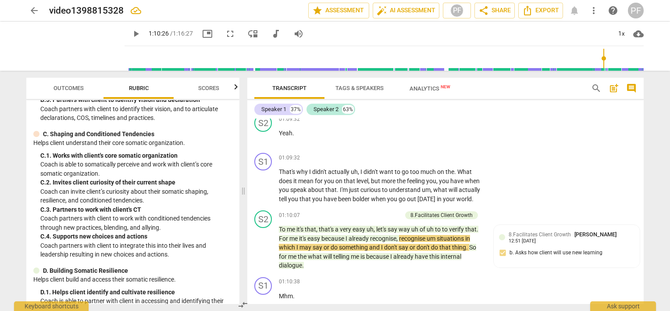
scroll to position [1139, 0]
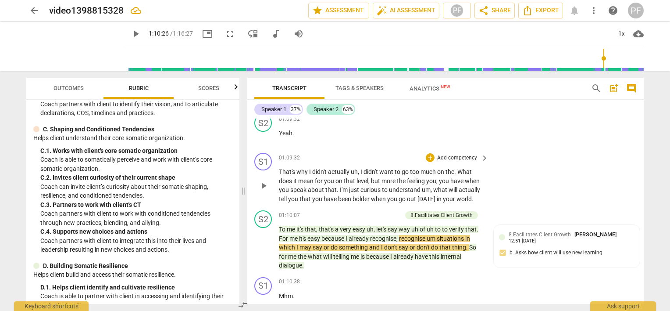
click at [444, 162] on p "Add competency" at bounding box center [457, 158] width 42 height 8
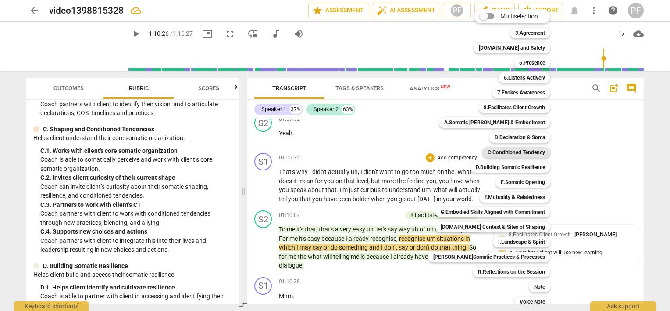
click at [514, 151] on b "C.Conditioned Tendency" at bounding box center [516, 152] width 57 height 11
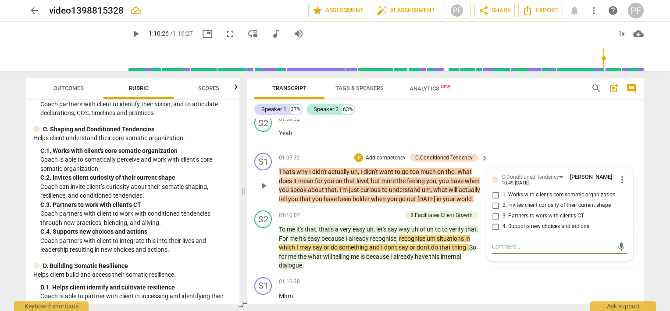
click at [494, 232] on input "4. Supports new choices and actions" at bounding box center [496, 226] width 14 height 11
click at [537, 149] on div "S2 play_arrow pause 01:09:32 + Add competency keyboard_arrow_right Yeah ." at bounding box center [445, 130] width 396 height 39
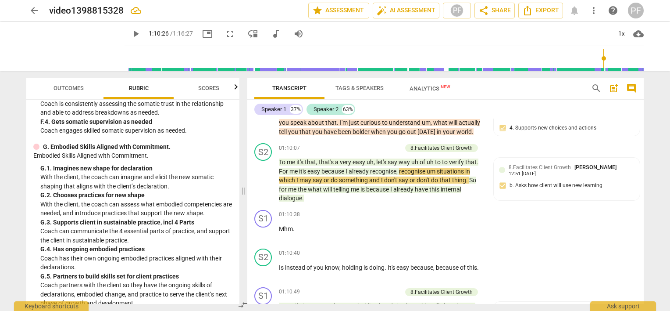
scroll to position [6786, 0]
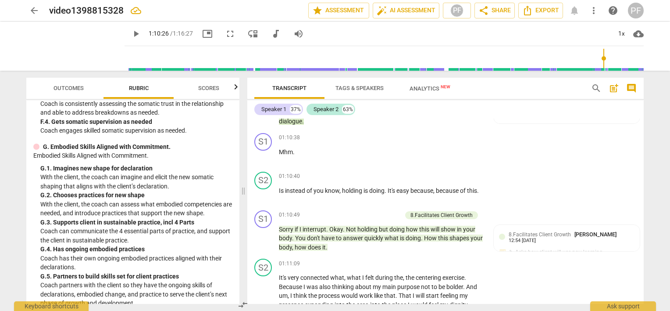
click at [470, 75] on div "8.Facilitates Client Growth" at bounding box center [442, 71] width 62 height 8
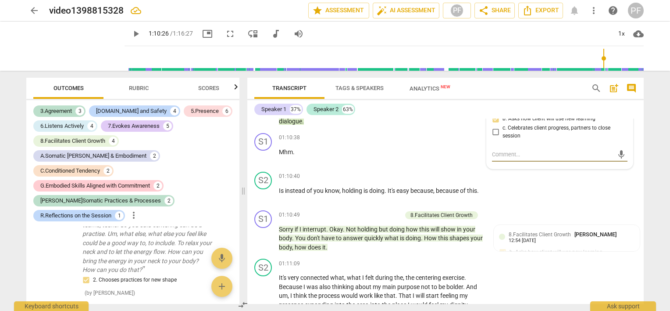
scroll to position [4256, 0]
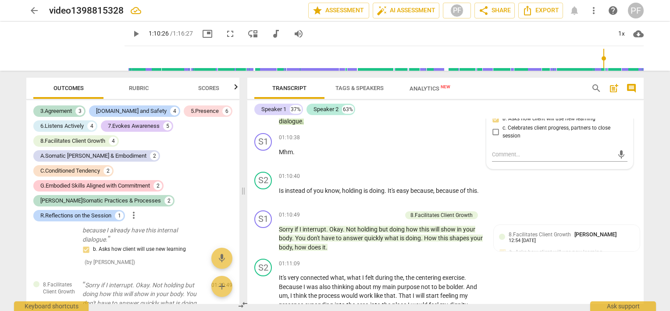
click at [621, 98] on span "more_vert" at bounding box center [622, 93] width 11 height 11
click at [625, 168] on li "Delete" at bounding box center [629, 169] width 30 height 17
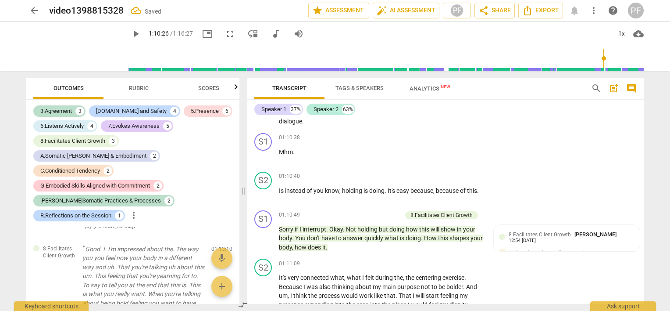
drag, startPoint x: 644, startPoint y: 278, endPoint x: 642, endPoint y: 285, distance: 6.8
click at [642, 285] on div "Transcript Tags & Speakers Analytics New search post_add comment Speaker 1 37% …" at bounding box center [447, 191] width 407 height 240
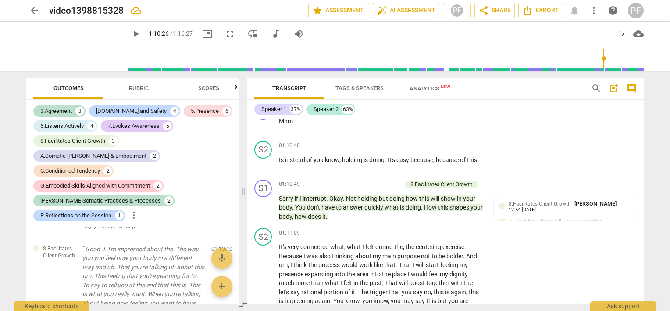
scroll to position [6832, 0]
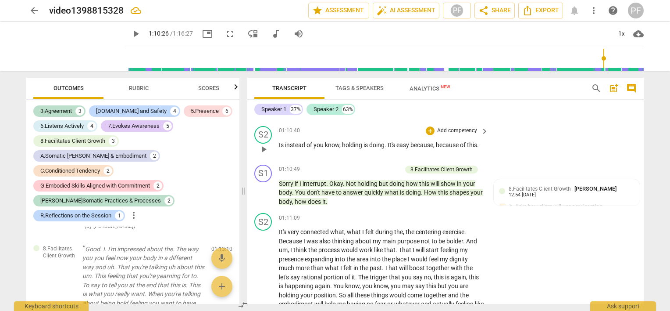
click at [562, 161] on div "S2 play_arrow pause 01:10:40 + Add competency keyboard_arrow_right Is instead o…" at bounding box center [445, 141] width 396 height 39
click at [264, 198] on span "play_arrow" at bounding box center [263, 192] width 11 height 11
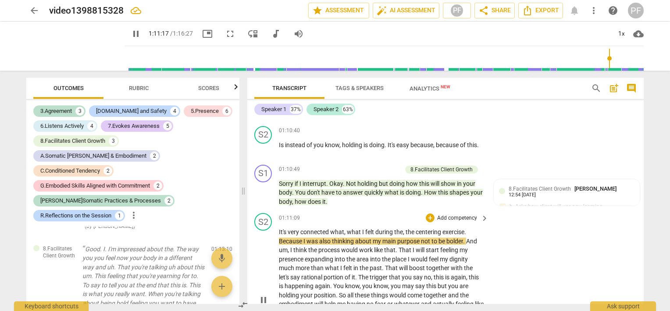
click at [534, 293] on div "S2 play_arrow pause 01:11:09 + Add competency keyboard_arrow_right It's very co…" at bounding box center [445, 291] width 396 height 165
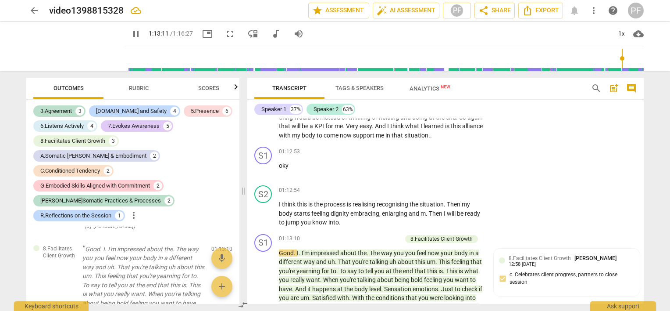
scroll to position [7261, 0]
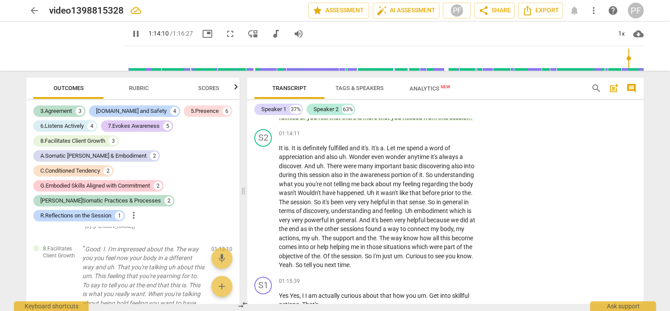
click at [386, 122] on p "Good . I . I'm impressed about the . The way you you feel now your body in a di…" at bounding box center [381, 86] width 205 height 72
click at [442, 94] on span "Just" at bounding box center [448, 90] width 14 height 7
click at [444, 94] on span "Just" at bounding box center [448, 90] width 14 height 7
click at [443, 94] on span "Just" at bounding box center [448, 90] width 14 height 7
click at [444, 94] on span "Just" at bounding box center [448, 90] width 14 height 7
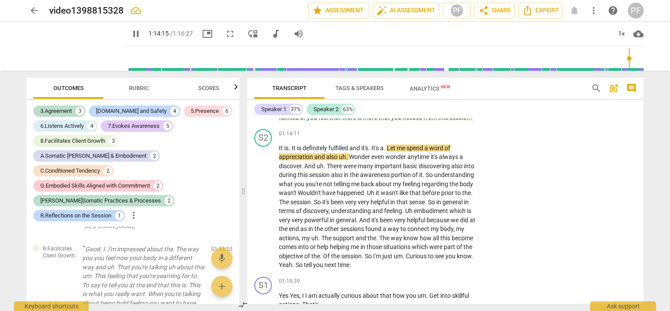
click at [442, 94] on span "Just" at bounding box center [448, 90] width 14 height 7
click at [612, 265] on div "S2 play_arrow pause 01:14:11 + Add competency keyboard_arrow_right It is . It i…" at bounding box center [445, 198] width 396 height 147
click at [523, 194] on div "S2 play_arrow pause 01:14:11 + Add competency keyboard_arrow_right It is . It i…" at bounding box center [445, 198] width 396 height 147
click at [496, 248] on div "S2 play_arrow pause 01:14:11 + Add competency keyboard_arrow_right It is . It i…" at bounding box center [445, 198] width 396 height 147
click at [261, 91] on span "pause" at bounding box center [263, 86] width 11 height 11
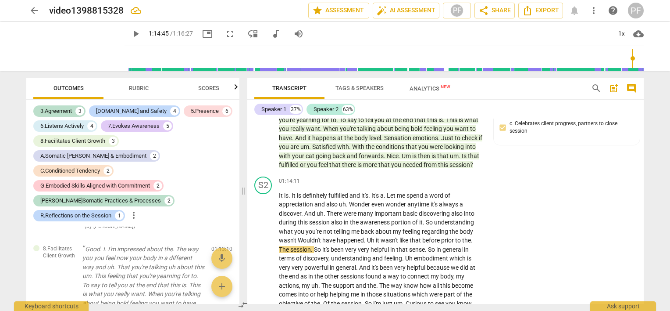
scroll to position [7198, 0]
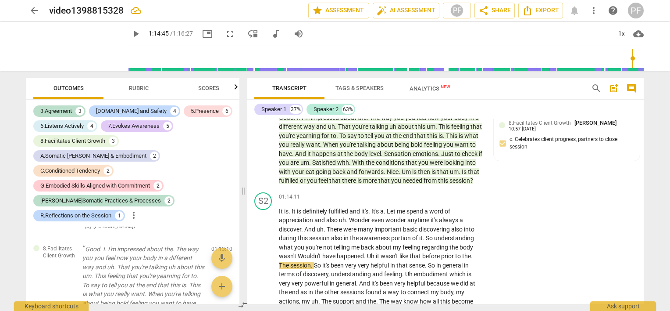
click at [395, 107] on p "Add competency" at bounding box center [381, 104] width 42 height 8
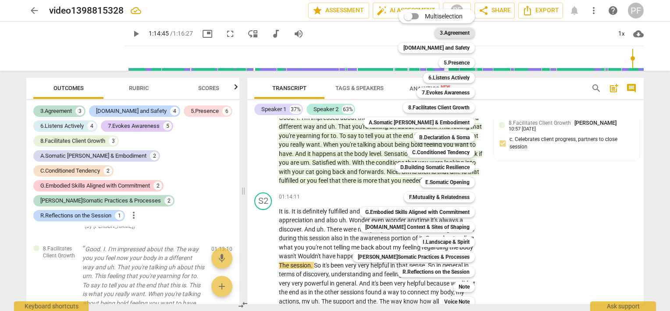
click at [459, 31] on b "3.Agreement" at bounding box center [455, 33] width 30 height 11
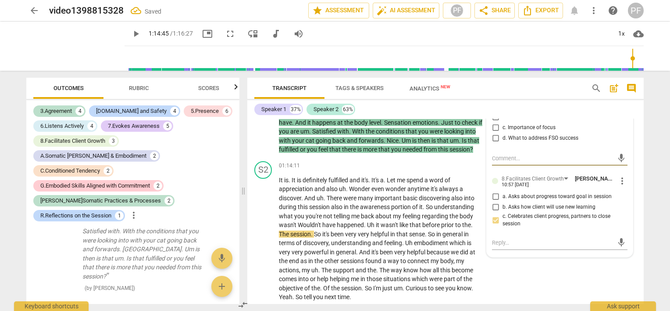
scroll to position [7244, 0]
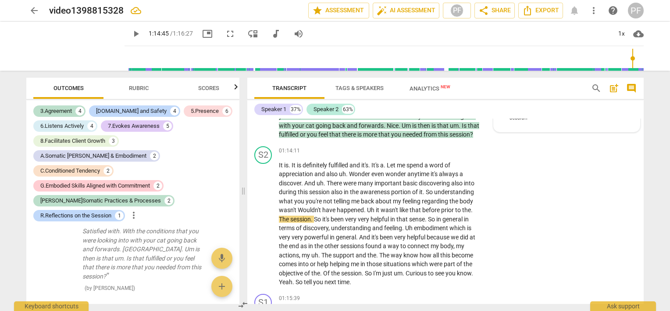
click at [604, 126] on div "8.Facilitates Client Growth Paola Fanti 10:57 08-17-2025 c. Celebrates client p…" at bounding box center [567, 107] width 136 height 37
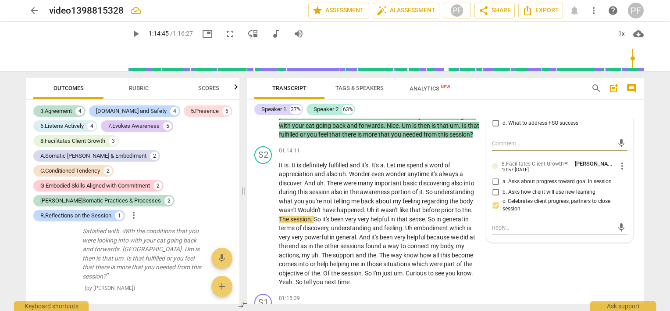
click at [495, 187] on input "a. Asks about progress toward goal in session" at bounding box center [496, 181] width 14 height 11
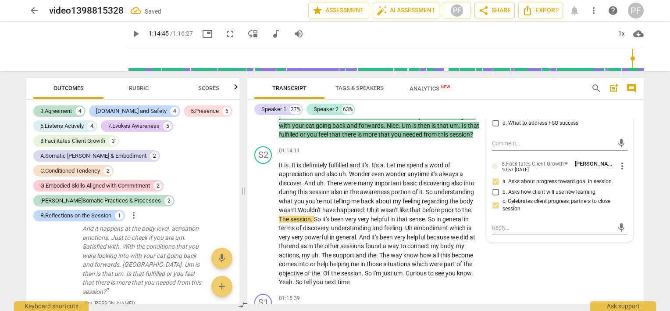
scroll to position [4547, 0]
click at [550, 88] on div "Transcript Tags & Speakers Analytics New" at bounding box center [415, 88] width 323 height 21
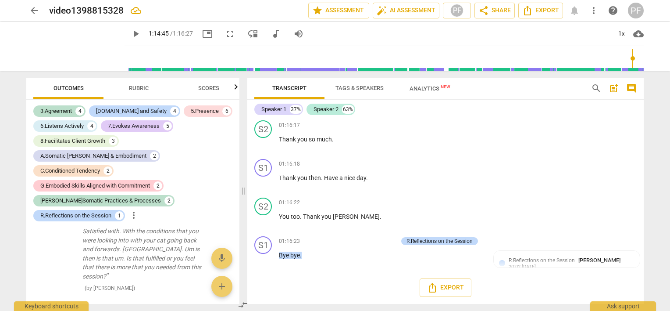
scroll to position [7541, 0]
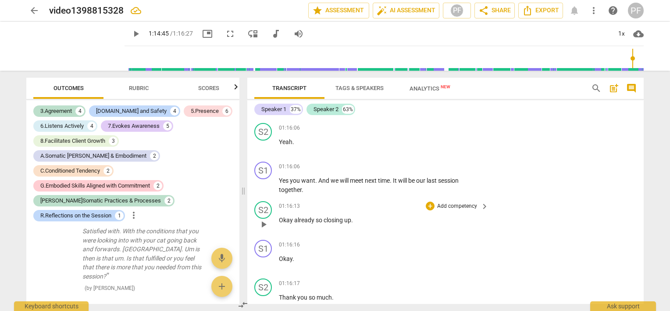
click at [640, 236] on div "S2 play_arrow pause 01:16:13 + Add competency keyboard_arrow_right Okay already…" at bounding box center [445, 216] width 396 height 39
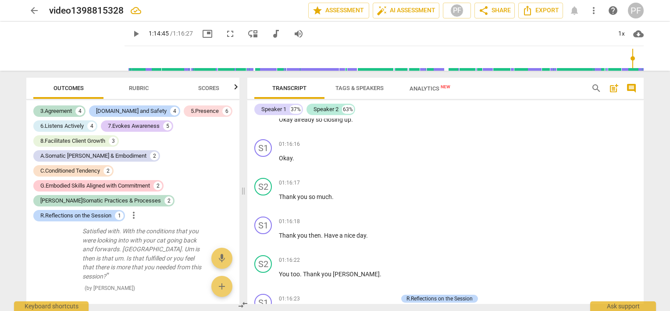
scroll to position [7764, 0]
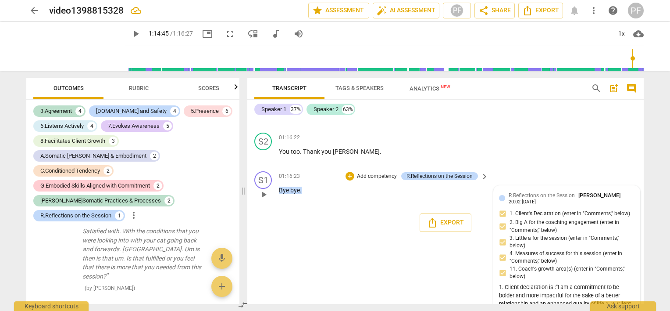
click at [569, 199] on div "R.Reflections on the Session Paola Fanti" at bounding box center [566, 195] width 115 height 8
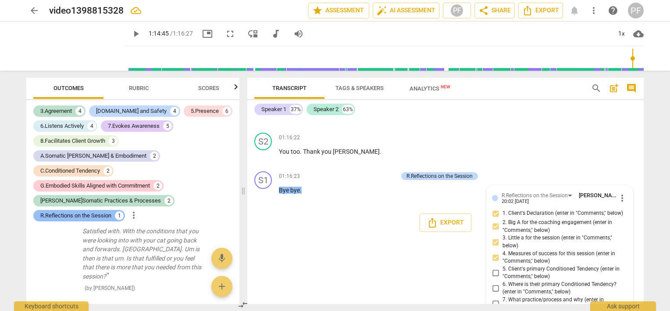
click at [111, 211] on div "R.Reflections on the Session" at bounding box center [75, 215] width 71 height 9
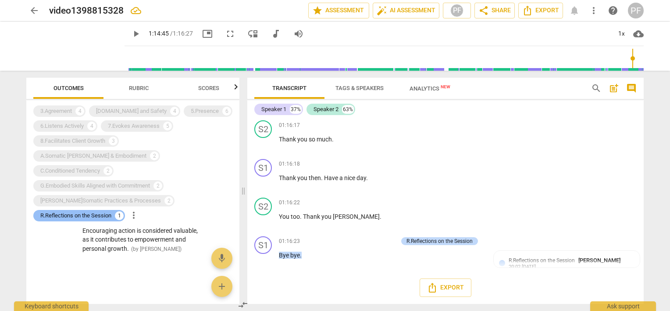
scroll to position [7741, 0]
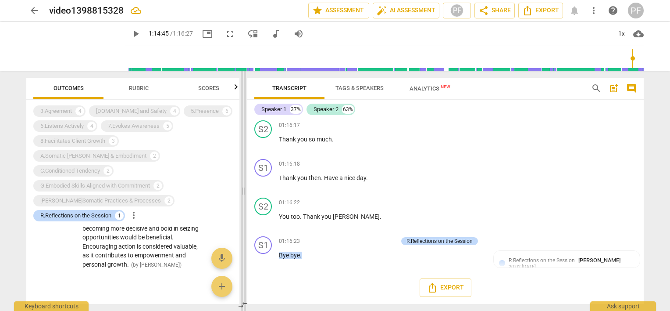
click at [241, 285] on span at bounding box center [243, 191] width 5 height 240
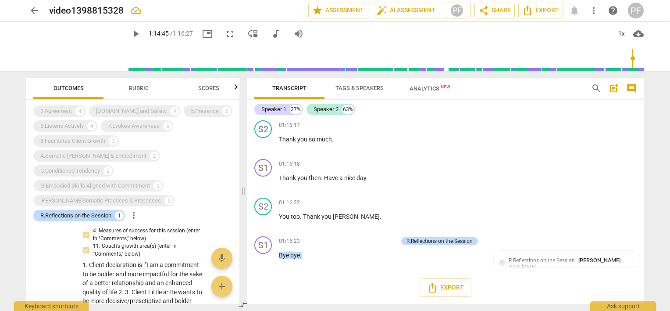
scroll to position [69, 0]
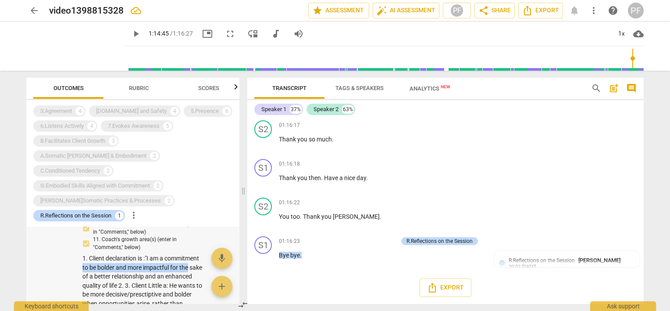
drag, startPoint x: 233, startPoint y: 243, endPoint x: 231, endPoint y: 251, distance: 7.8
click at [231, 251] on div "R.Reflections on the Session Bye bye. 1. Client's Declaration (enter in "Commen…" at bounding box center [132, 280] width 213 height 247
drag, startPoint x: 231, startPoint y: 251, endPoint x: 223, endPoint y: 234, distance: 18.8
click at [223, 234] on div "R.Reflections on the Session Bye bye. 1. Client's Declaration (enter in "Commen…" at bounding box center [132, 280] width 213 height 247
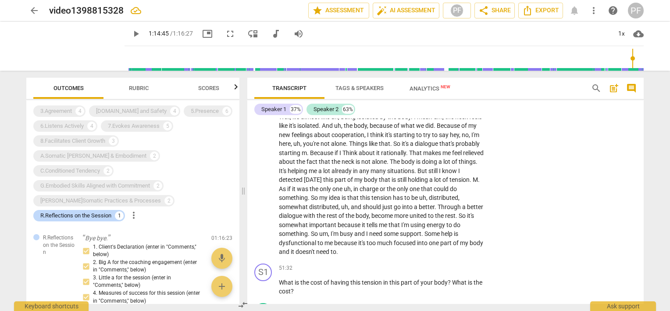
scroll to position [4709, 0]
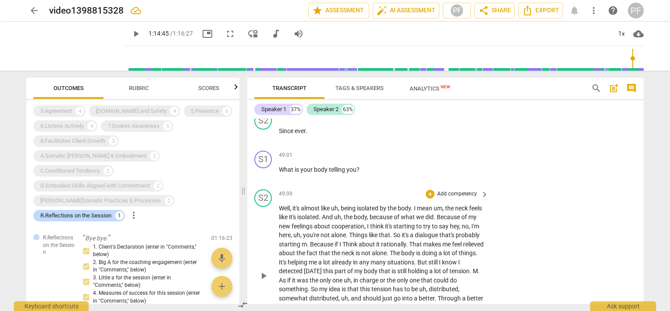
click at [265, 281] on span "play_arrow" at bounding box center [263, 275] width 11 height 11
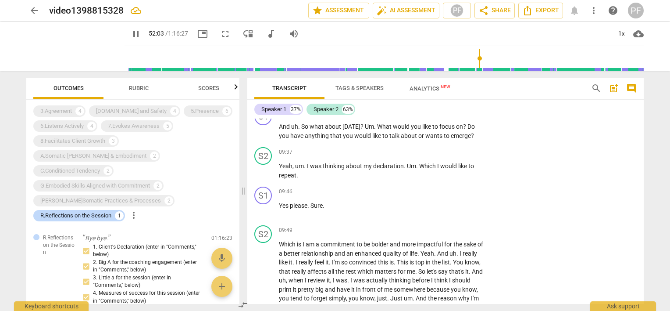
scroll to position [1311, 0]
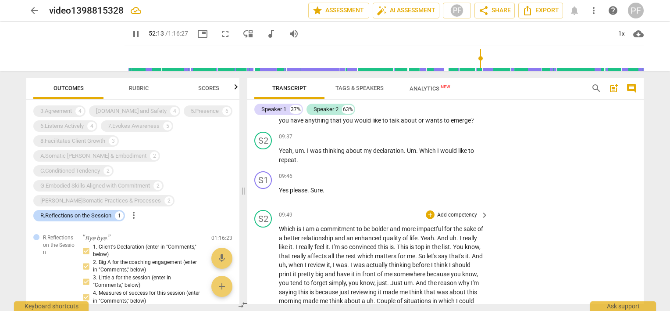
click at [465, 257] on span "it" at bounding box center [467, 255] width 4 height 7
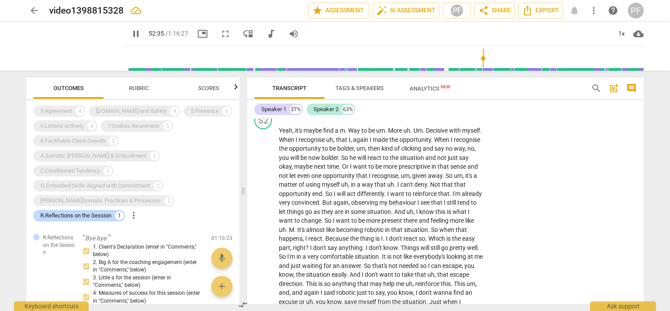
scroll to position [1722, 0]
click at [299, 180] on span "matter" at bounding box center [289, 183] width 20 height 7
click at [267, 221] on span "pause" at bounding box center [263, 224] width 11 height 11
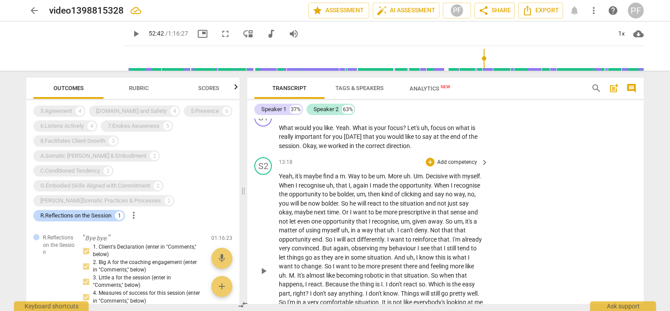
click at [265, 268] on span "play_arrow" at bounding box center [263, 270] width 11 height 11
click at [264, 268] on span "pause" at bounding box center [263, 270] width 11 height 11
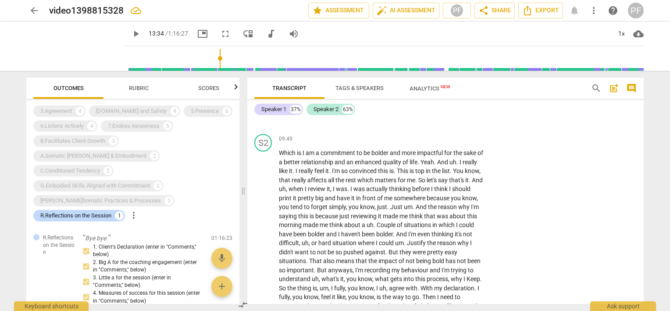
scroll to position [1325, 0]
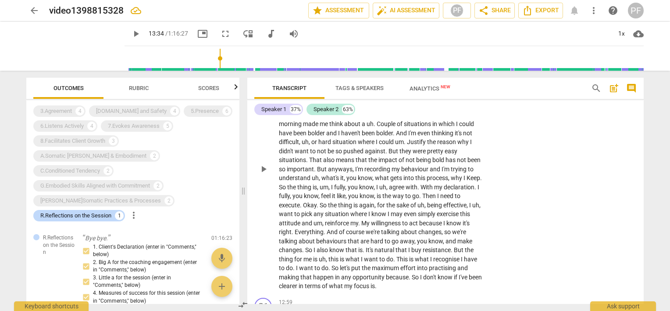
click at [268, 167] on span "play_arrow" at bounding box center [263, 169] width 11 height 11
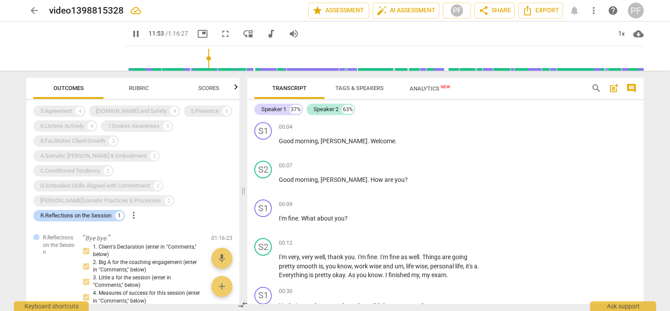
scroll to position [1487, 0]
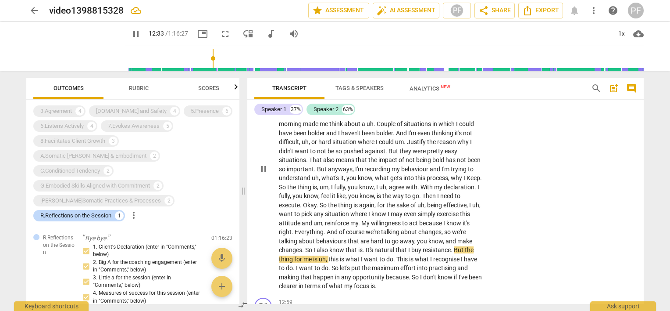
click at [467, 245] on p "Which is I am a commitment to be bolder and more impactful for the sake of a be…" at bounding box center [381, 168] width 205 height 243
click at [379, 257] on span "want" at bounding box center [371, 258] width 15 height 7
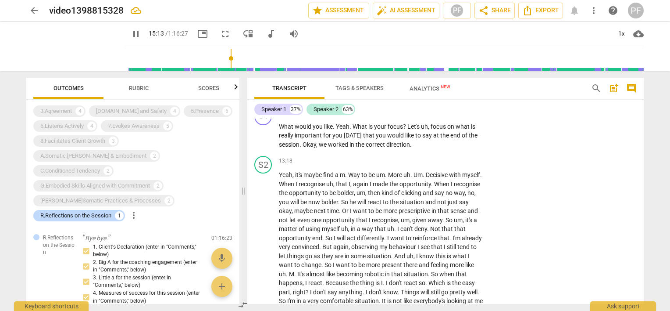
scroll to position [1870, 0]
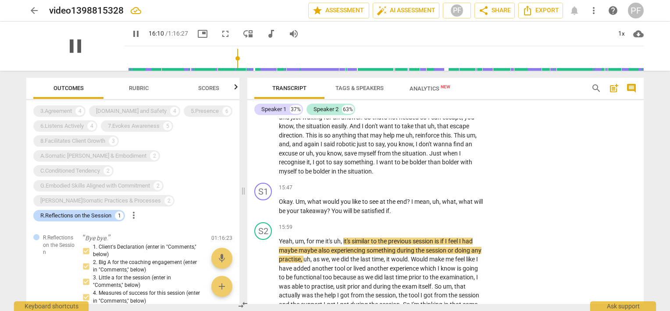
click at [66, 50] on span "pause" at bounding box center [75, 46] width 23 height 23
type input "970"
drag, startPoint x: 236, startPoint y: 219, endPoint x: 235, endPoint y: 226, distance: 7.1
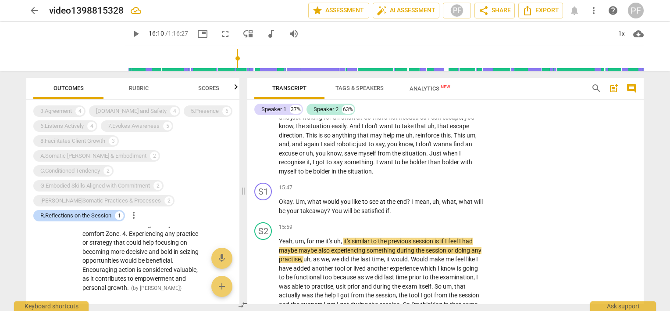
scroll to position [171, 0]
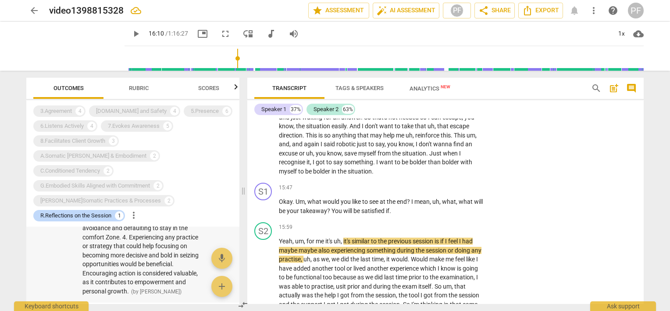
click at [168, 247] on span "1. Client declaration is :"I am a commitment to be bolder and more impactful fo…" at bounding box center [142, 223] width 120 height 142
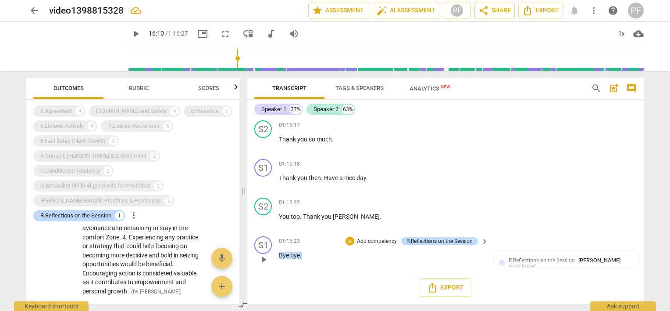
scroll to position [7741, 0]
click at [463, 240] on div "R.Reflections on the Session" at bounding box center [440, 241] width 66 height 8
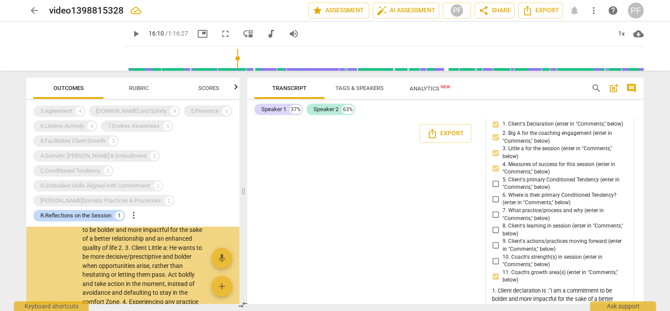
scroll to position [77, 0]
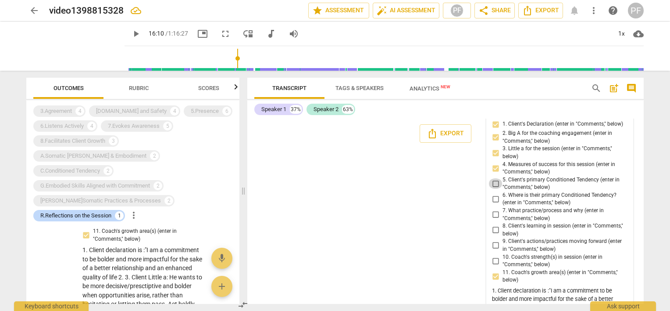
click at [493, 189] on input "5. Client's primary Conditioned Tendency (enter in "Comments," below)" at bounding box center [496, 183] width 14 height 11
checkbox input "true"
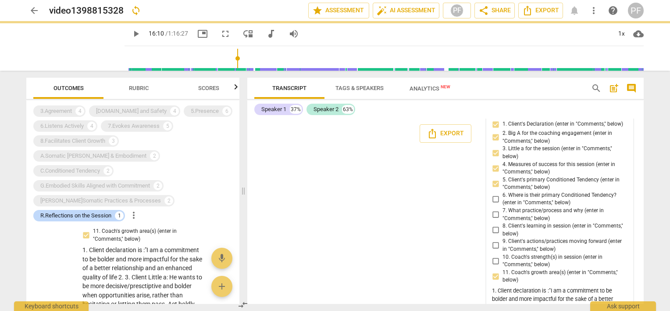
click at [620, 114] on span "more_vert" at bounding box center [622, 109] width 11 height 11
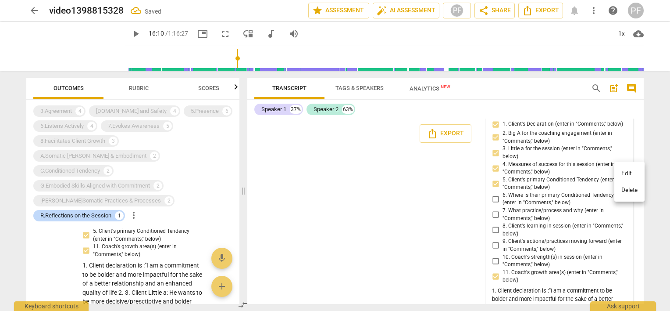
click at [619, 175] on li "Edit" at bounding box center [629, 173] width 30 height 17
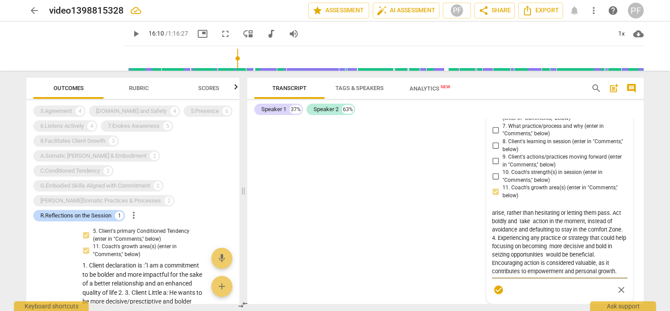
scroll to position [75, 0]
click at [574, 275] on textarea "1. Client declaration is :"I am a commitment to be bolder and more impactful fo…" at bounding box center [560, 241] width 136 height 67
type textarea "1. Client declaration is :"I am a commitment to be bolder and more impactful fo…"
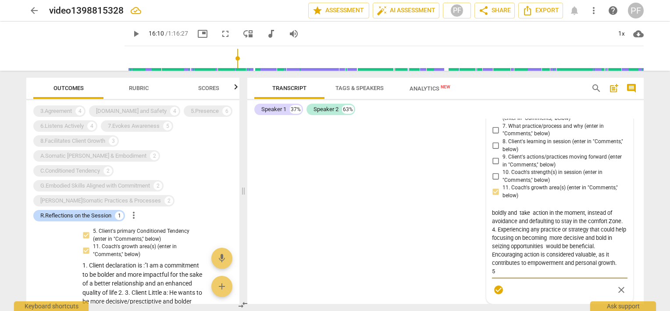
type textarea "1. Client declaration is :"I am a commitment to be bolder and more impactful fo…"
